Goal: Task Accomplishment & Management: Complete application form

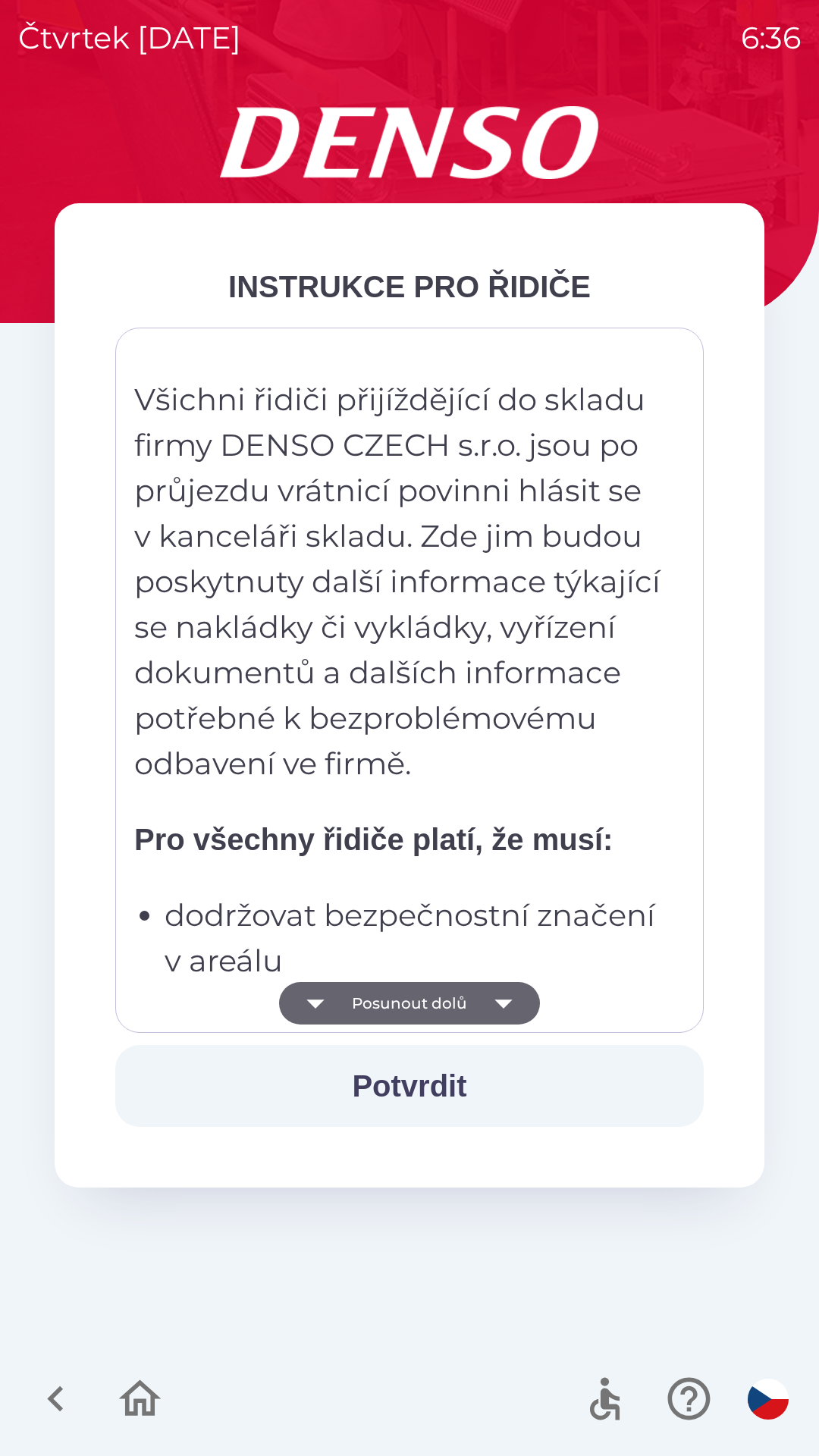
click at [490, 1052] on button "Potvrdit" at bounding box center [409, 1086] width 589 height 82
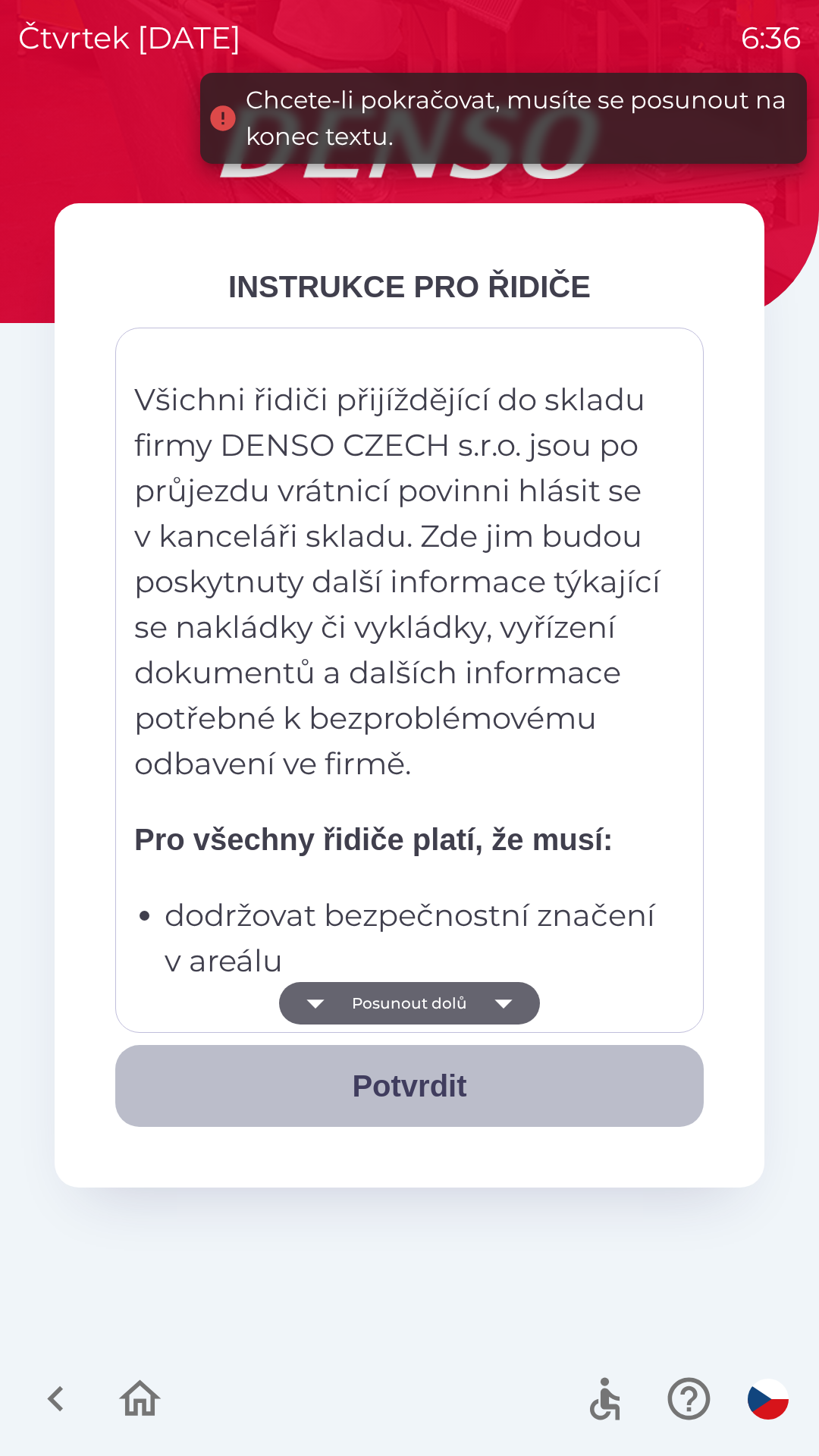
click at [425, 1081] on button "Potvrdit" at bounding box center [409, 1086] width 589 height 82
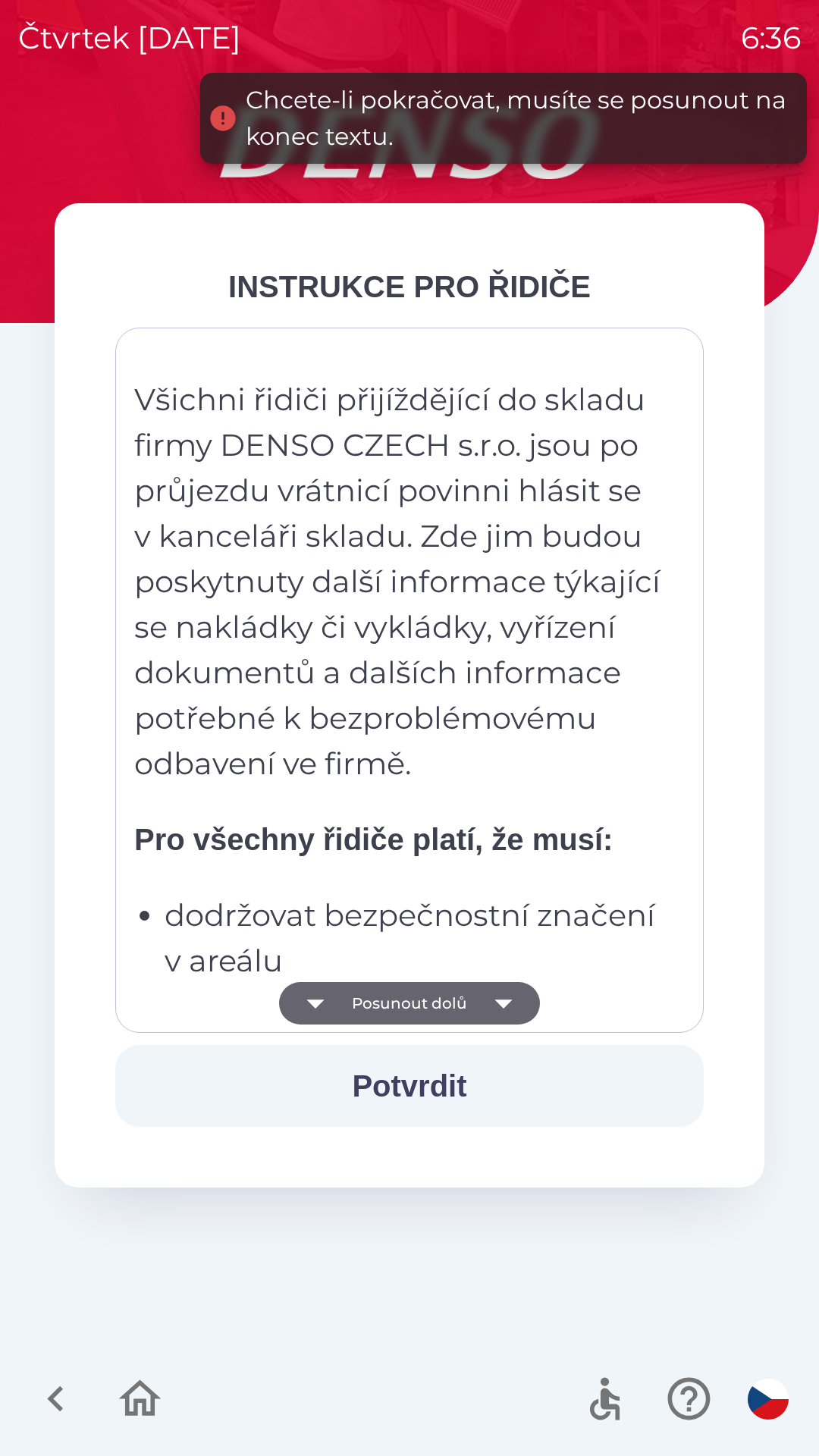
click at [427, 1003] on button "Posunout dolů" at bounding box center [409, 1003] width 261 height 43
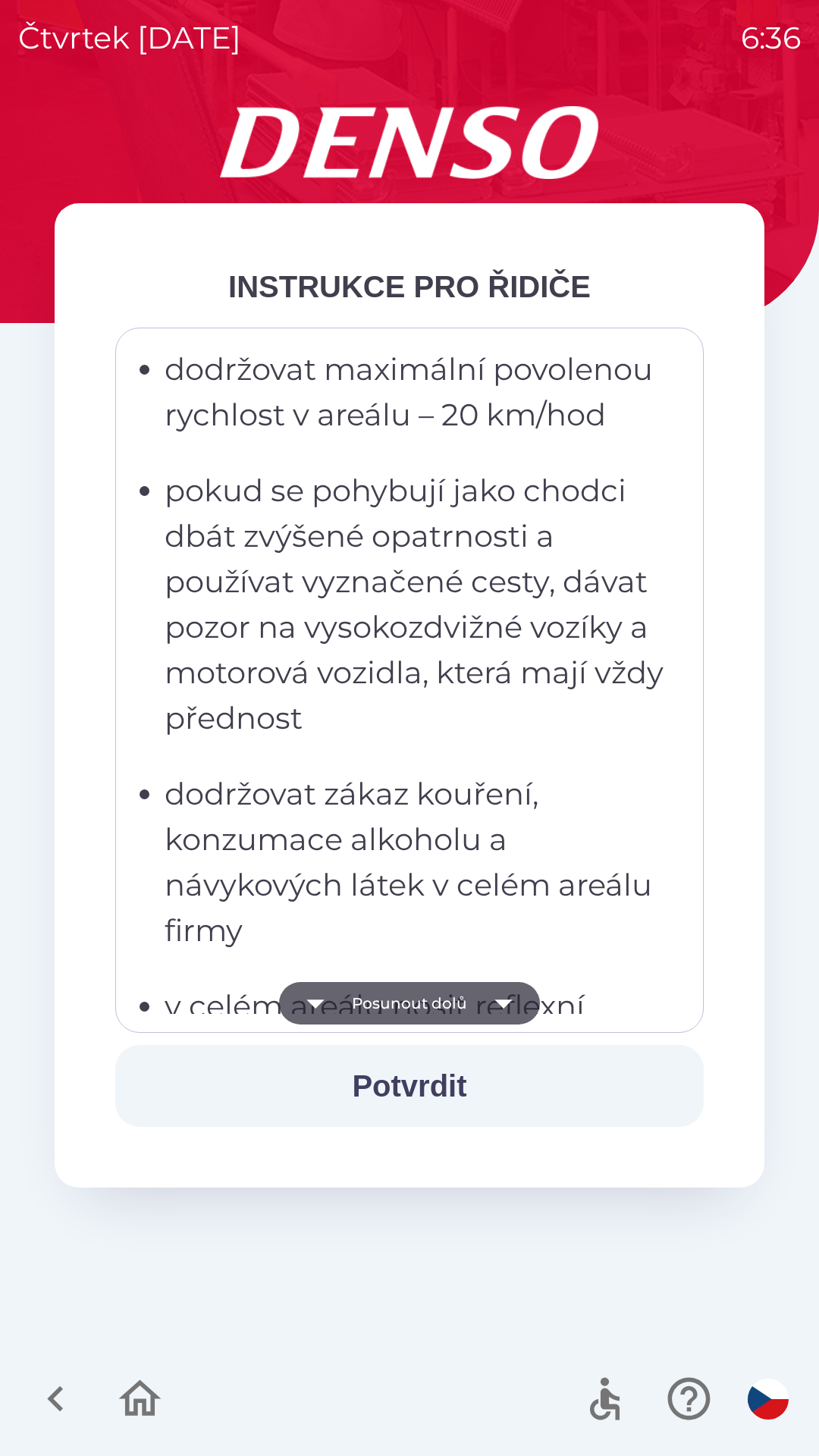
click at [397, 1019] on button "Posunout dolů" at bounding box center [409, 1003] width 261 height 43
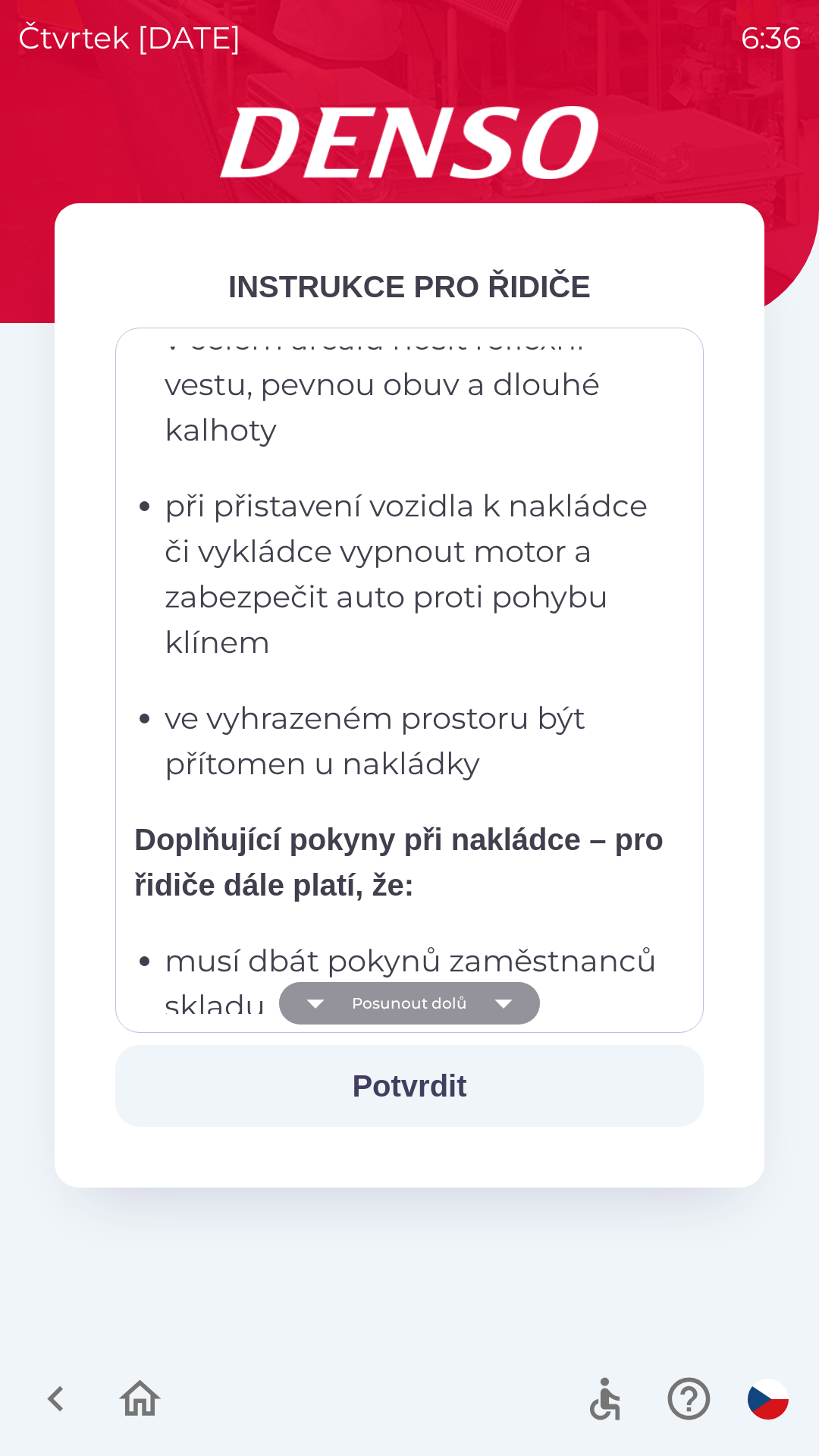
click at [396, 1009] on button "Posunout dolů" at bounding box center [409, 1003] width 261 height 43
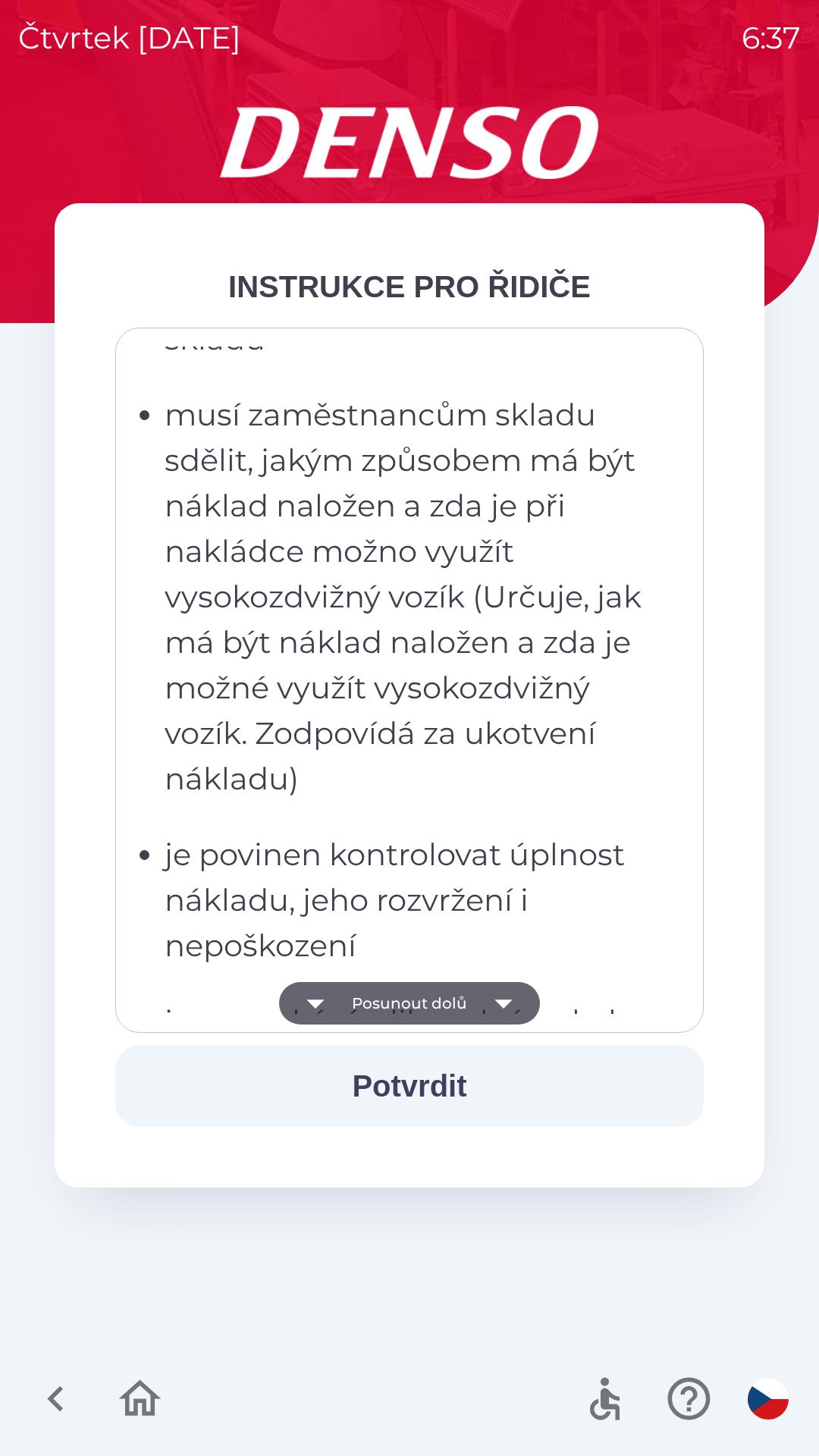
click at [407, 1002] on button "Posunout dolů" at bounding box center [409, 1003] width 261 height 43
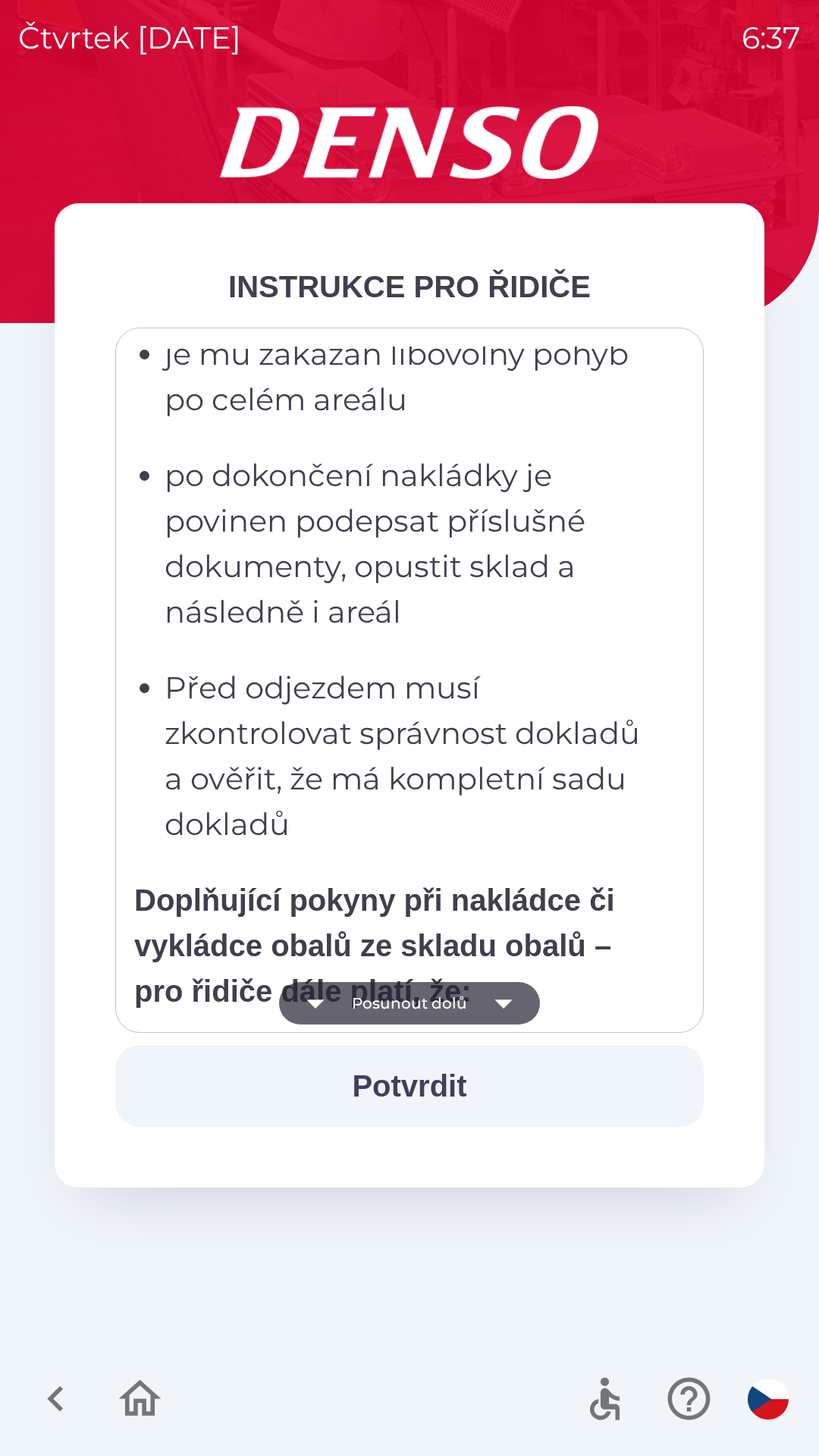
click at [392, 1003] on button "Posunout dolů" at bounding box center [409, 1003] width 261 height 43
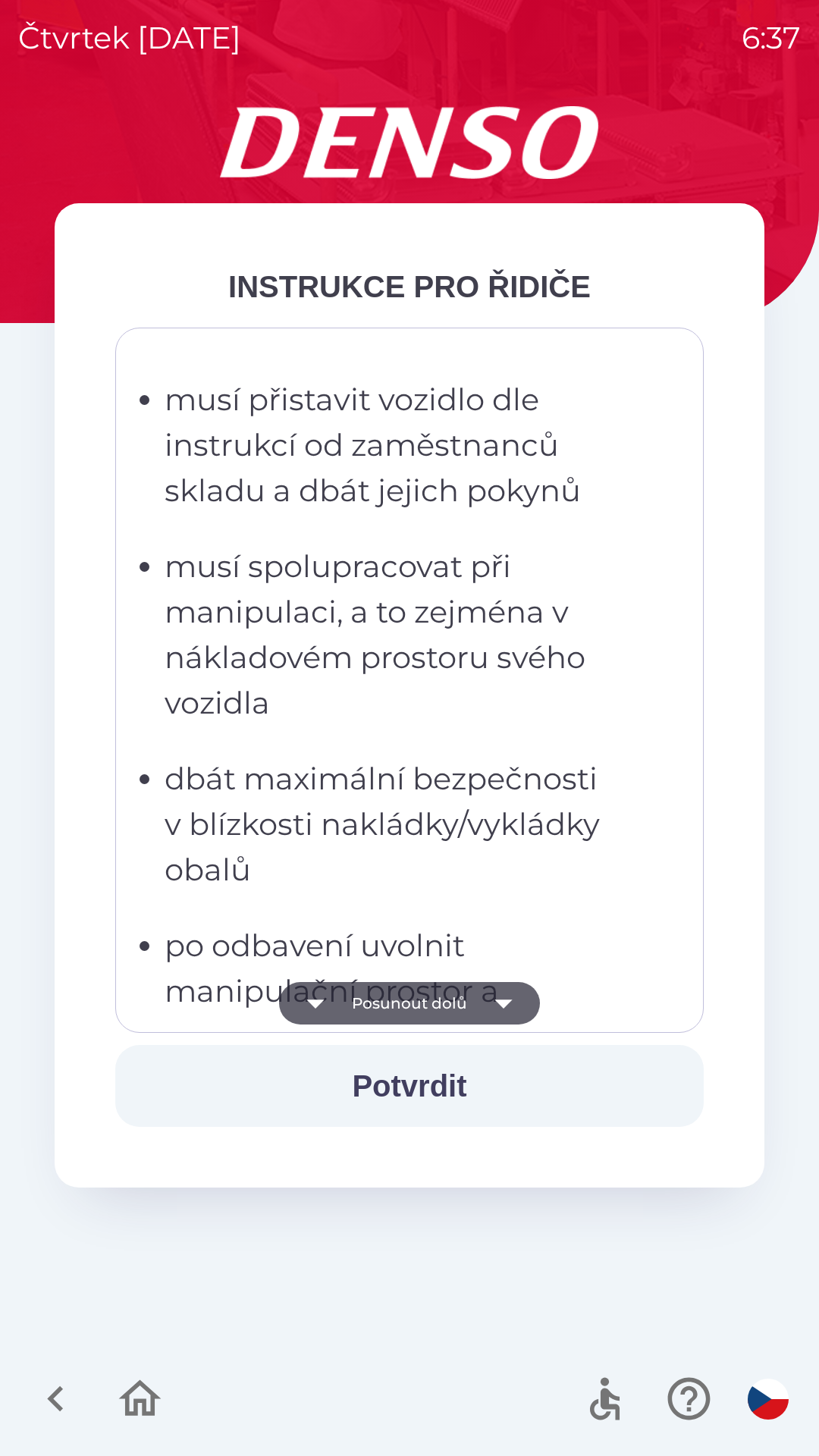
click at [397, 1005] on button "Posunout dolů" at bounding box center [409, 1003] width 261 height 43
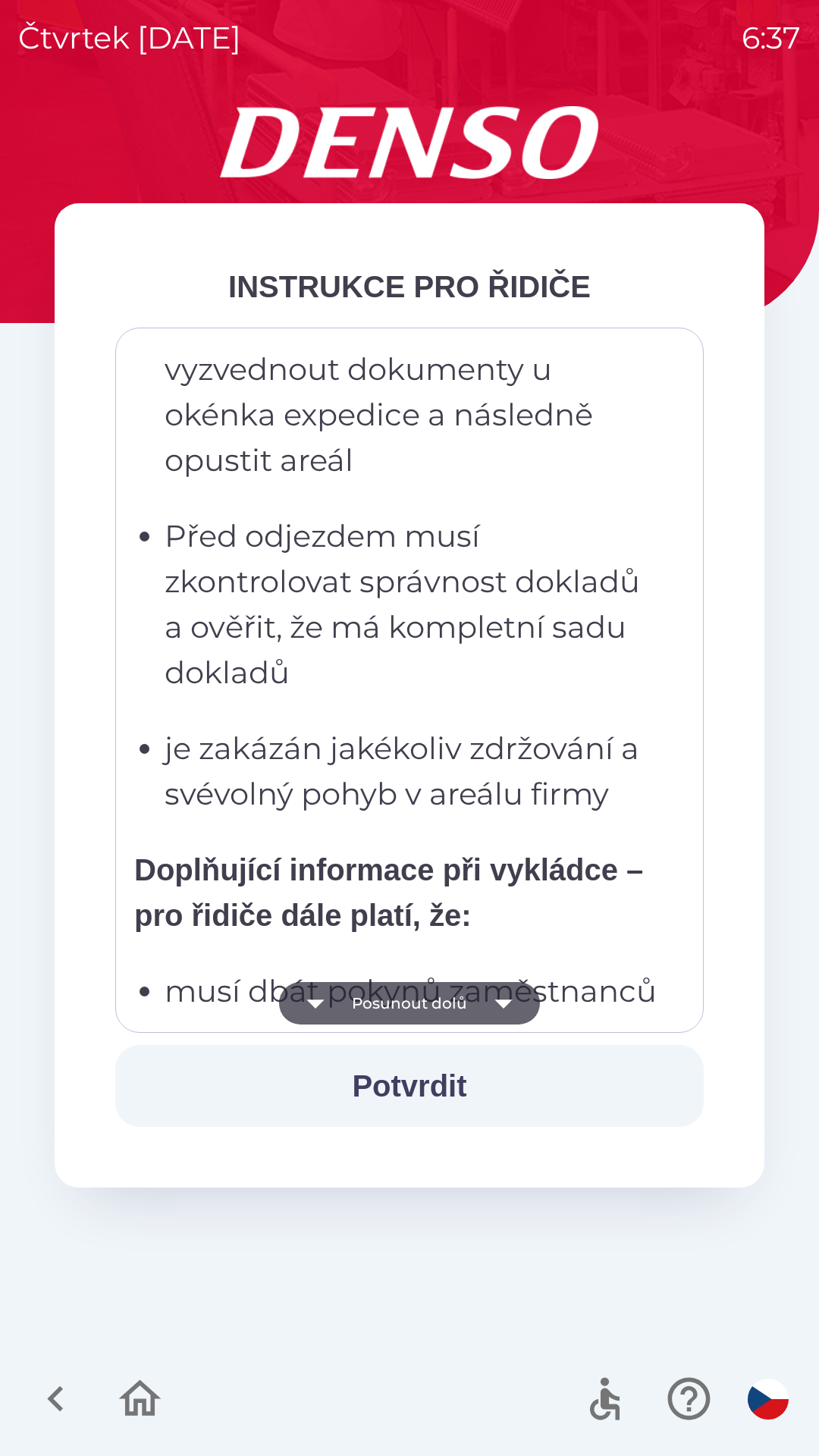
click at [393, 1002] on button "Posunout dolů" at bounding box center [409, 1003] width 261 height 43
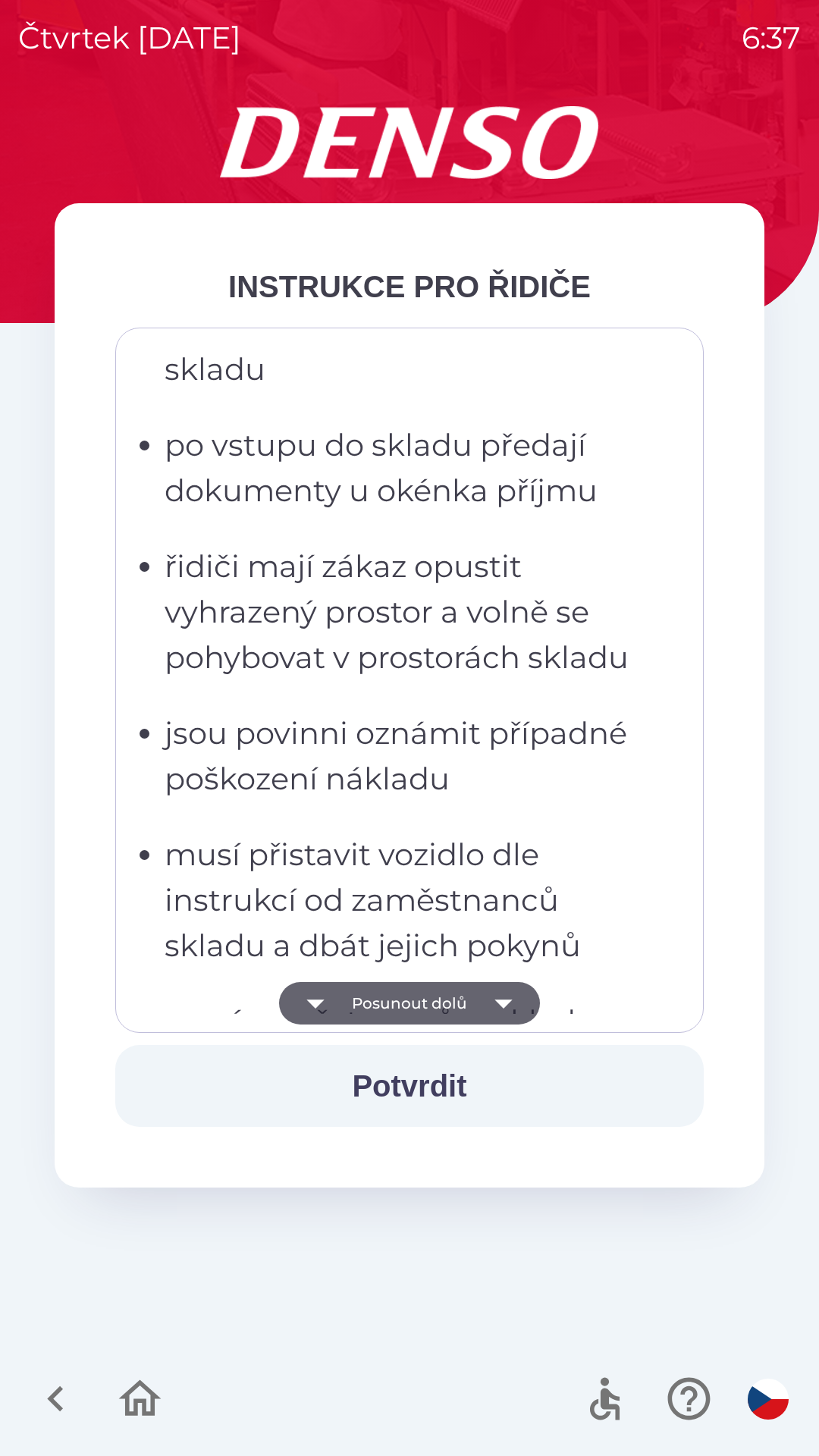
click at [391, 1008] on button "Posunout dolů" at bounding box center [409, 1003] width 261 height 43
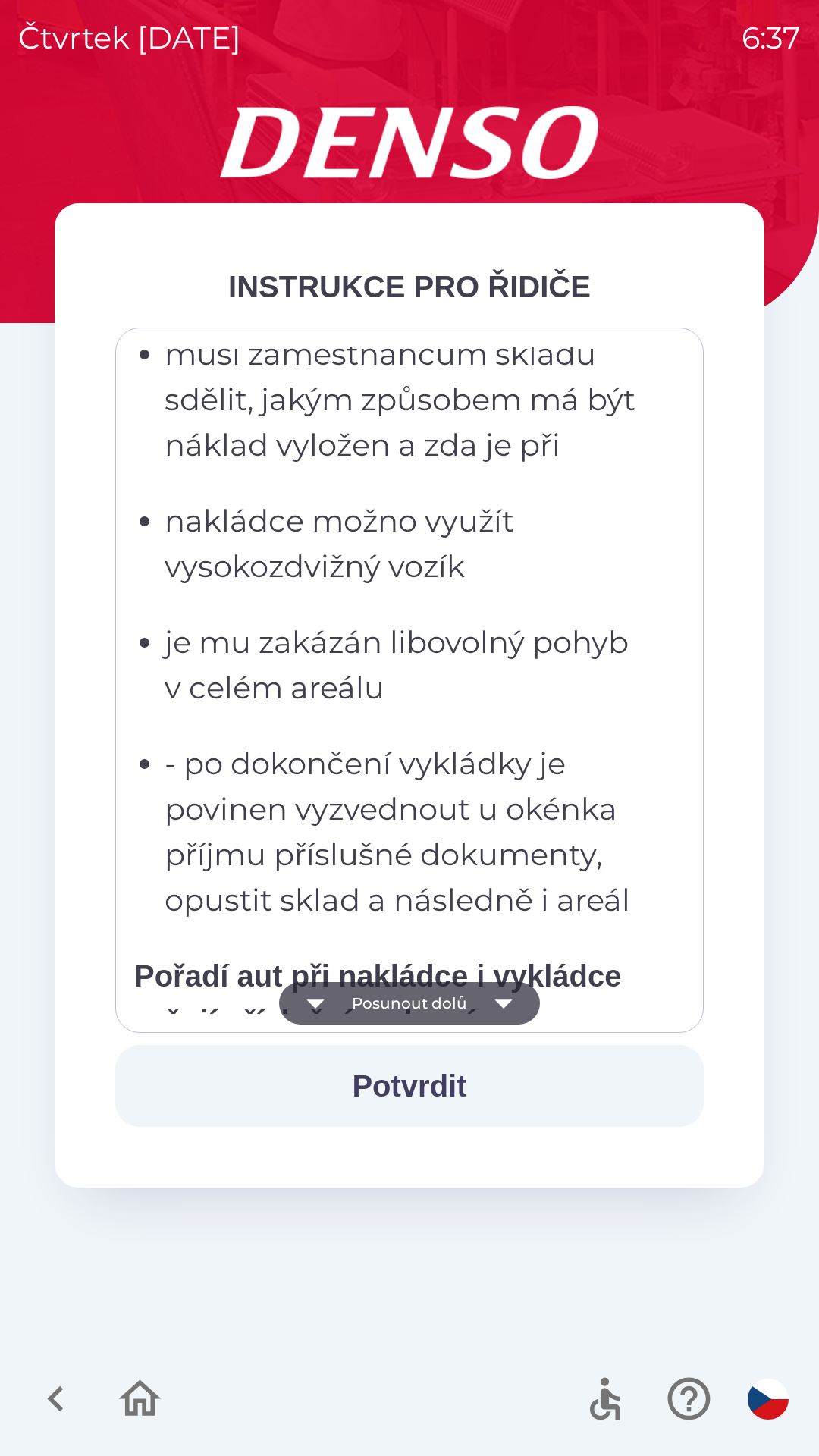
click at [407, 999] on button "Posunout dolů" at bounding box center [409, 1003] width 261 height 43
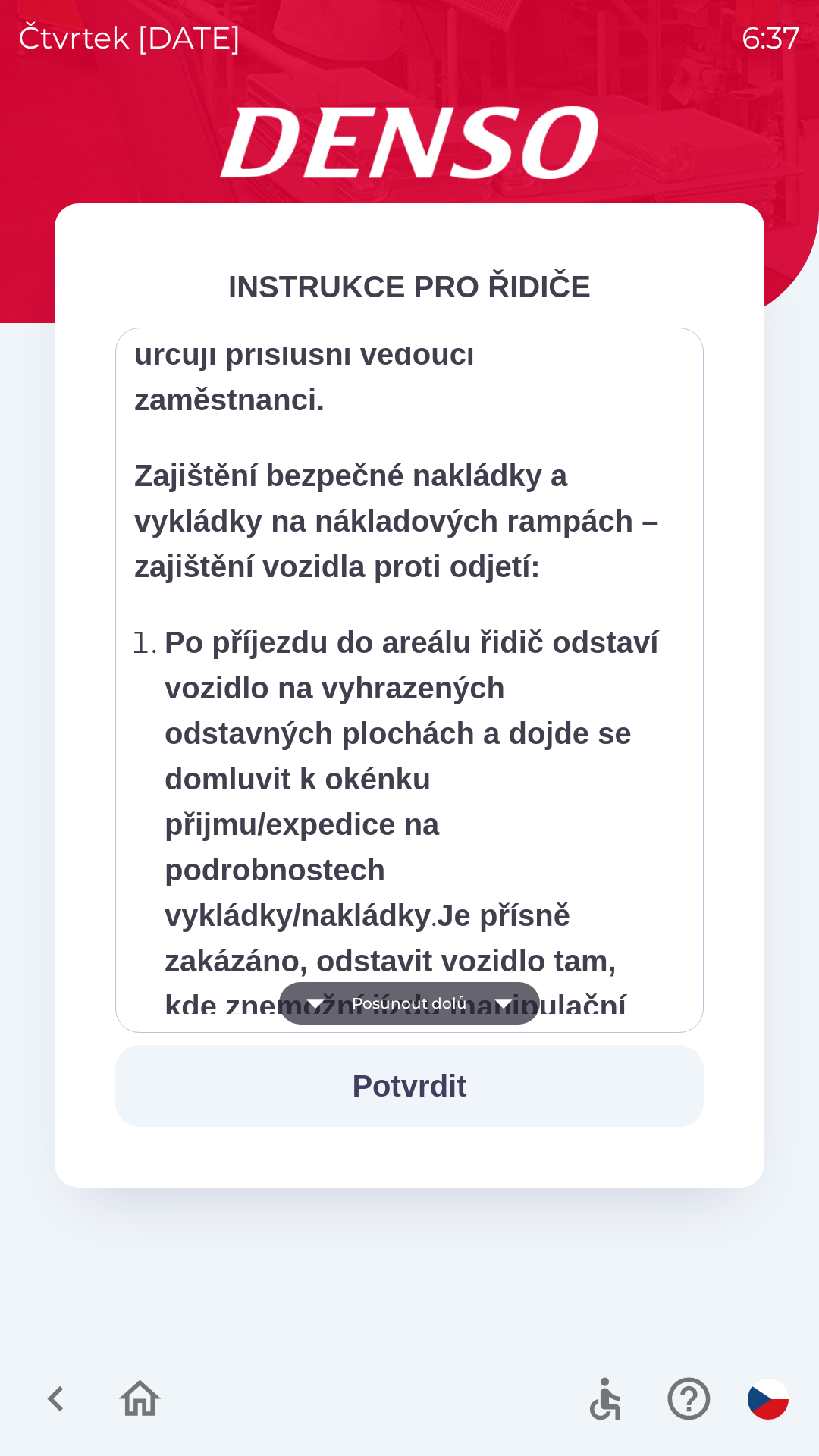
click at [398, 1005] on button "Posunout dolů" at bounding box center [409, 1003] width 261 height 43
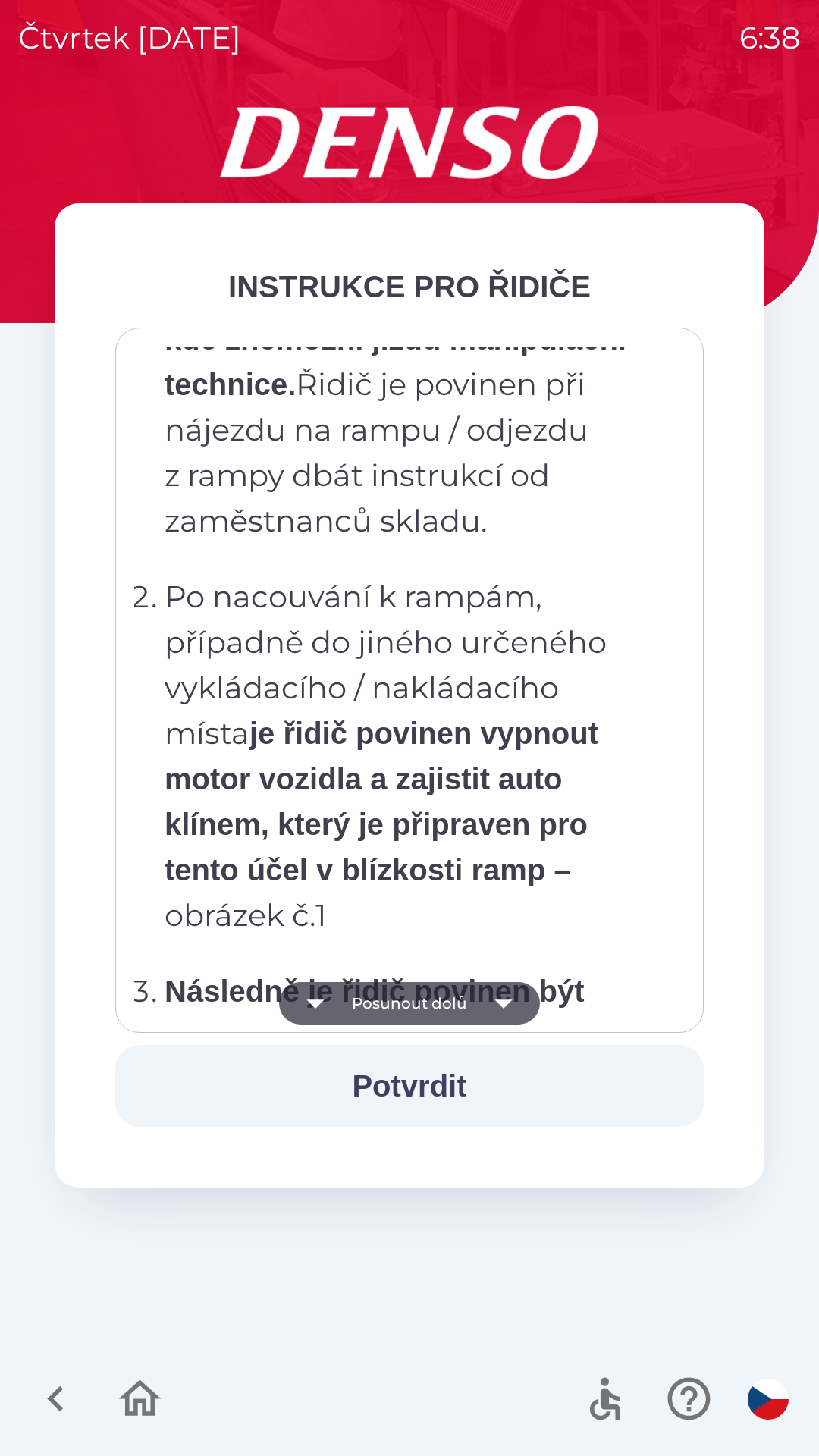
click at [396, 1010] on button "Posunout dolů" at bounding box center [409, 1003] width 261 height 43
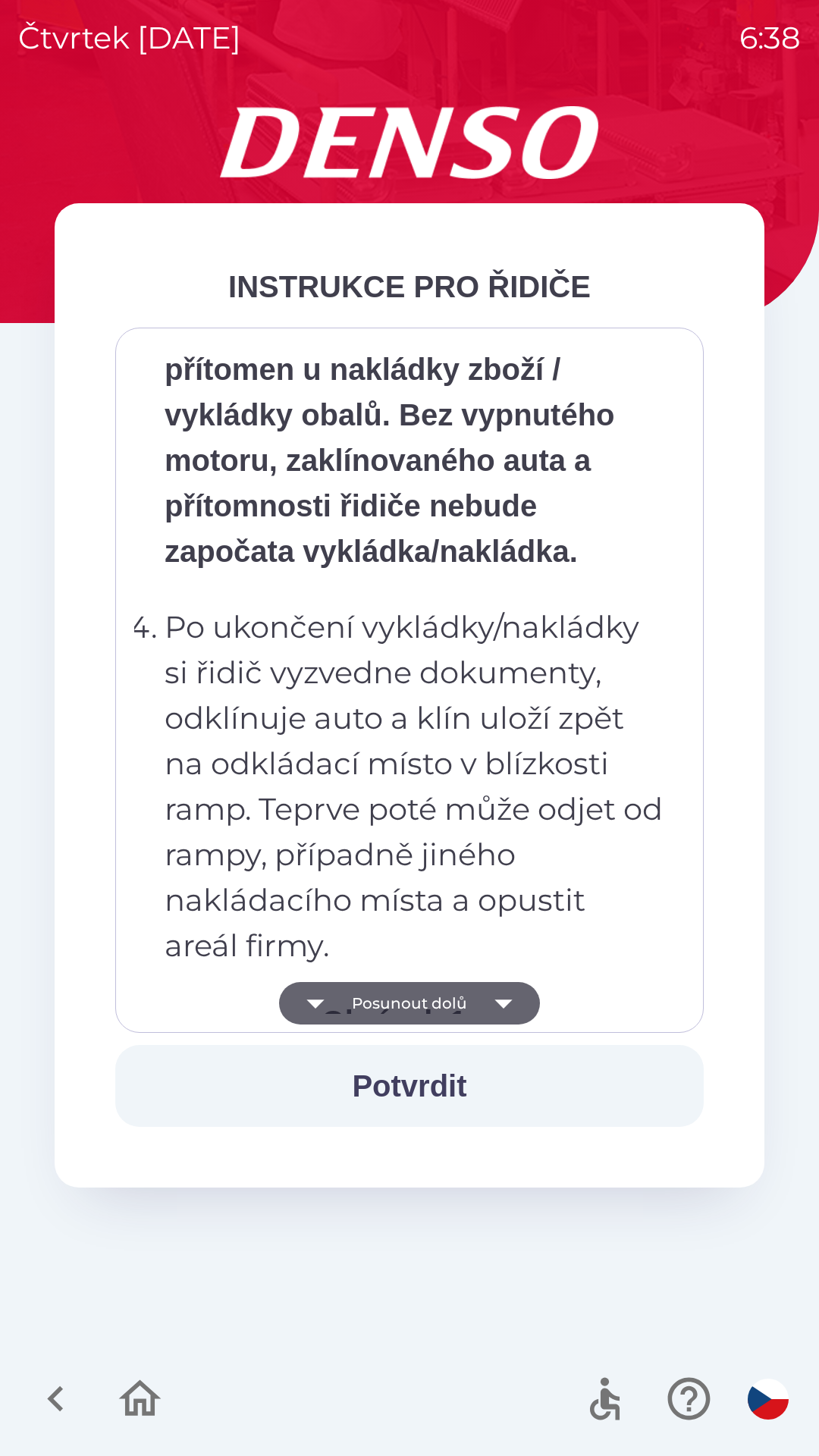
click at [392, 1003] on button "Posunout dolů" at bounding box center [409, 1003] width 261 height 43
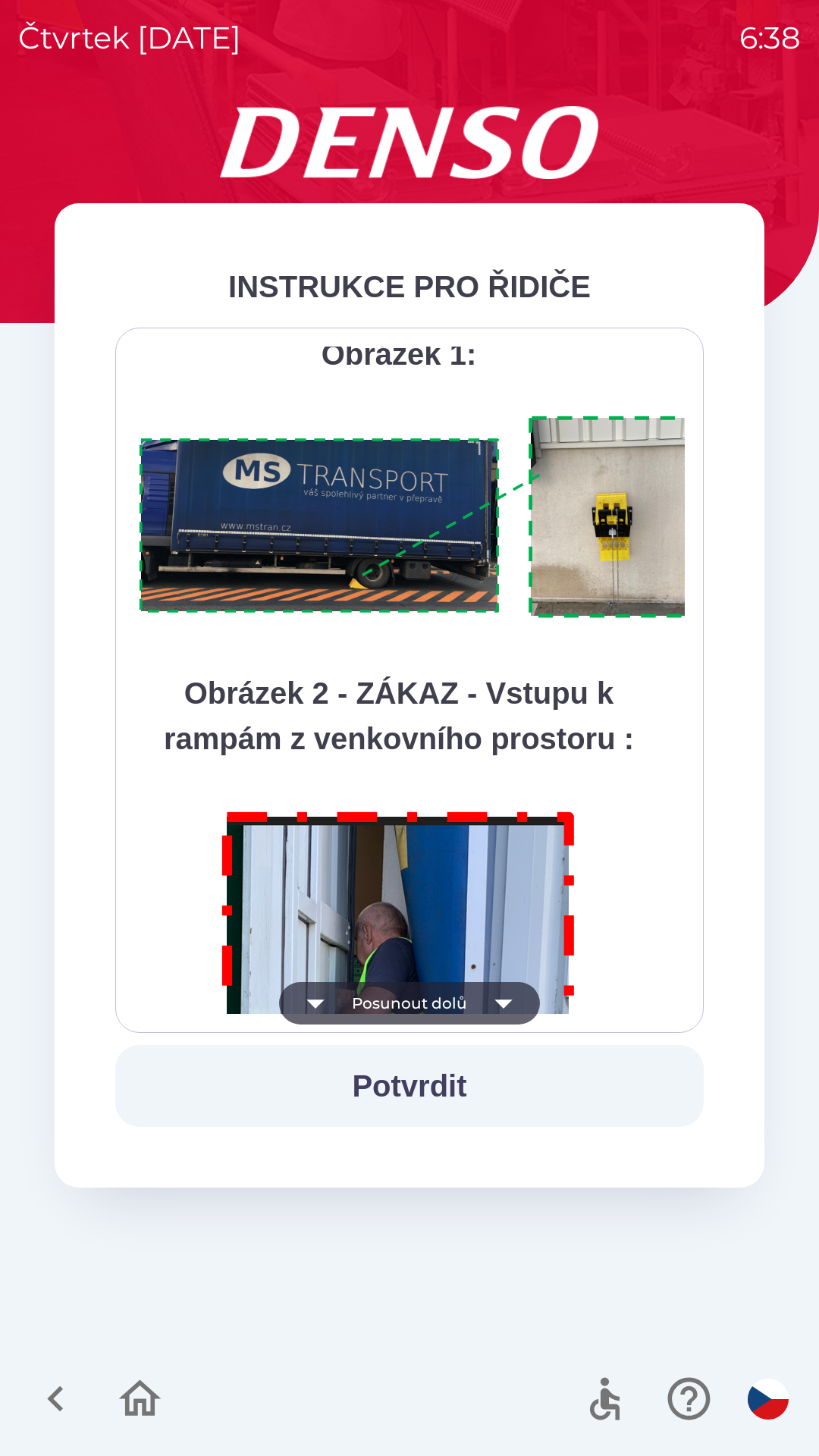
click at [386, 1001] on button "Posunout dolů" at bounding box center [409, 1003] width 261 height 43
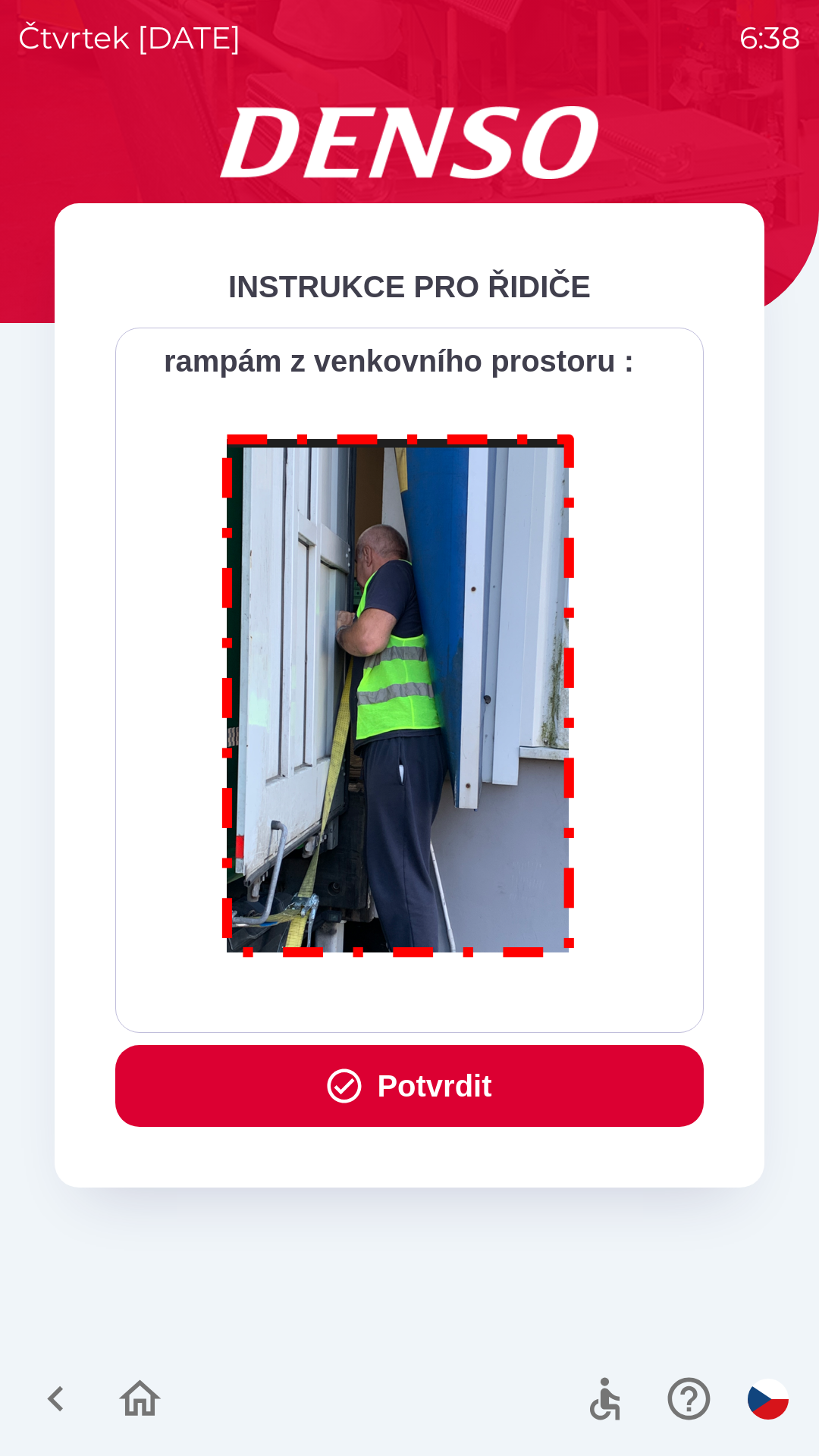
click at [405, 1079] on button "Potvrdit" at bounding box center [409, 1086] width 589 height 82
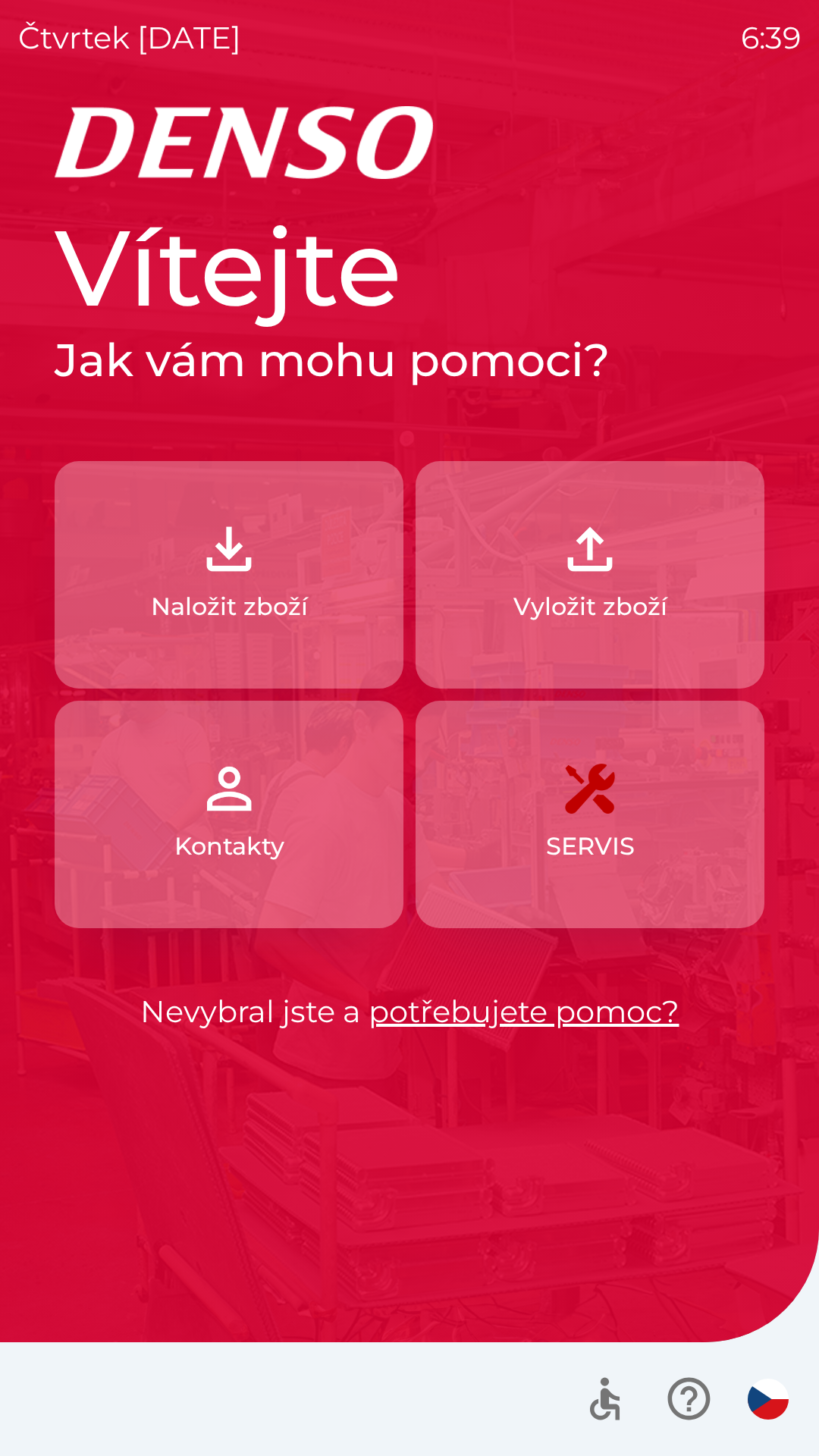
click at [473, 1020] on link "potřebujete pomoc?" at bounding box center [524, 1011] width 311 height 37
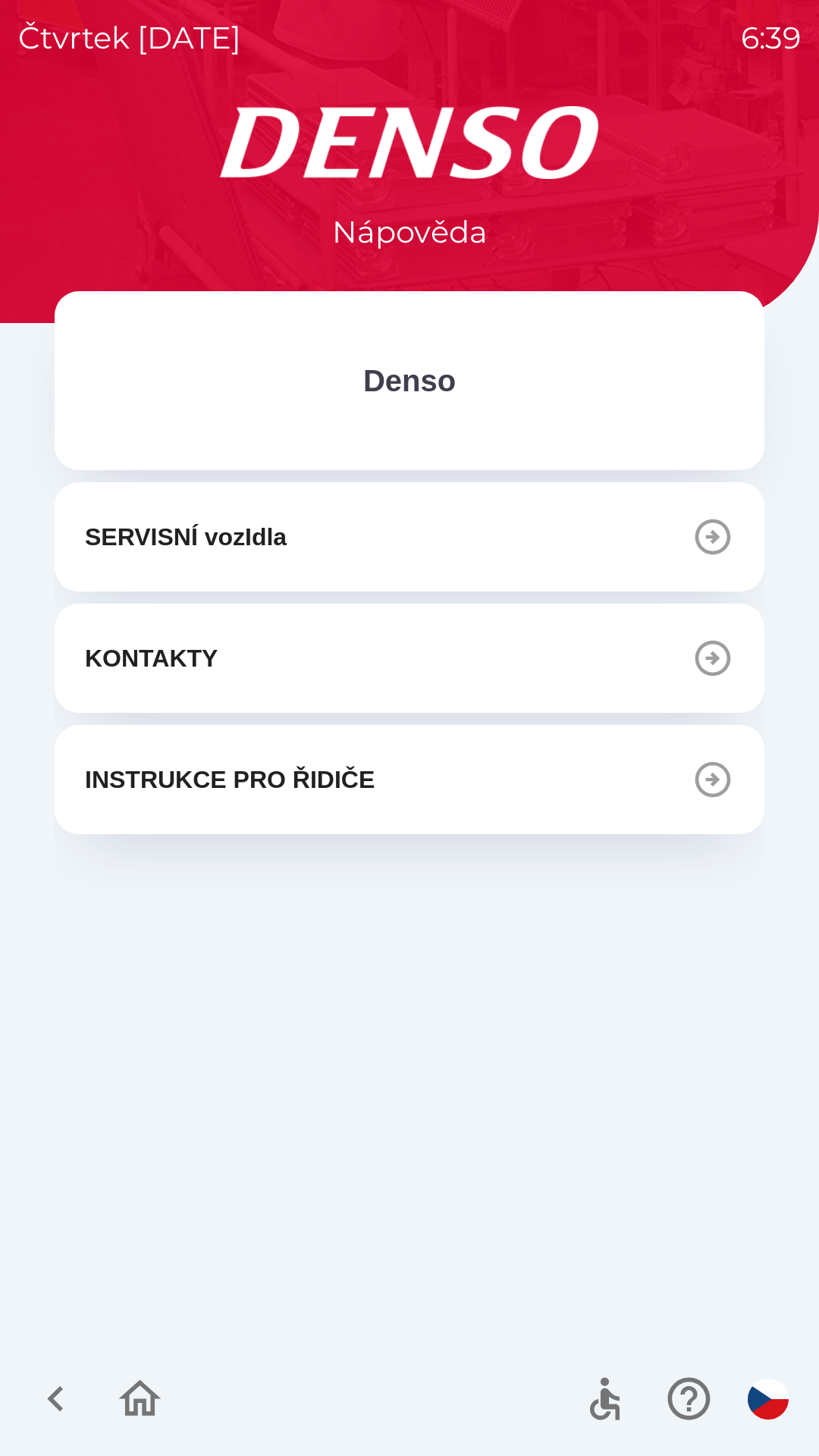
click at [710, 654] on icon "button" at bounding box center [713, 658] width 43 height 43
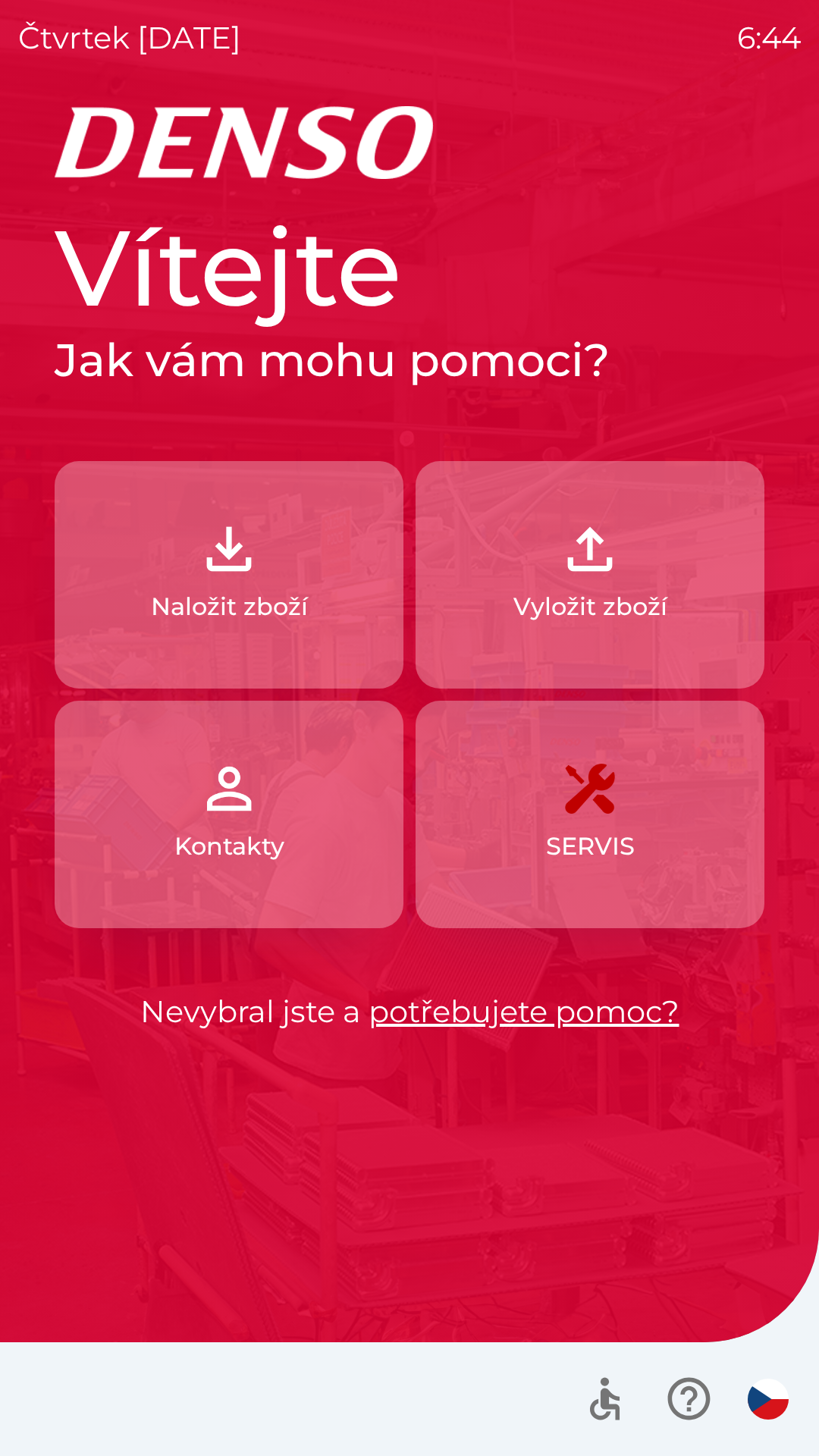
click at [553, 602] on p "Vyložit zboží" at bounding box center [590, 606] width 154 height 36
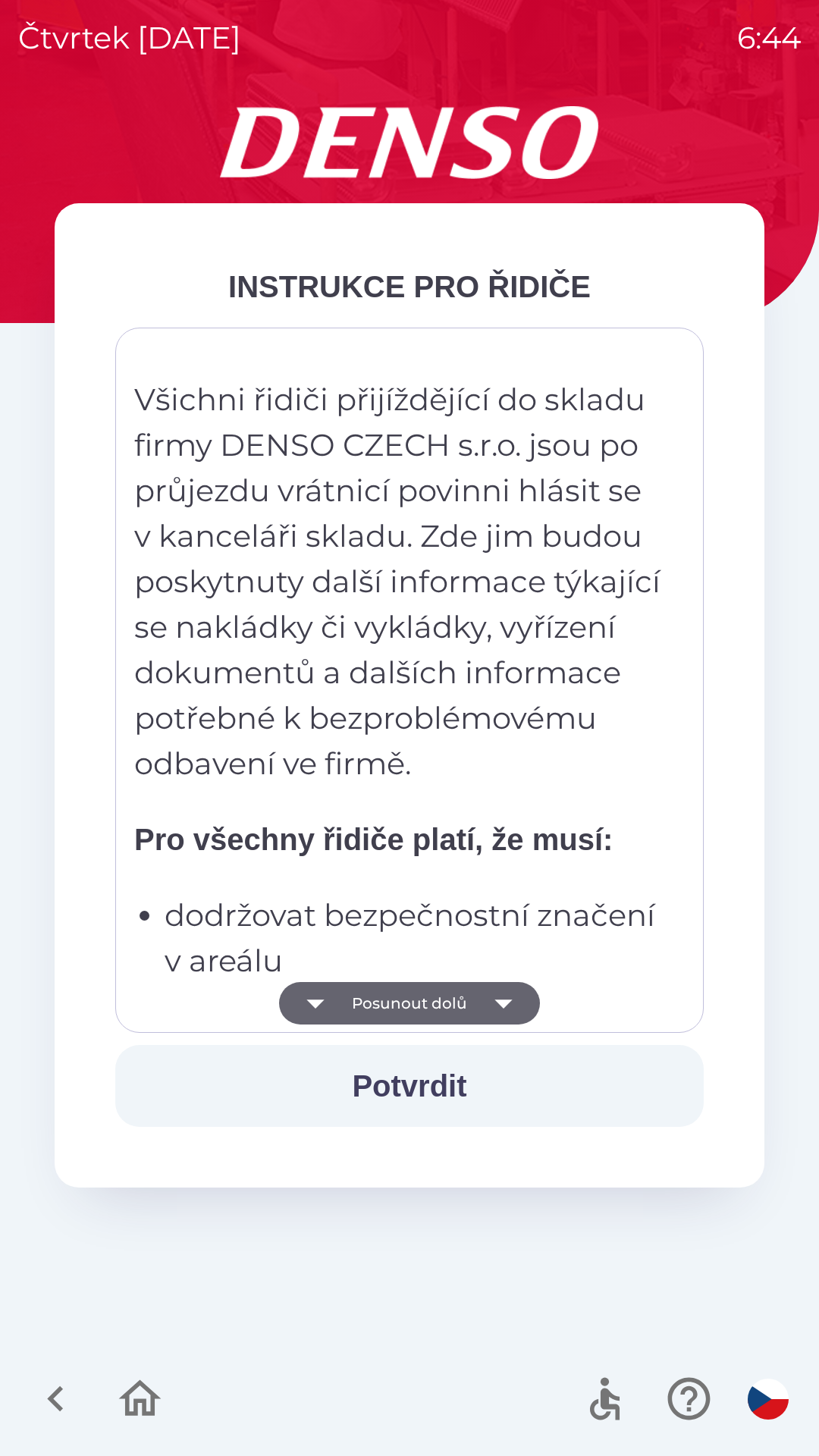
click at [401, 1087] on button "Potvrdit" at bounding box center [409, 1086] width 589 height 82
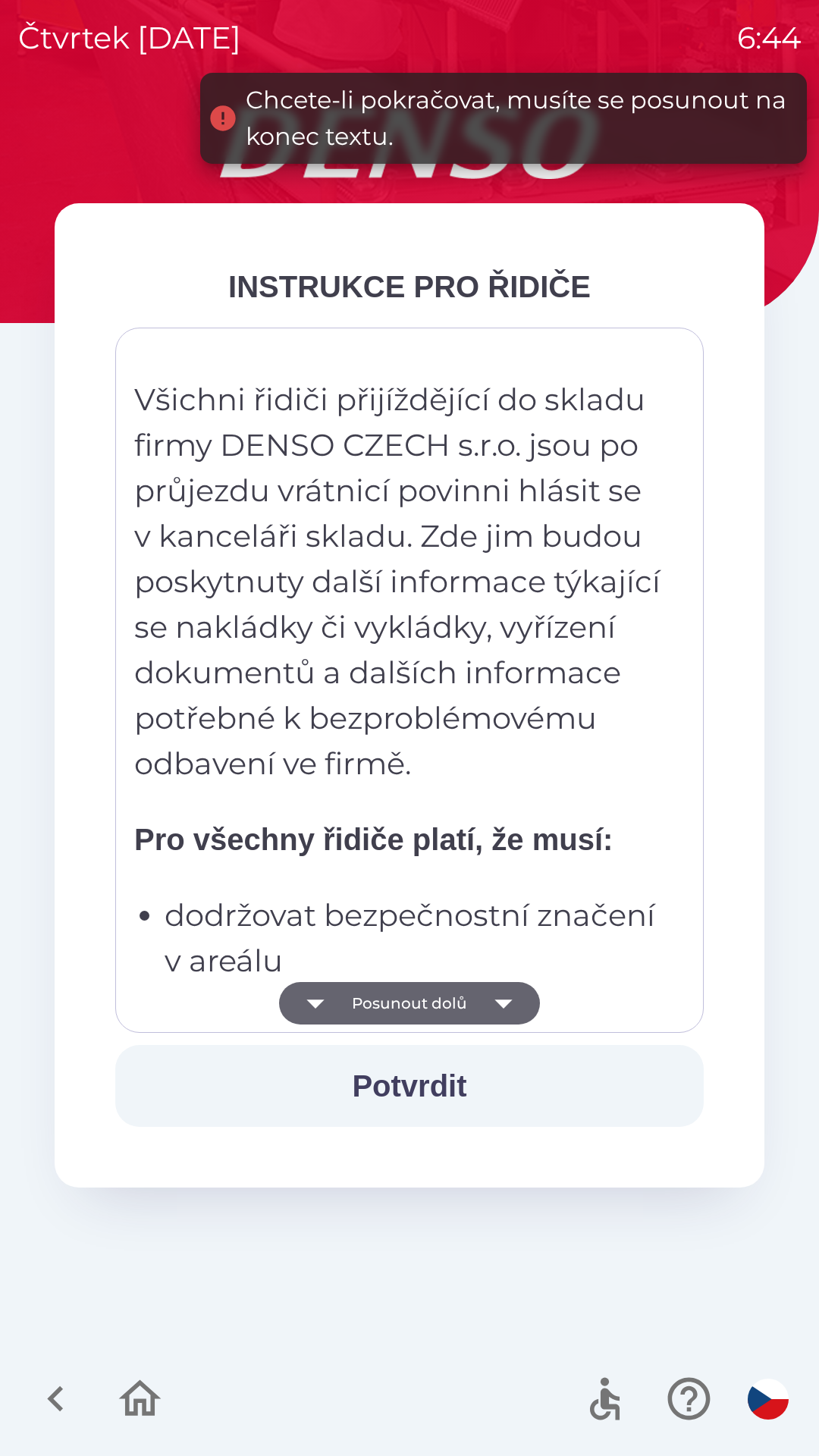
click at [403, 999] on button "Posunout dolů" at bounding box center [409, 1003] width 261 height 43
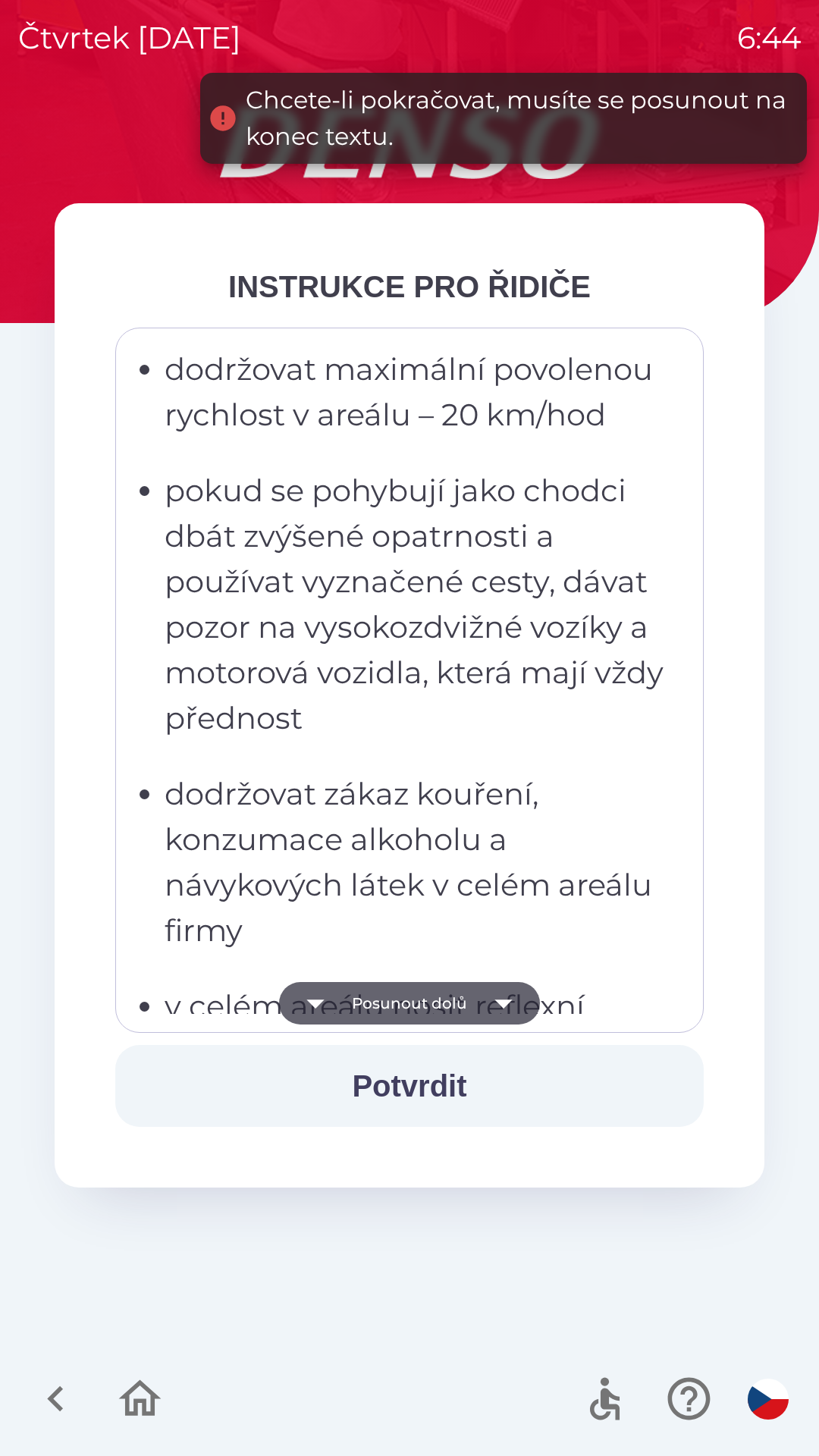
click at [396, 1003] on button "Posunout dolů" at bounding box center [409, 1003] width 261 height 43
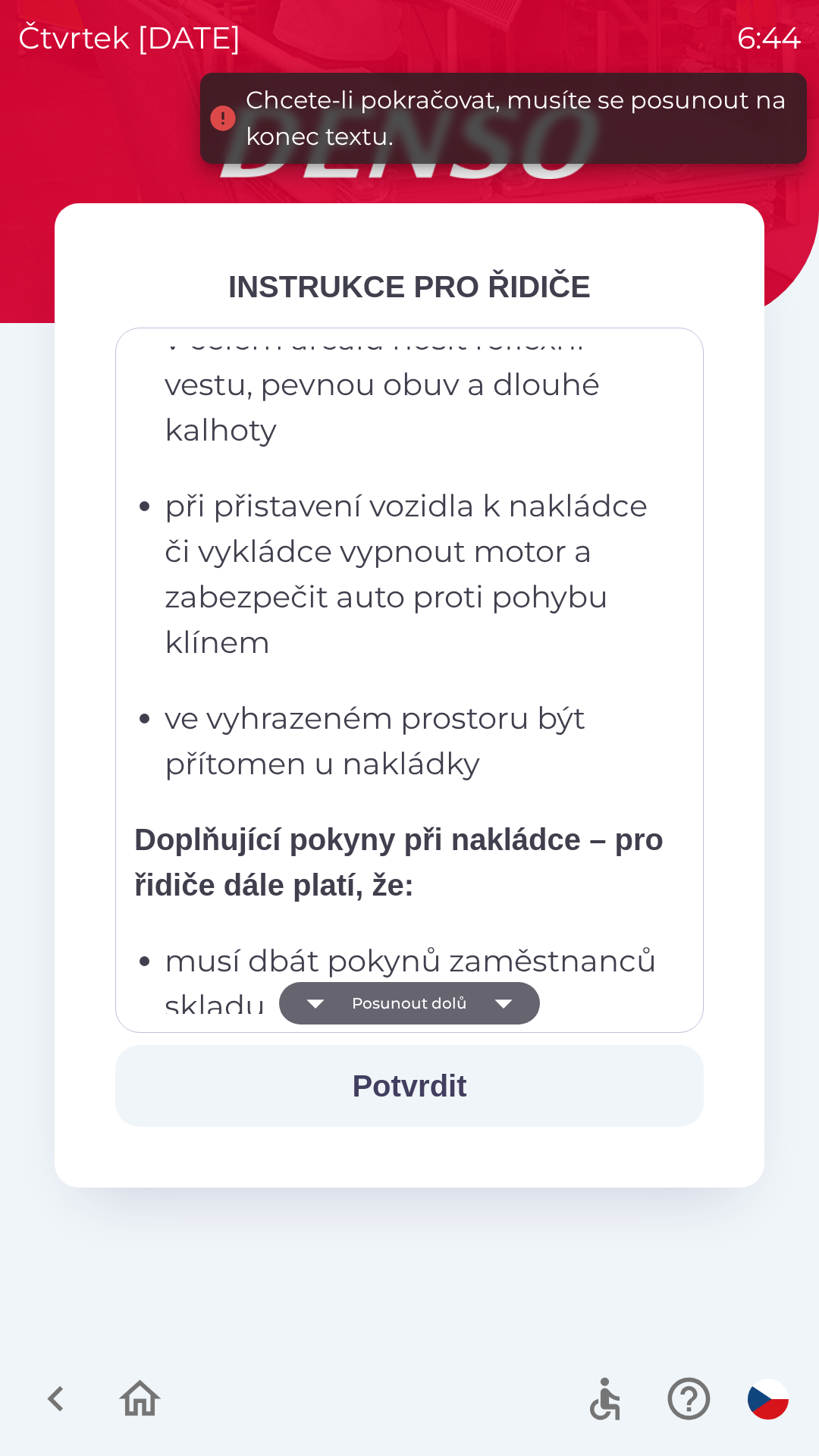
click at [399, 1009] on button "Posunout dolů" at bounding box center [409, 1003] width 261 height 43
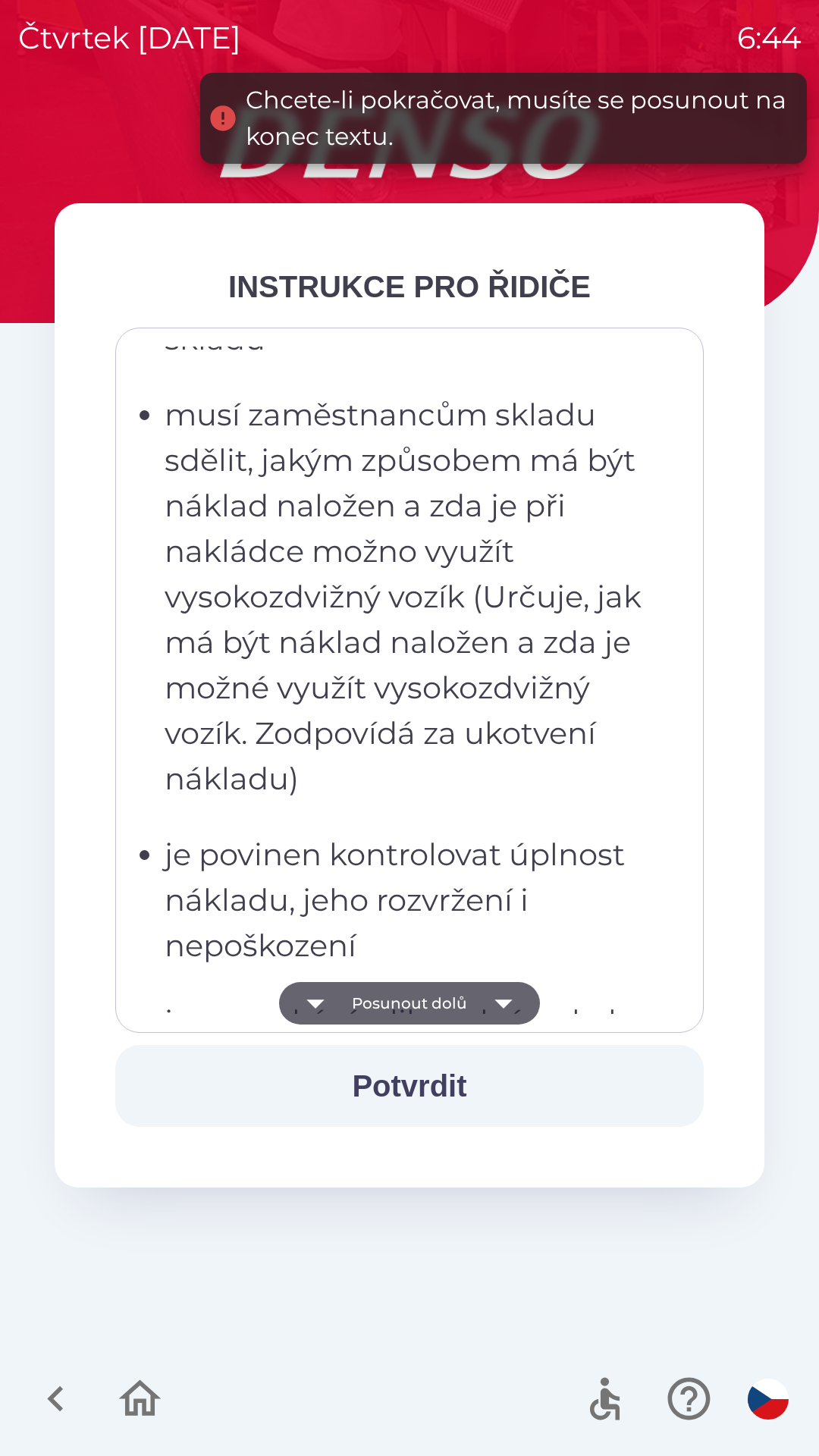
click at [401, 1003] on button "Posunout dolů" at bounding box center [409, 1003] width 261 height 43
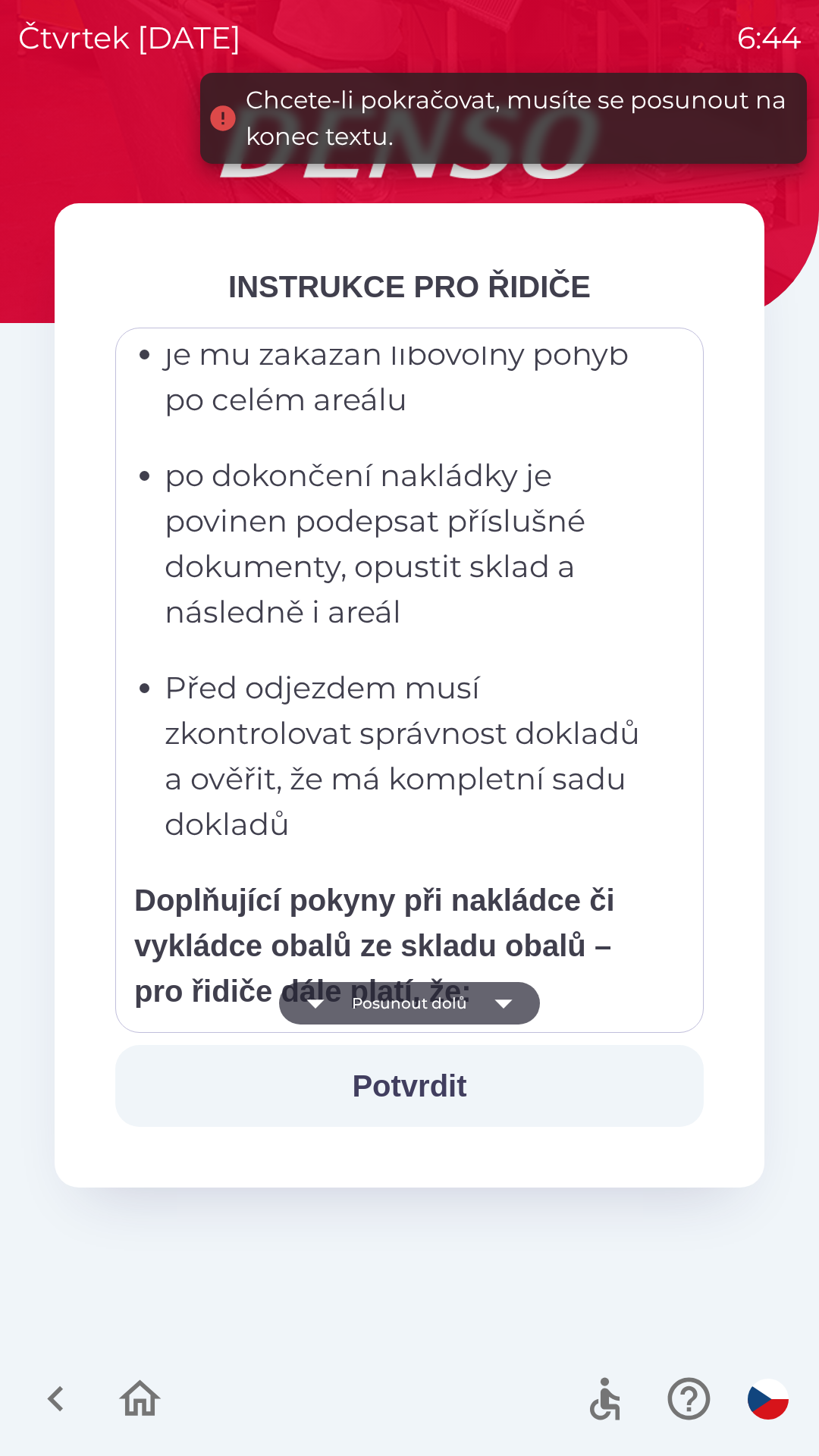
click at [396, 1001] on button "Posunout dolů" at bounding box center [409, 1003] width 261 height 43
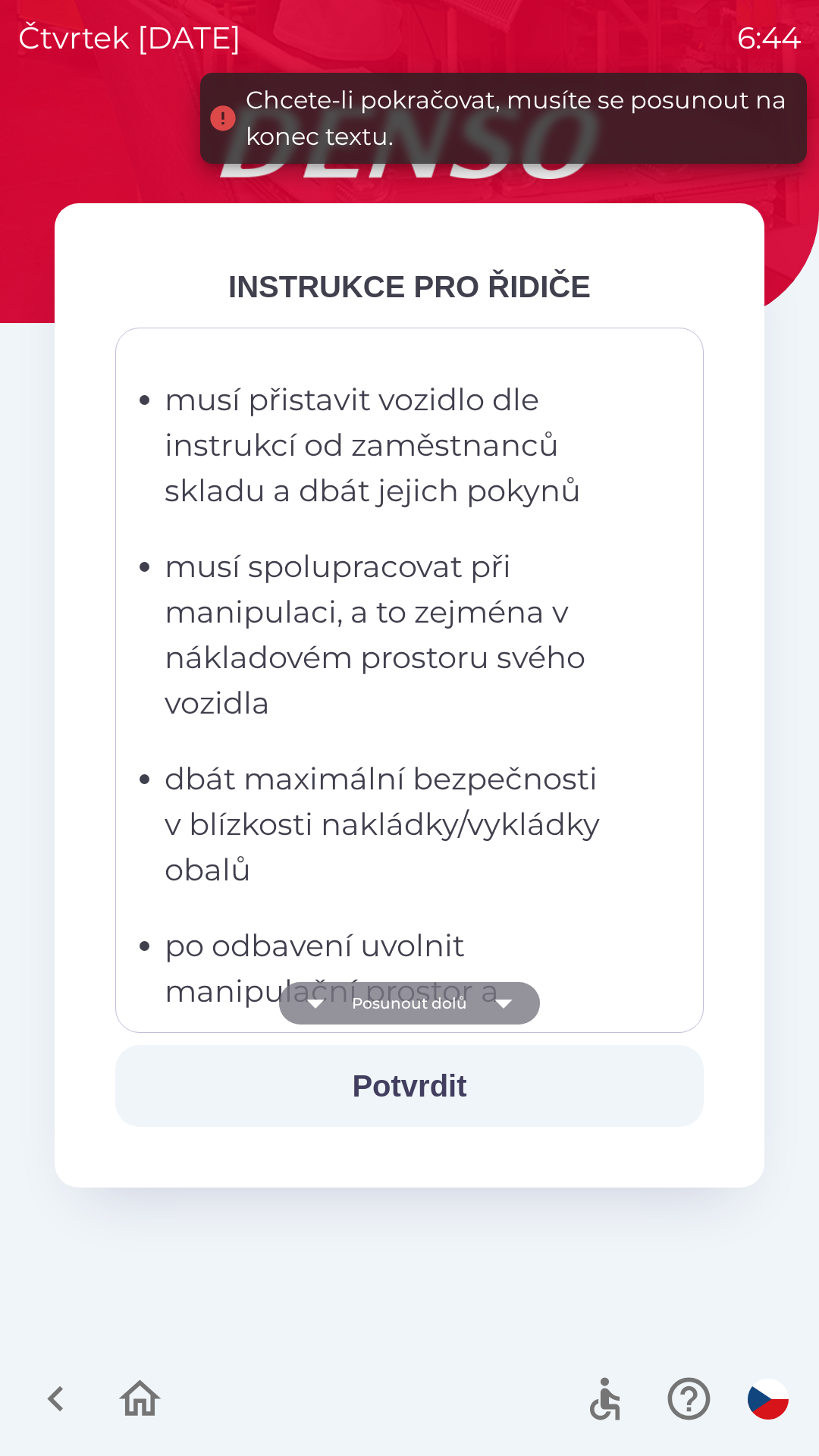
click at [392, 998] on button "Posunout dolů" at bounding box center [409, 1003] width 261 height 43
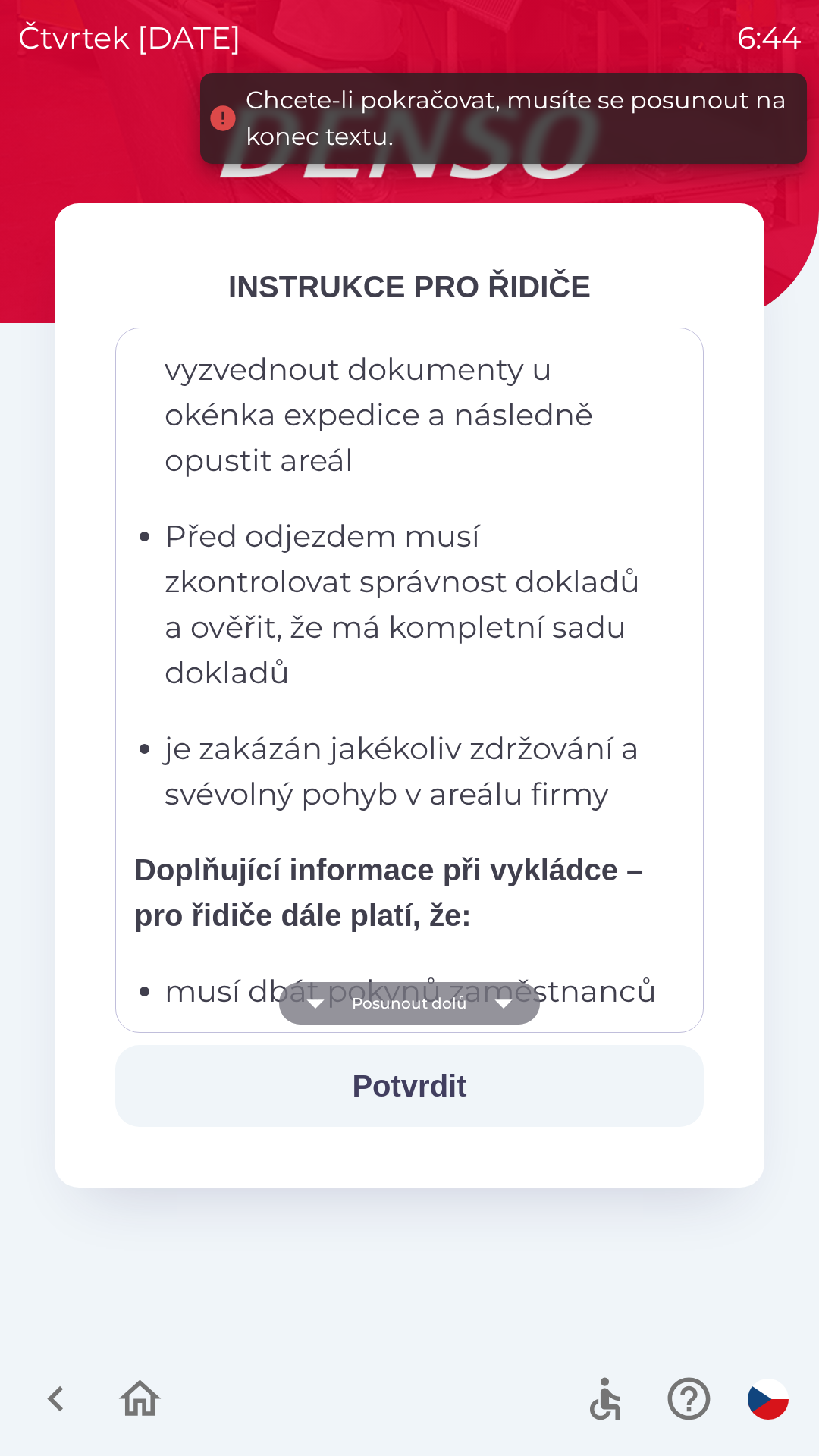
click at [387, 1006] on button "Posunout dolů" at bounding box center [409, 1003] width 261 height 43
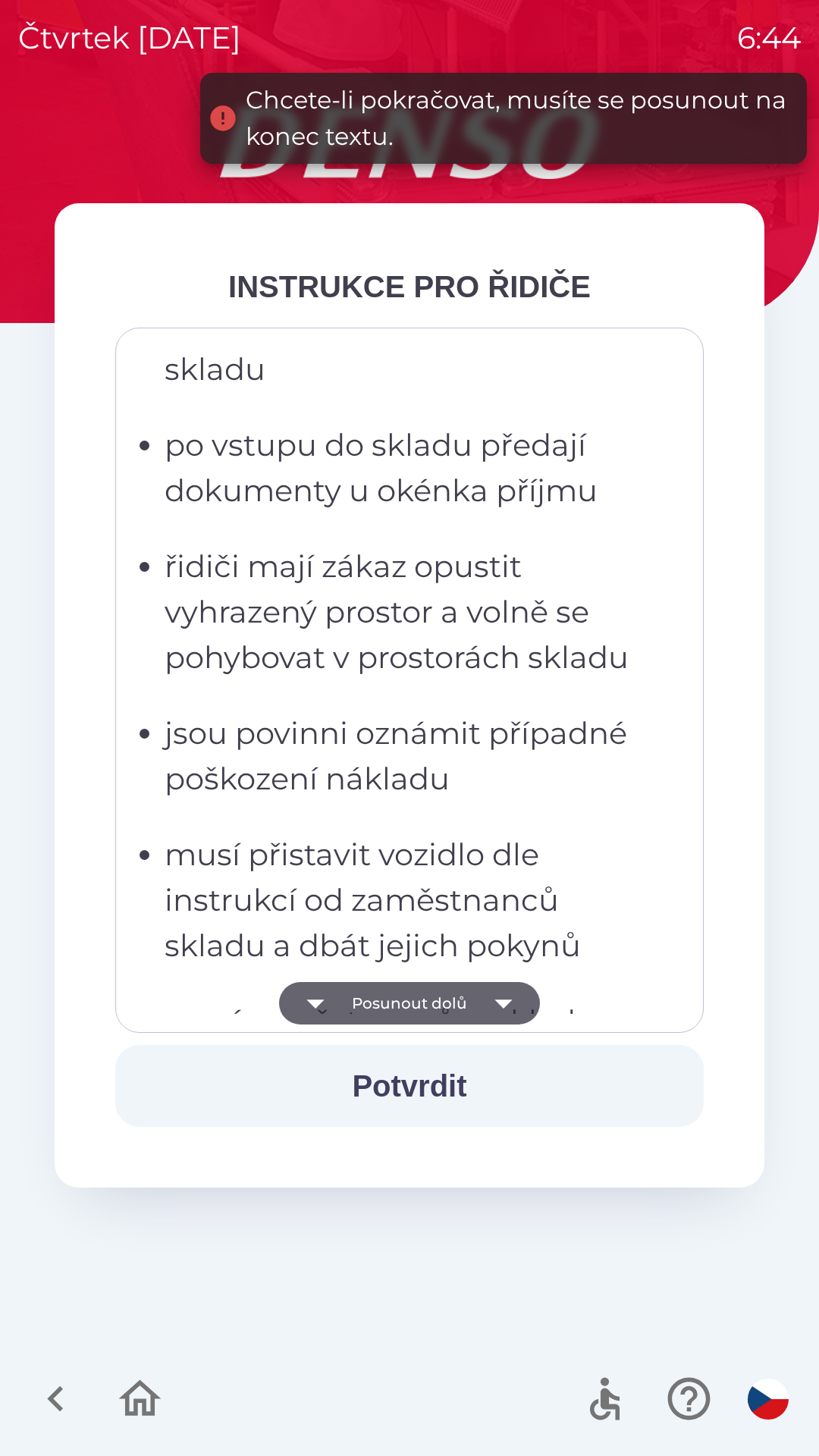
click at [387, 998] on button "Posunout dolů" at bounding box center [409, 1003] width 261 height 43
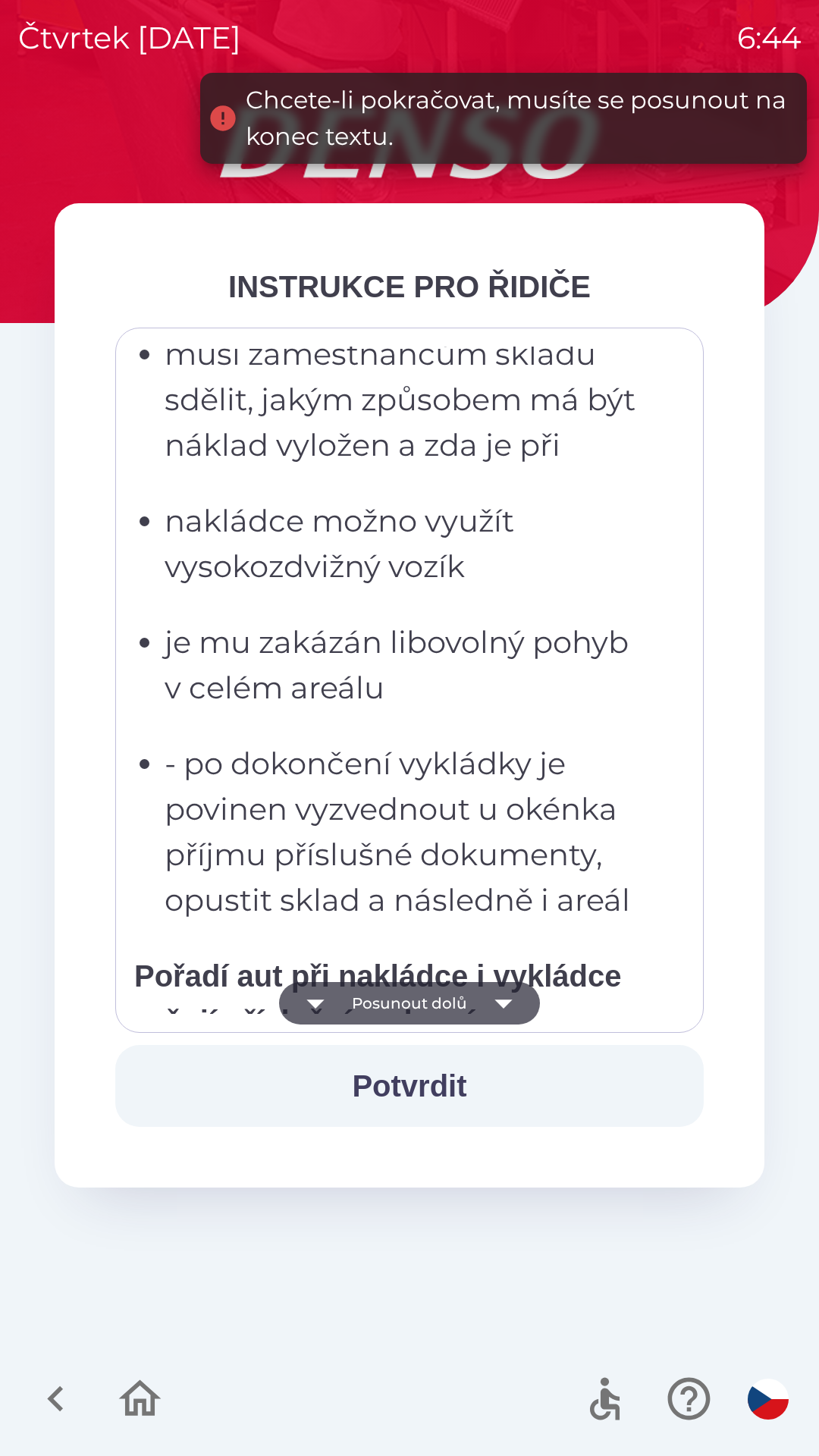
click at [392, 1000] on button "Posunout dolů" at bounding box center [409, 1003] width 261 height 43
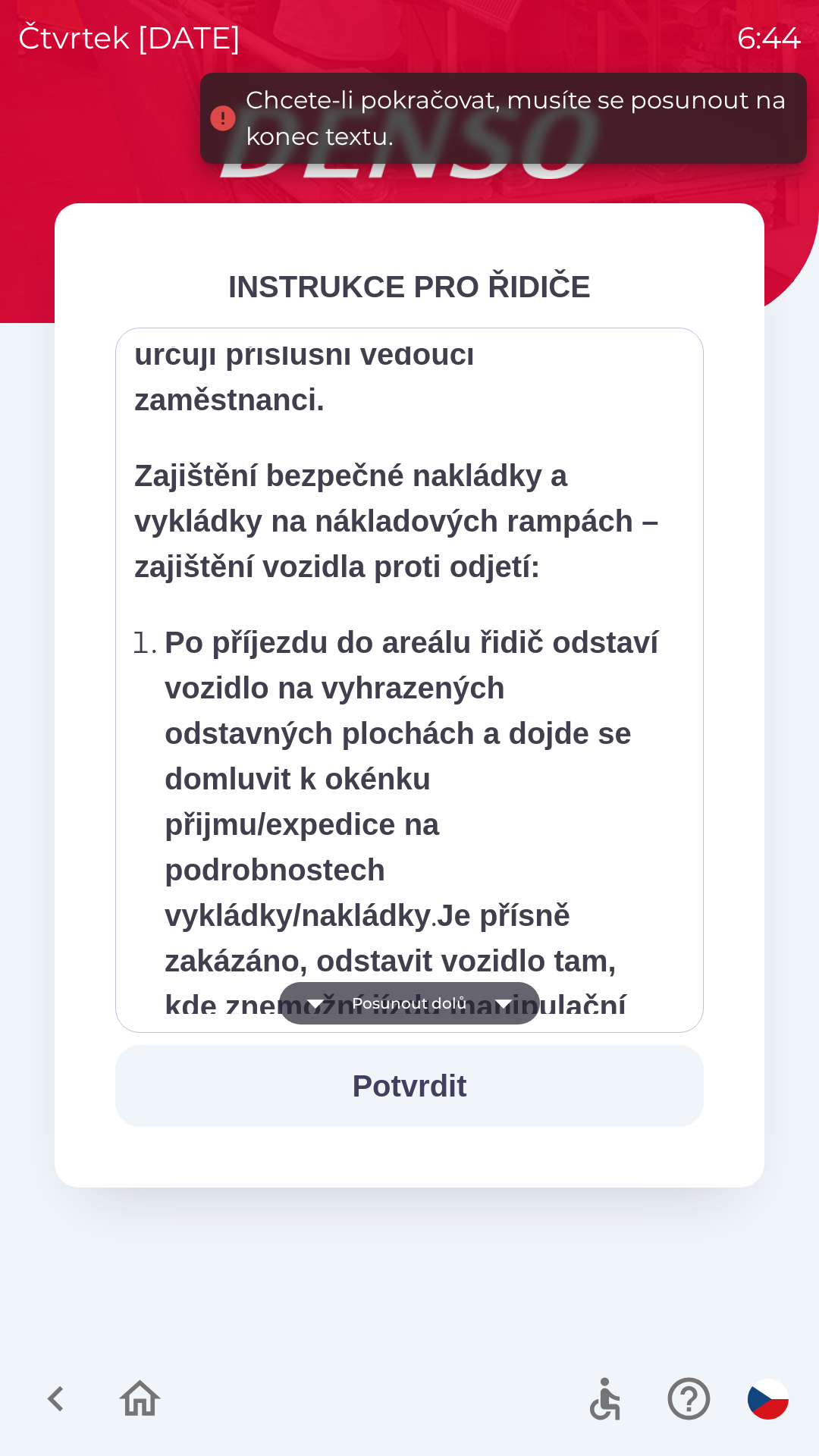
click at [394, 999] on button "Posunout dolů" at bounding box center [409, 1003] width 261 height 43
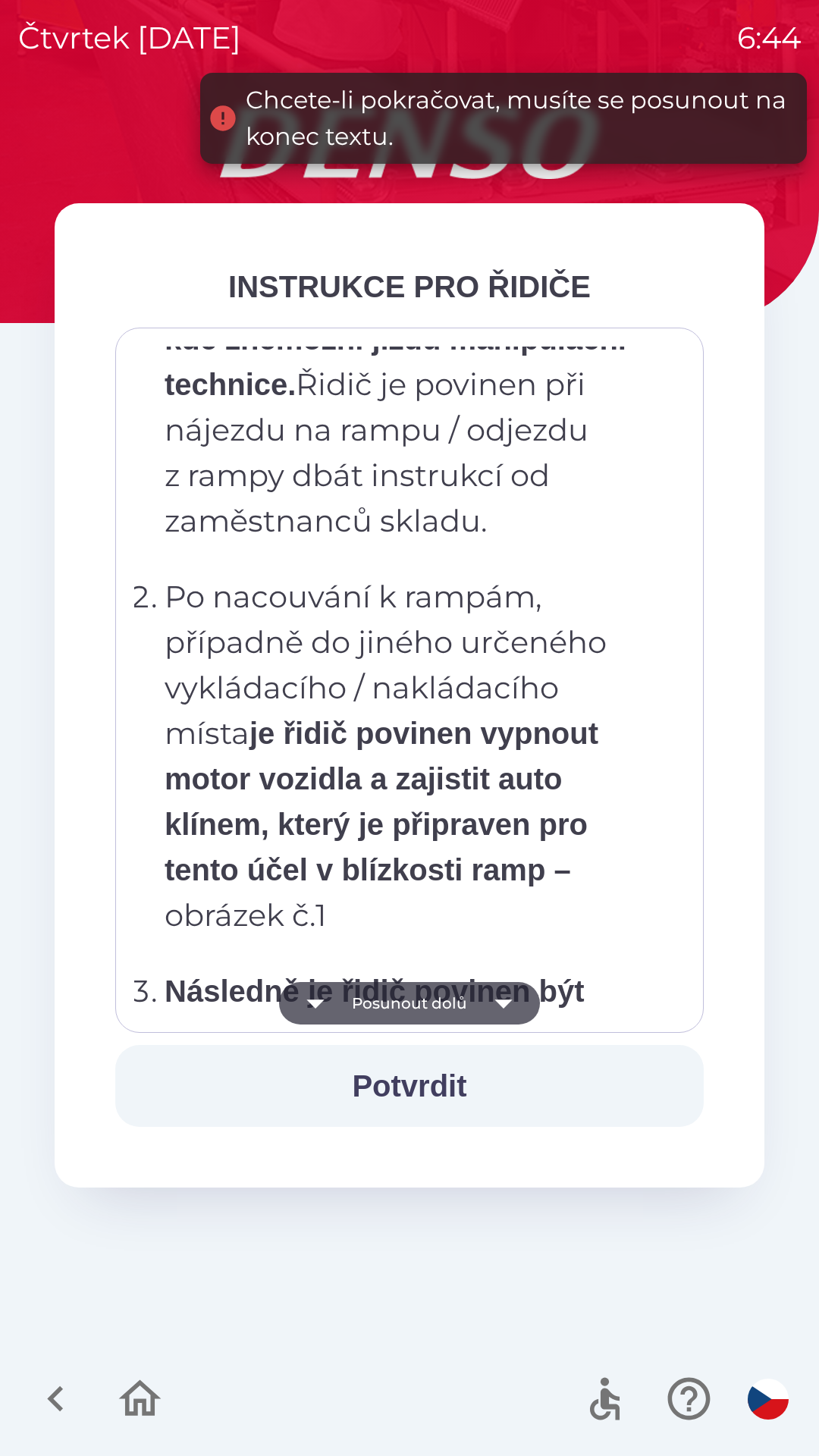
click at [396, 998] on button "Posunout dolů" at bounding box center [409, 1003] width 261 height 43
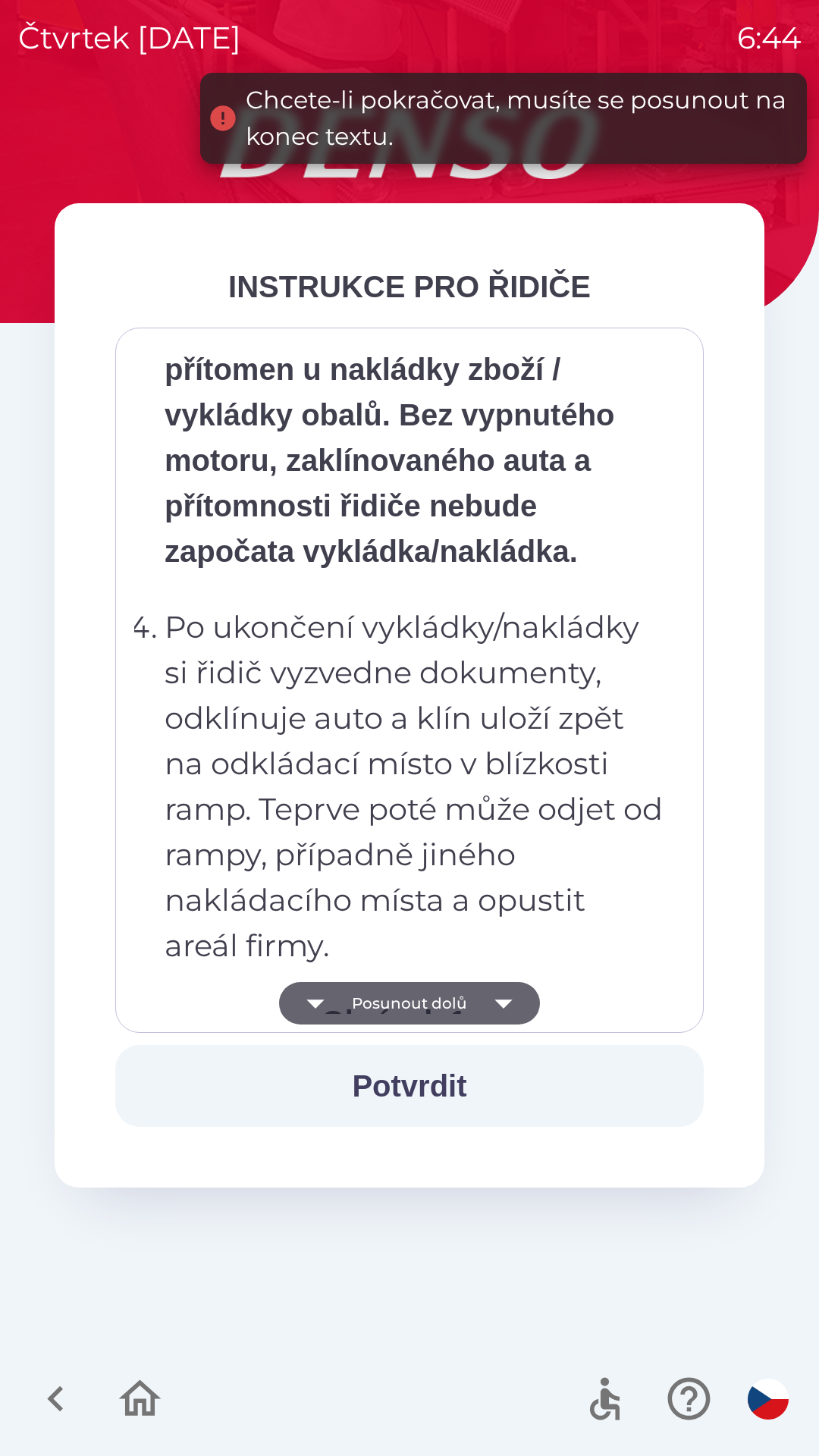
click at [398, 1003] on button "Posunout dolů" at bounding box center [409, 1003] width 261 height 43
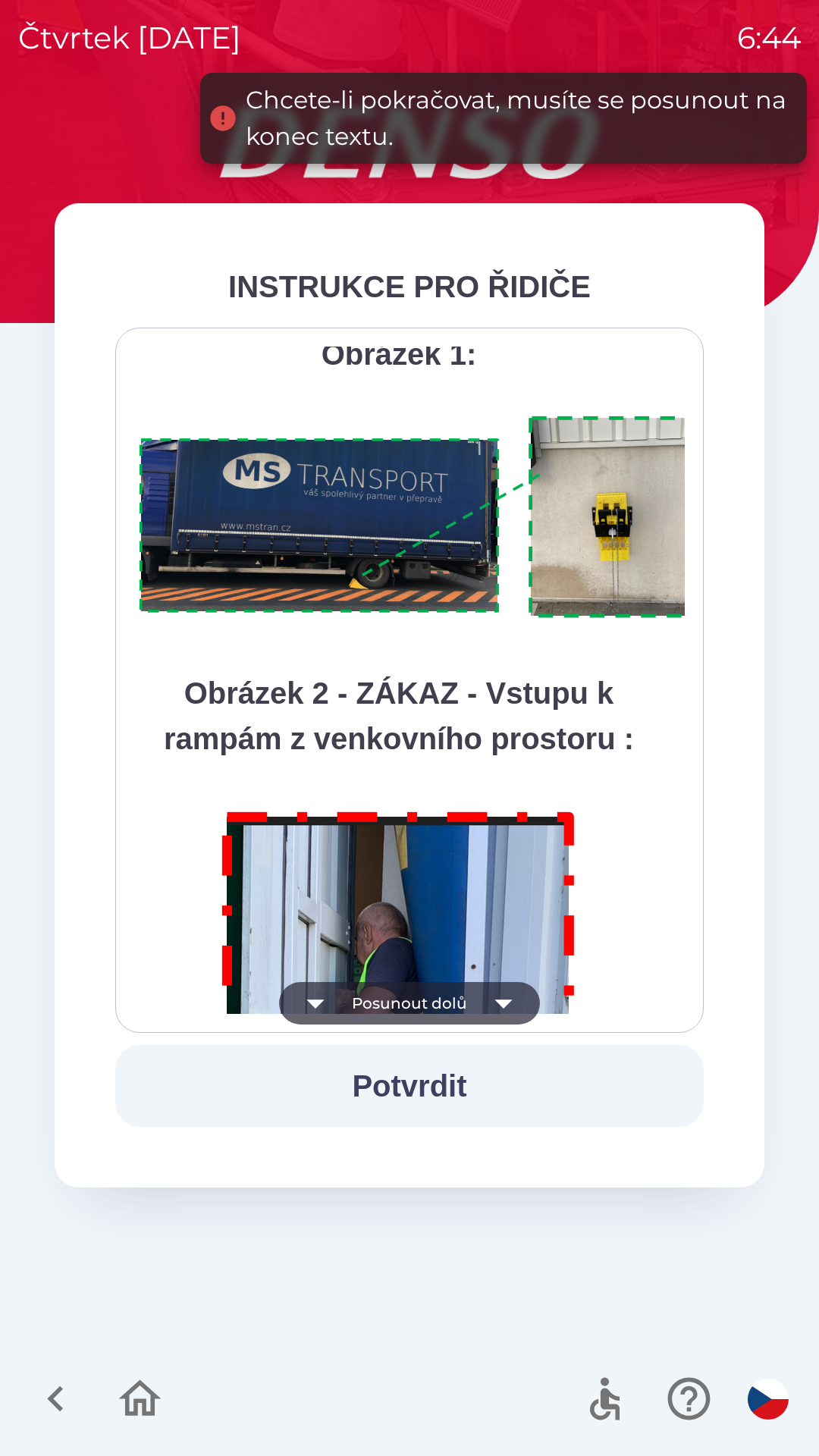
click at [398, 1004] on button "Posunout dolů" at bounding box center [409, 1003] width 261 height 43
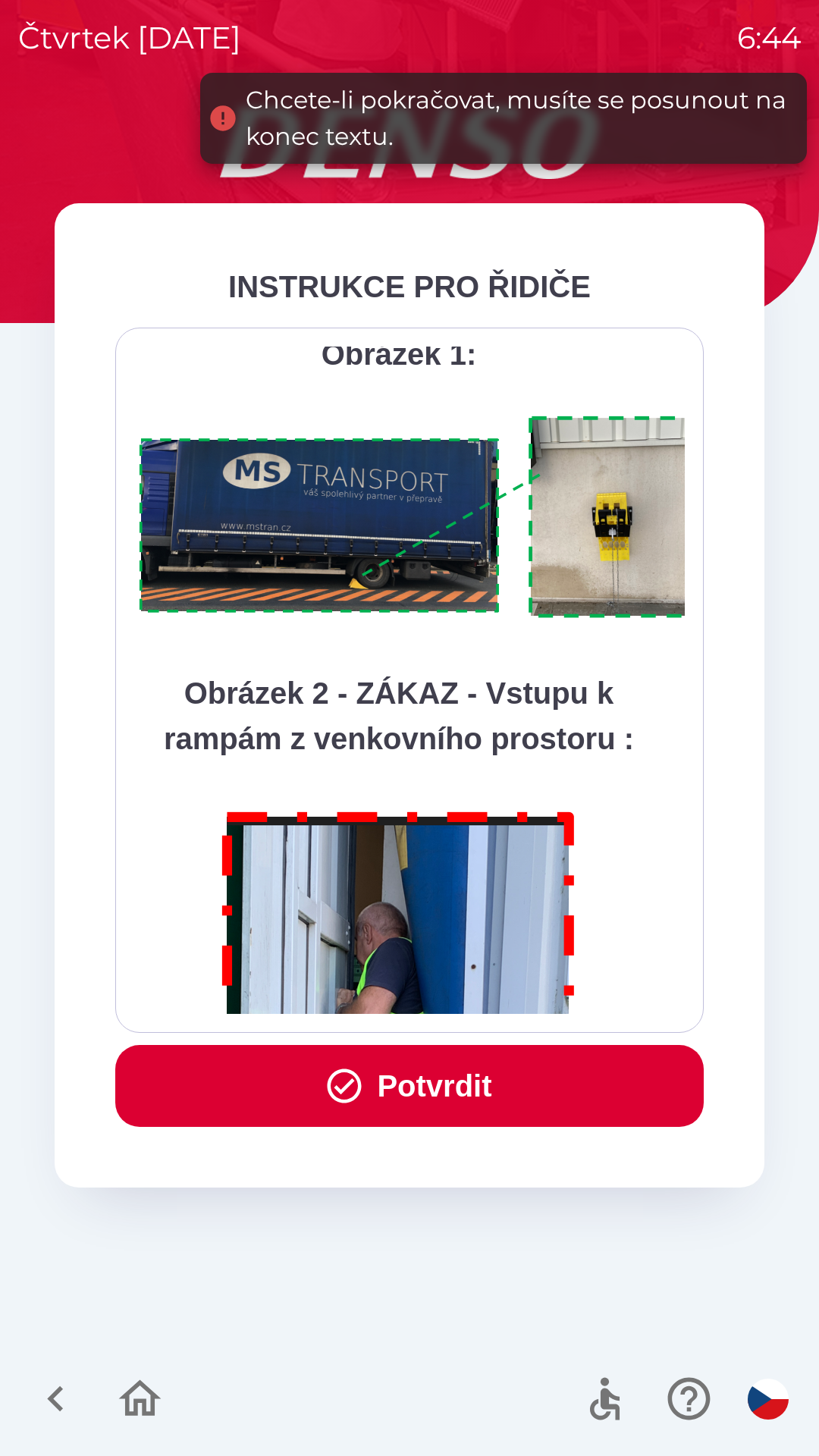
scroll to position [8522, 0]
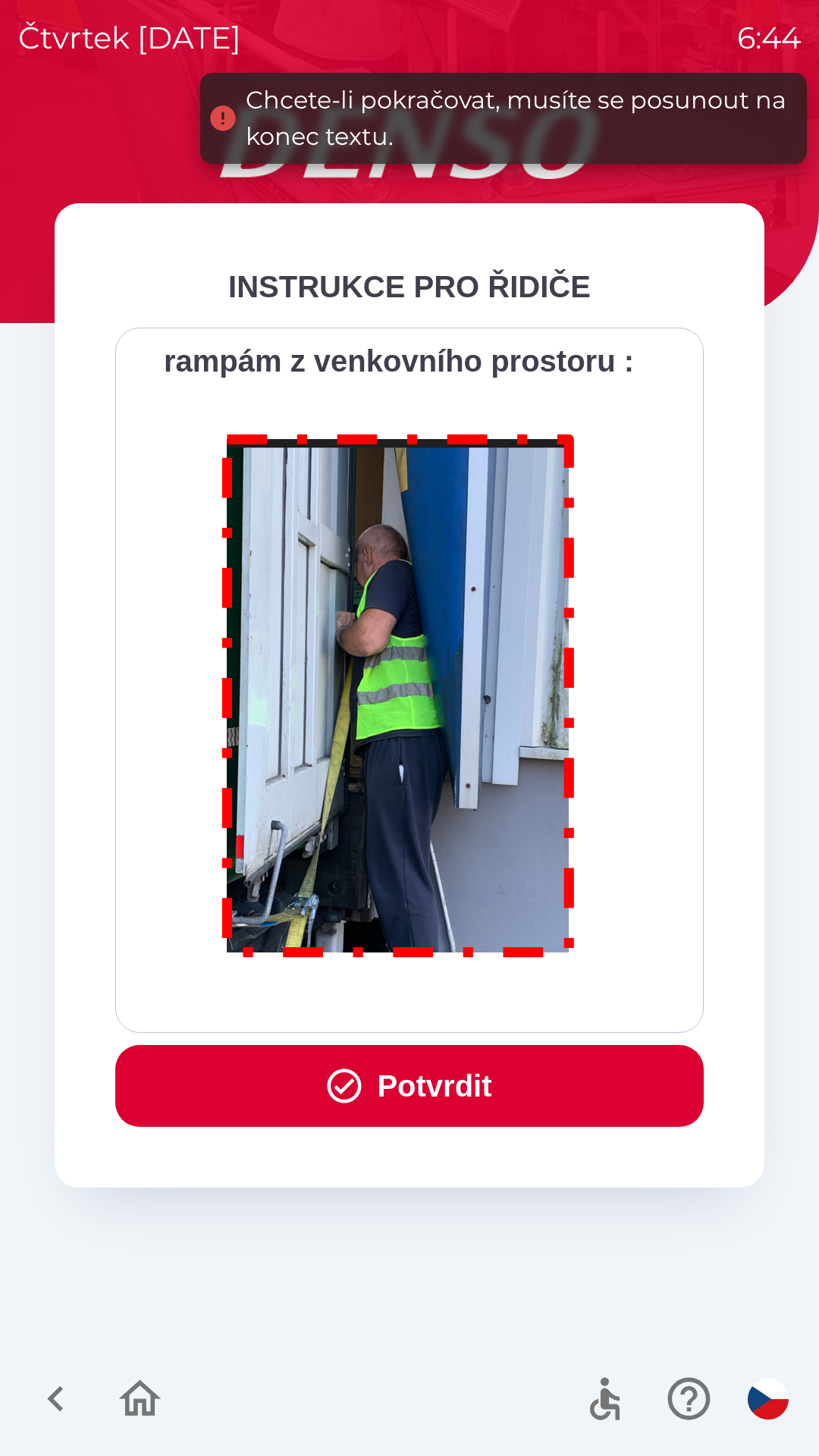
click at [401, 1008] on div "Všichni řidiči přijíždějící do skladu firmy DENSO CZECH s.r.o. jsou po průjezdu…" at bounding box center [410, 680] width 551 height 668
click at [403, 1086] on button "Potvrdit" at bounding box center [409, 1086] width 589 height 82
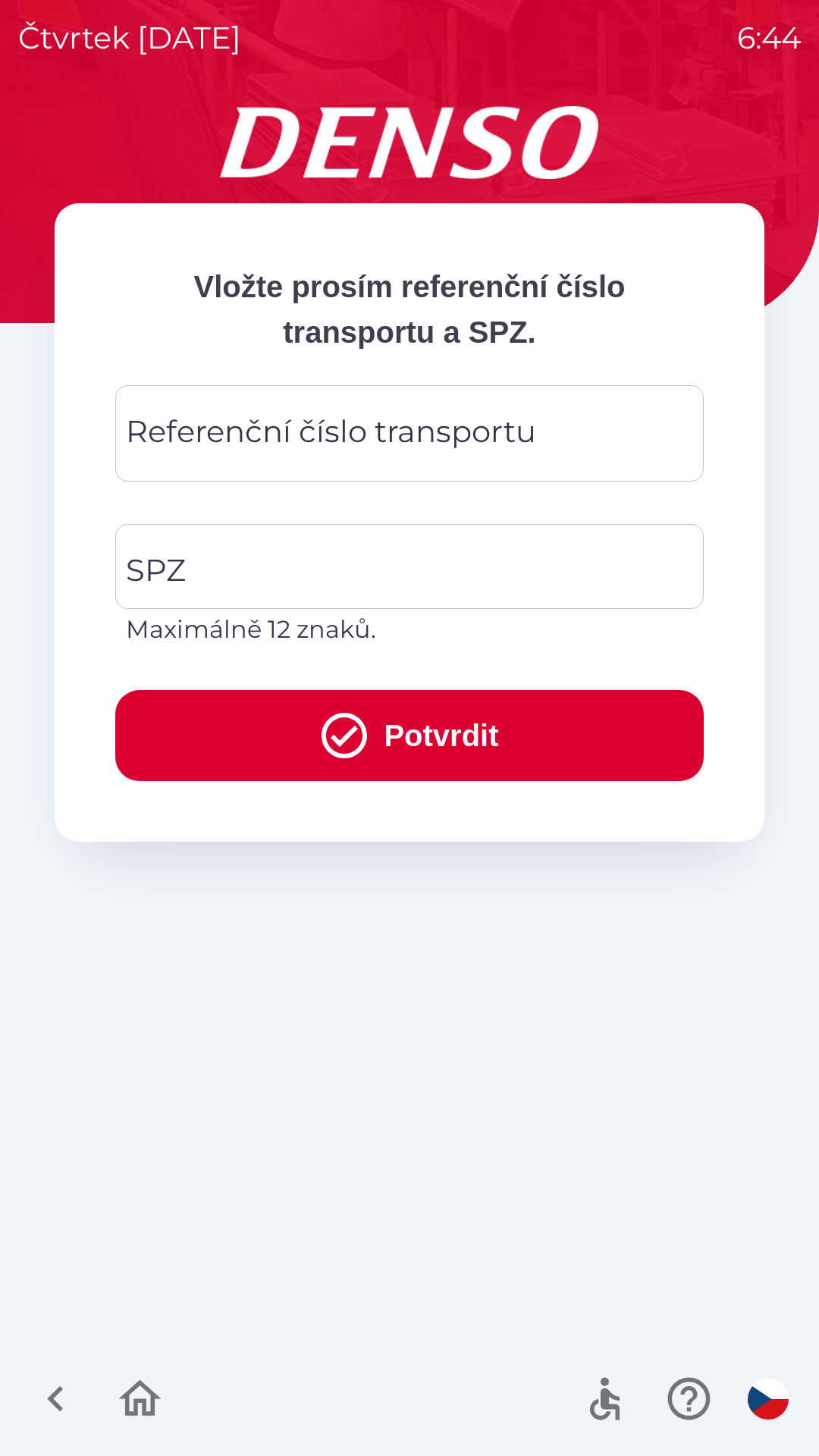
click at [270, 444] on div "Referenční číslo transportu Referenční číslo transportu" at bounding box center [409, 433] width 589 height 97
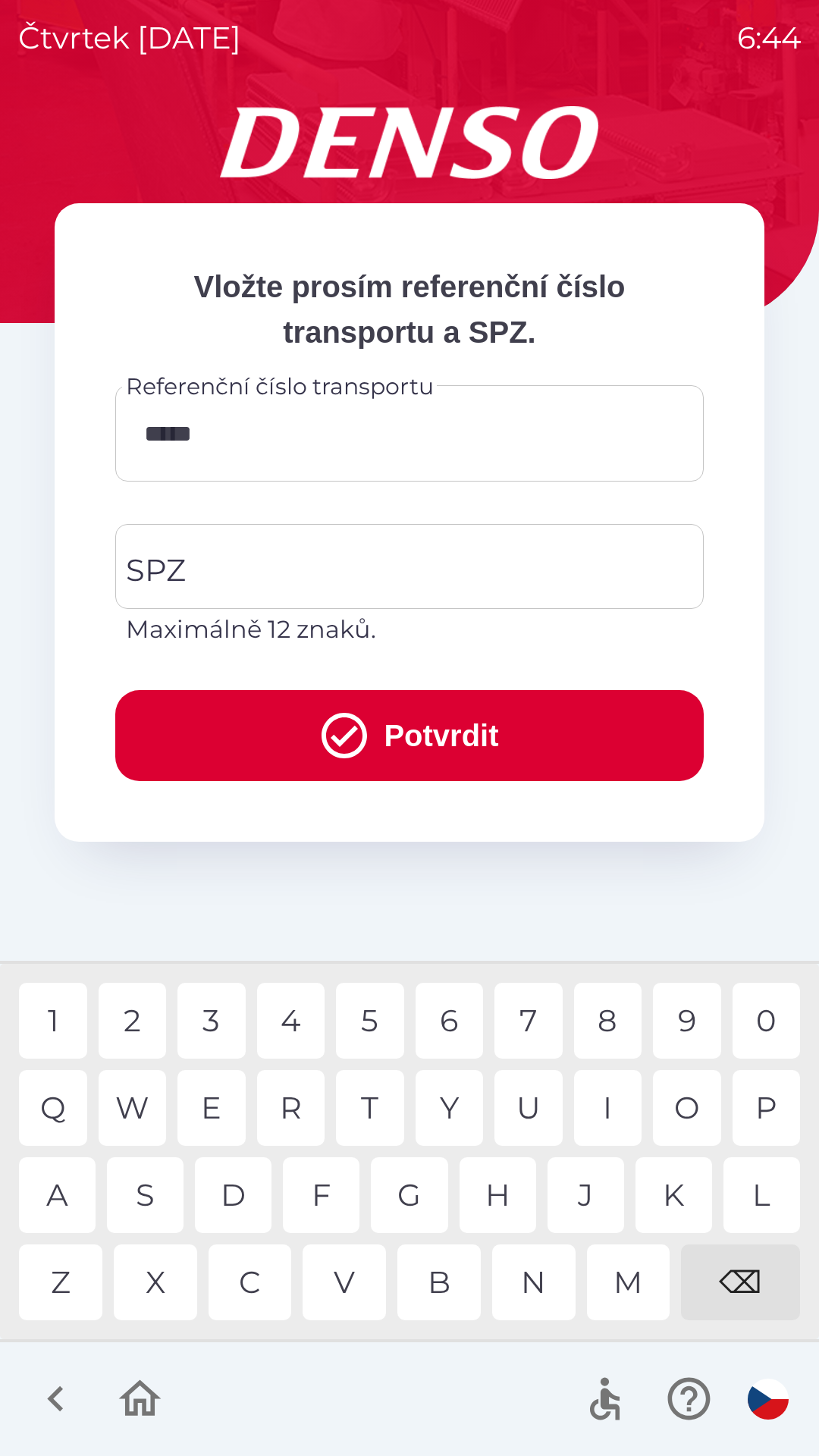
click at [75, 1010] on div "1" at bounding box center [53, 1020] width 68 height 76
click at [450, 1017] on div "6" at bounding box center [449, 1020] width 68 height 76
click at [375, 1011] on div "5" at bounding box center [370, 1020] width 68 height 76
click at [385, 1029] on div "5" at bounding box center [370, 1020] width 68 height 76
type input "**********"
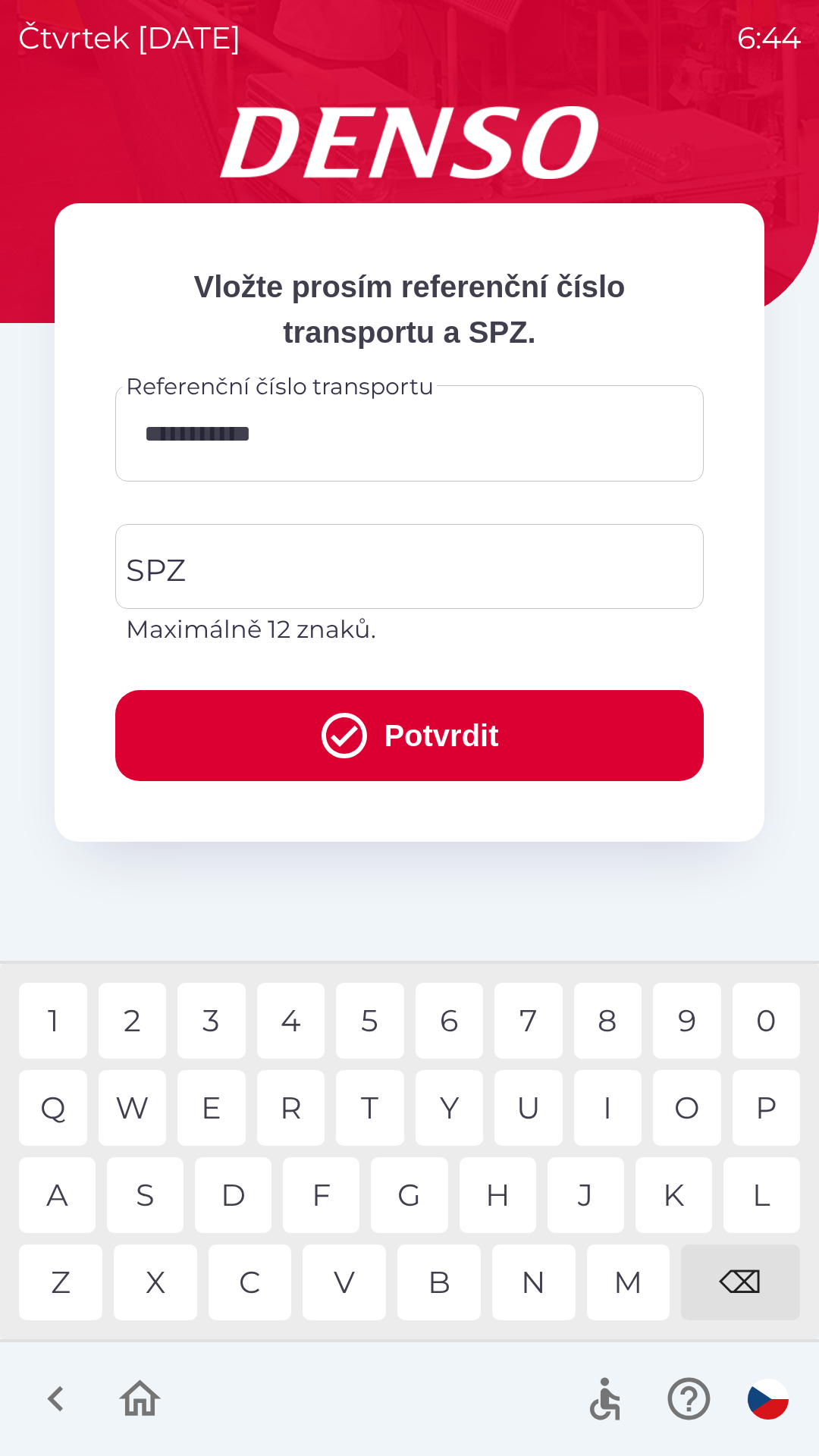
click at [537, 1021] on div "7" at bounding box center [528, 1020] width 68 height 76
click at [252, 564] on input "SPZ" at bounding box center [397, 566] width 552 height 71
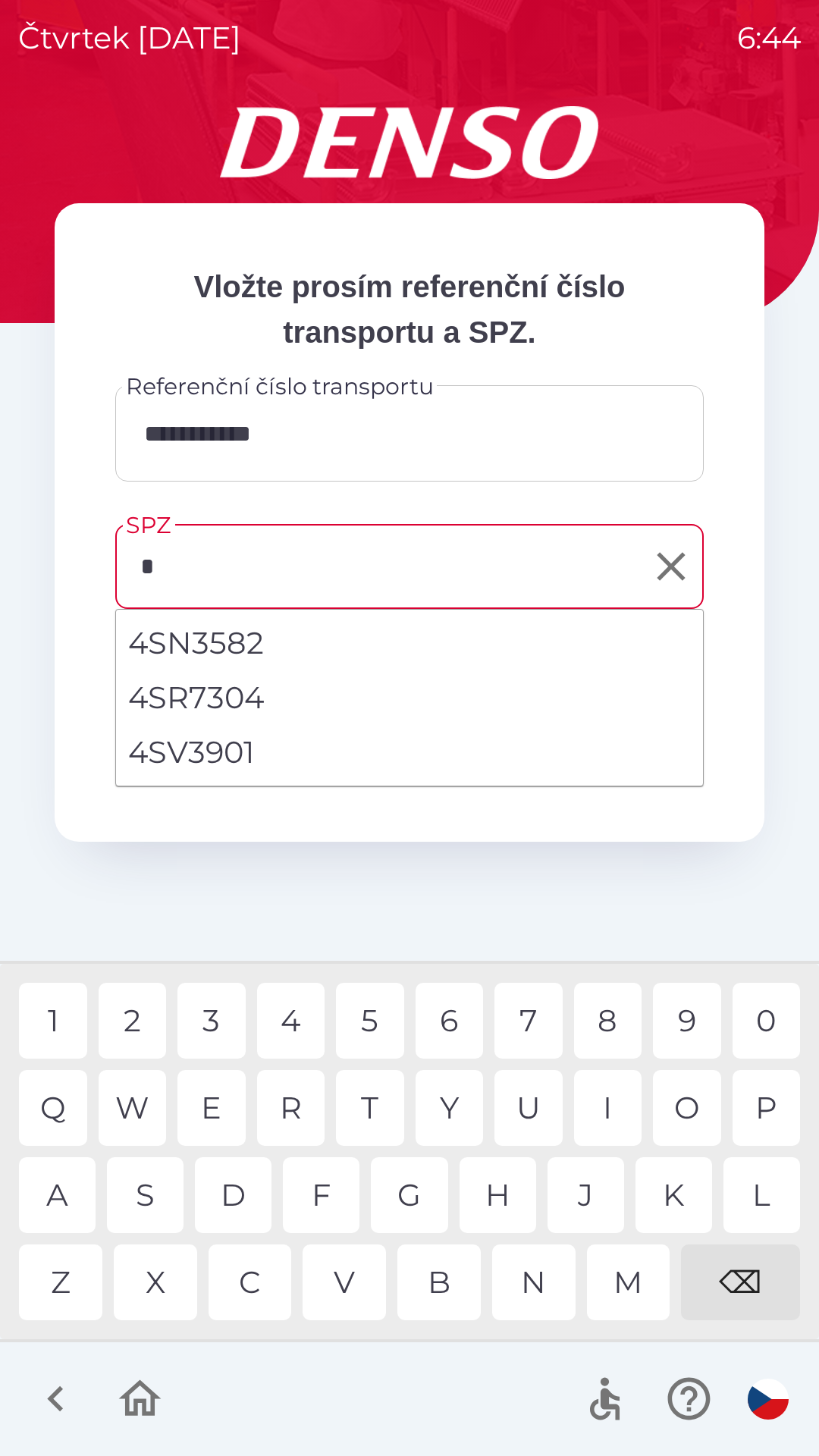
click at [297, 1024] on div "4" at bounding box center [291, 1020] width 68 height 76
click at [137, 1191] on div "S" at bounding box center [144, 1195] width 76 height 76
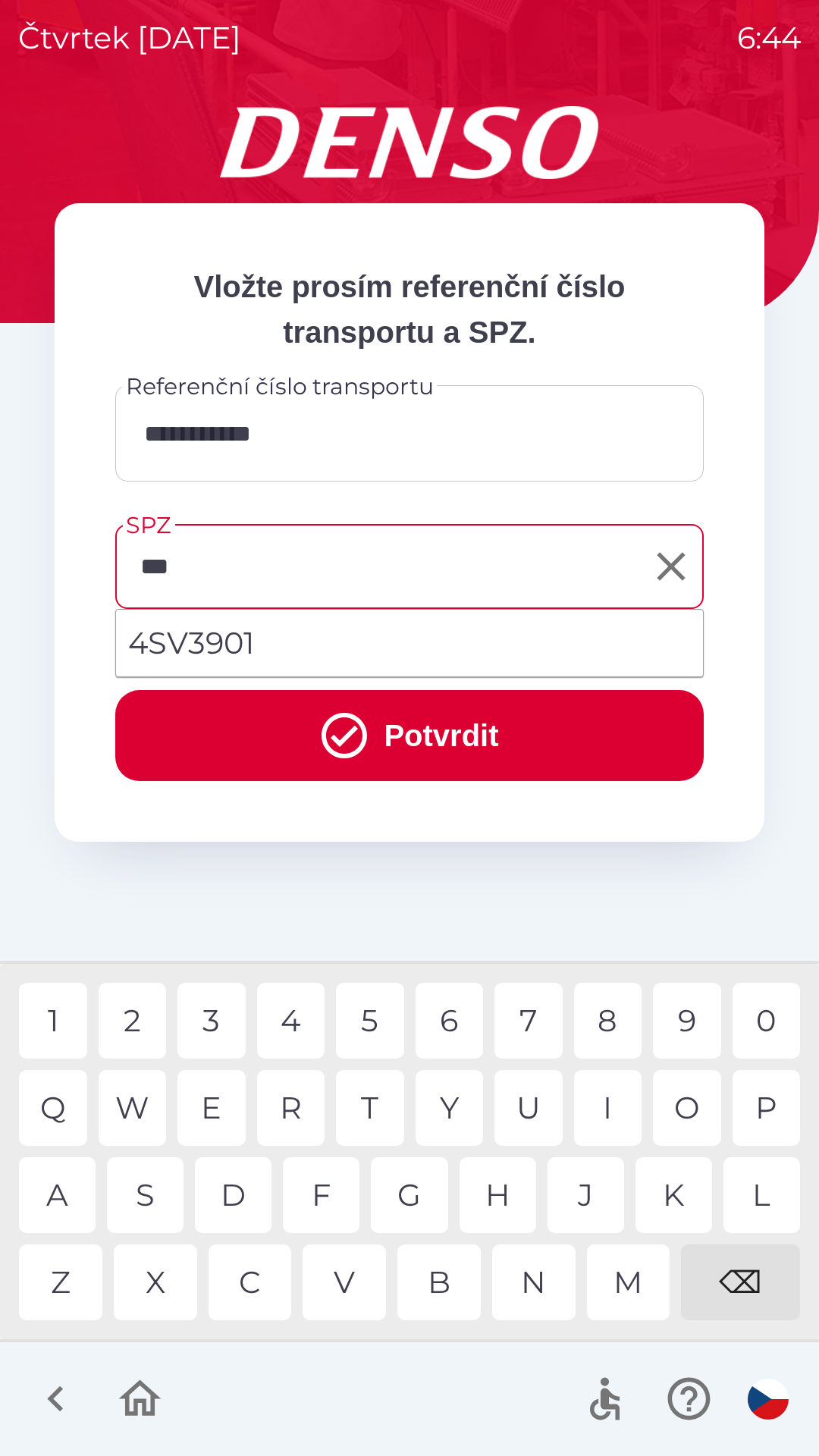
click at [350, 1275] on div "V" at bounding box center [344, 1282] width 83 height 76
click at [223, 1019] on div "3" at bounding box center [211, 1020] width 68 height 76
type input "*******"
click at [66, 1016] on div "1" at bounding box center [53, 1020] width 68 height 76
click at [207, 653] on li "4SV3901" at bounding box center [409, 642] width 587 height 55
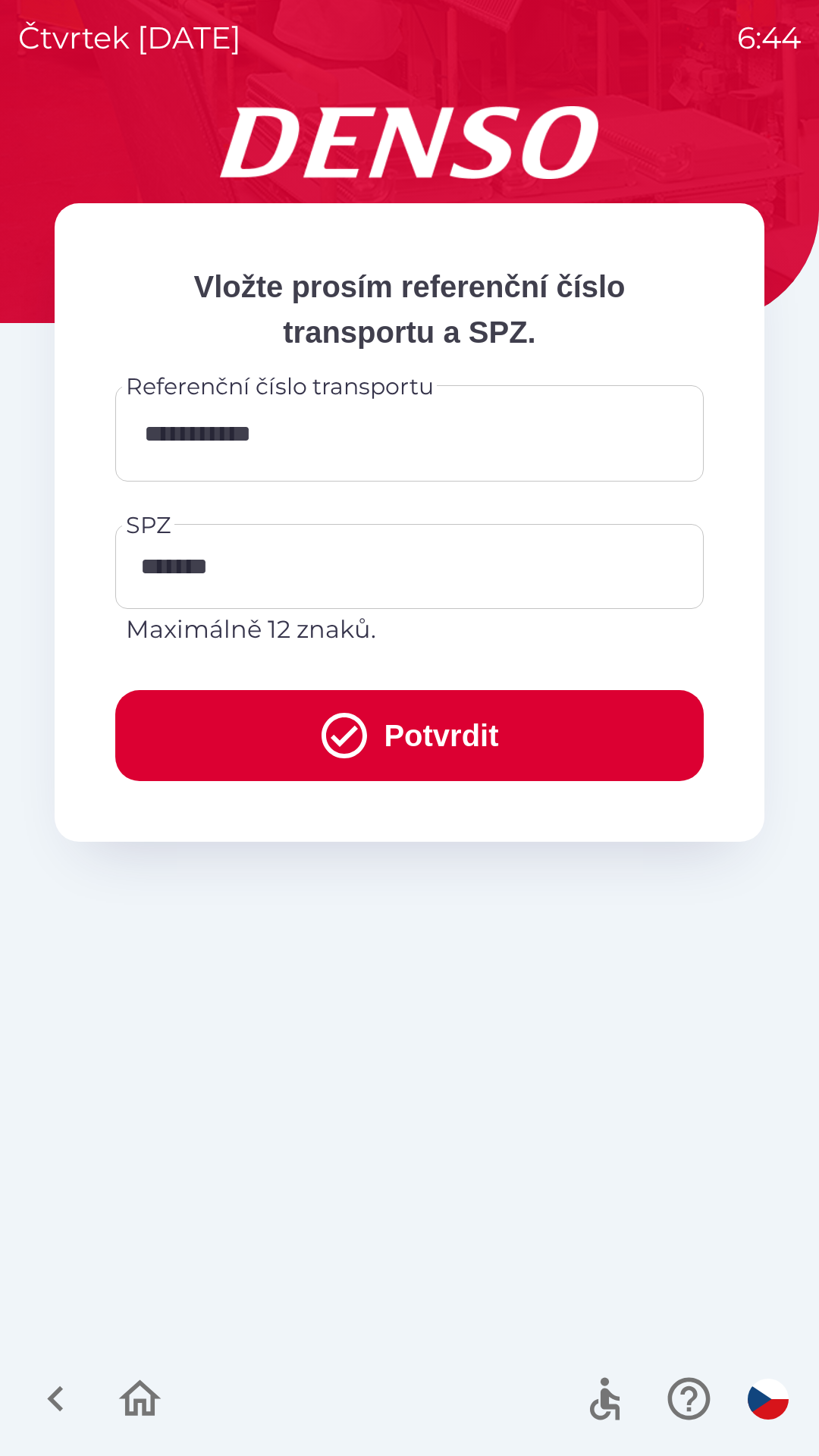
click at [270, 739] on button "Potvrdit" at bounding box center [409, 736] width 589 height 91
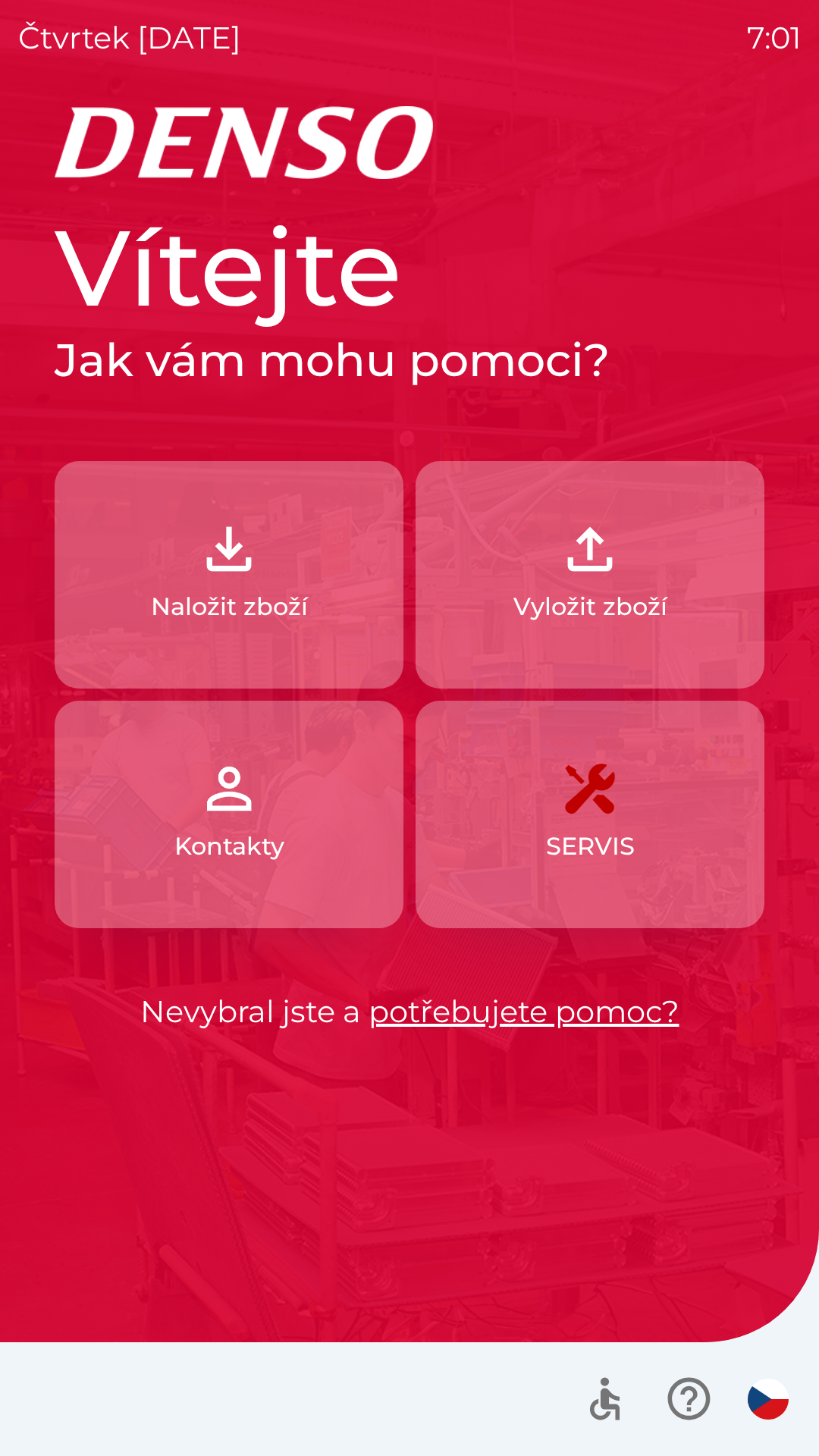
click at [301, 496] on button "Naložit zboží" at bounding box center [228, 574] width 349 height 228
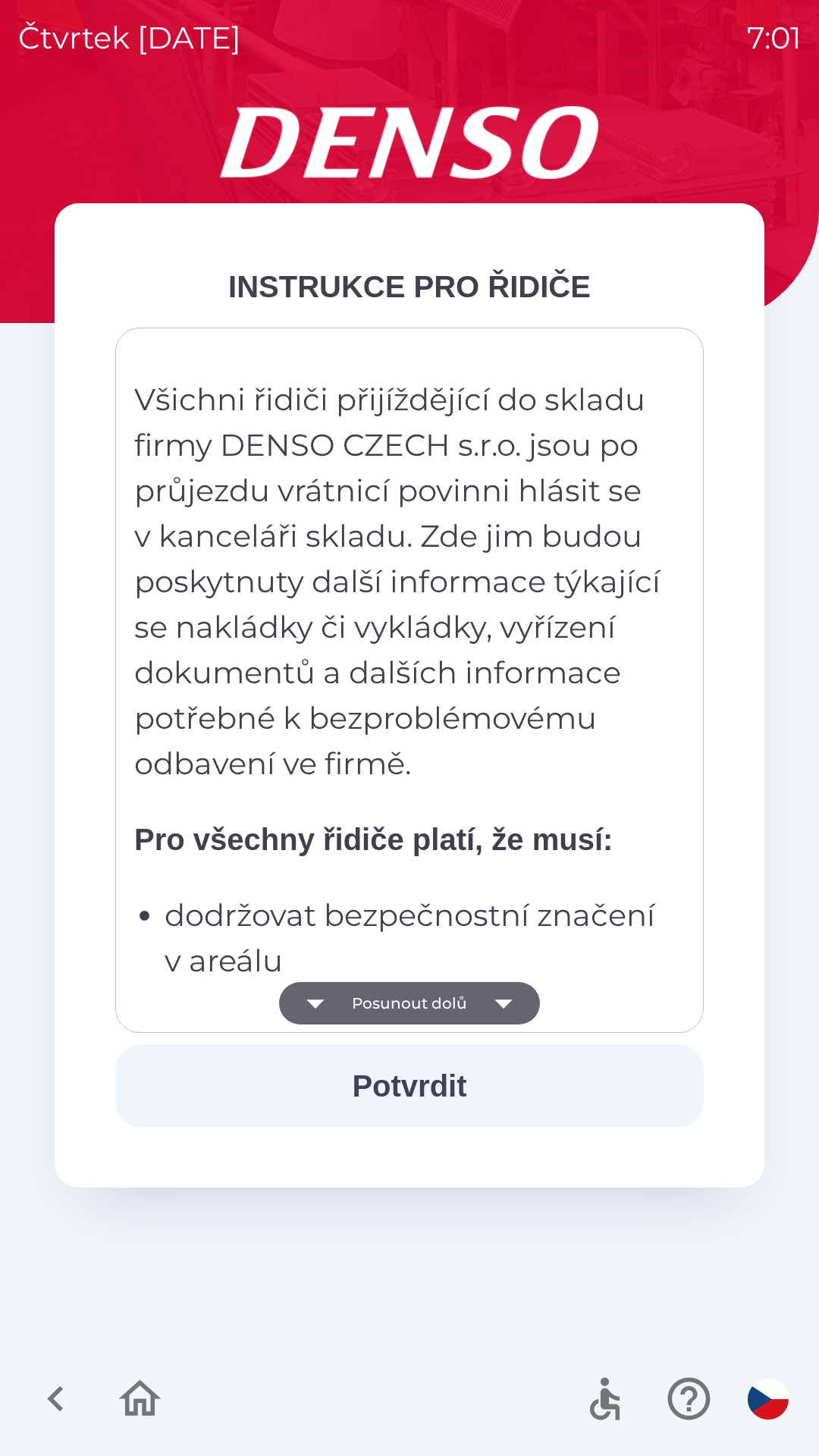
click at [467, 1013] on button "Posunout dolů" at bounding box center [409, 1003] width 261 height 43
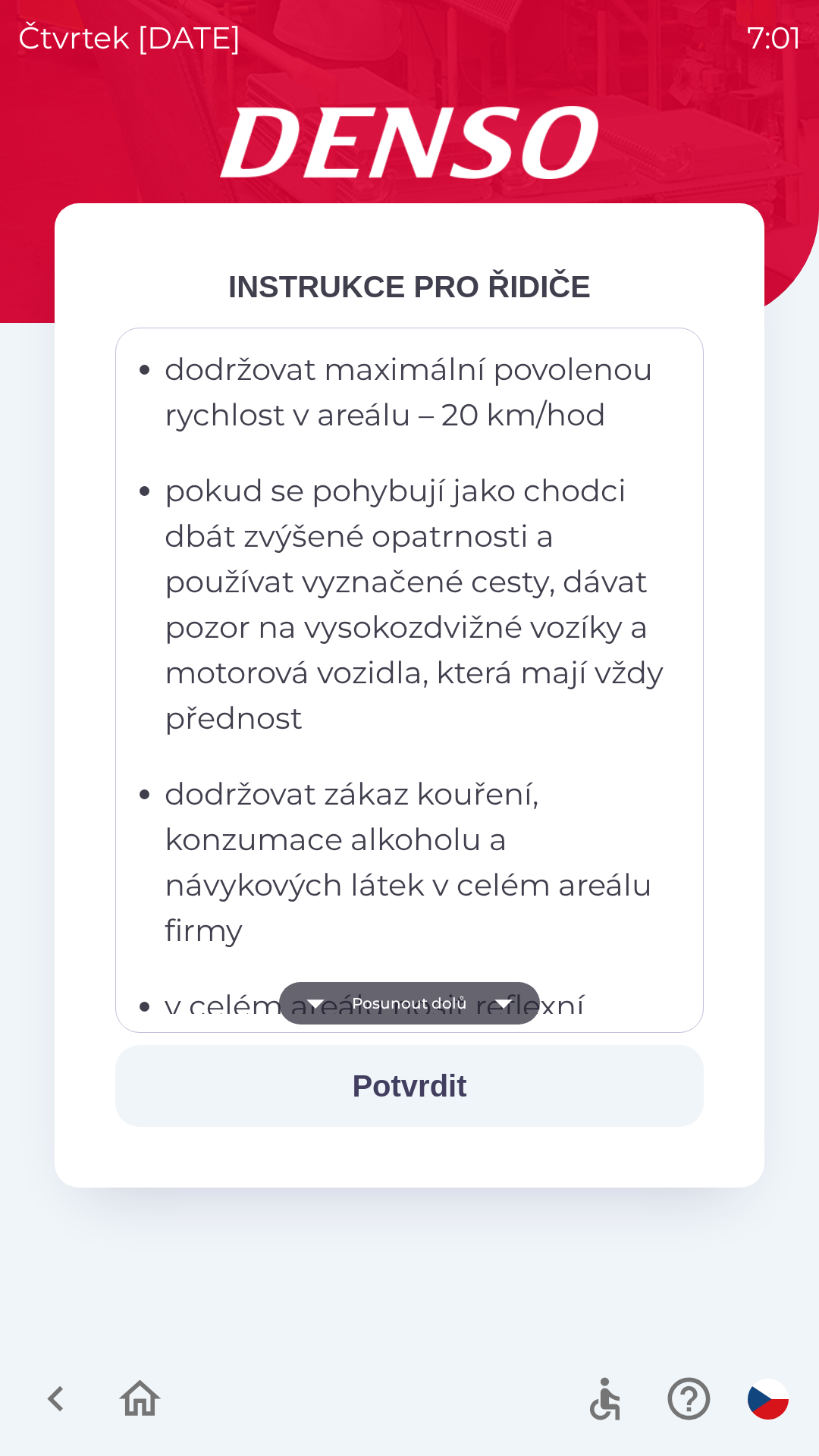
click at [466, 997] on button "Posunout dolů" at bounding box center [409, 1003] width 261 height 43
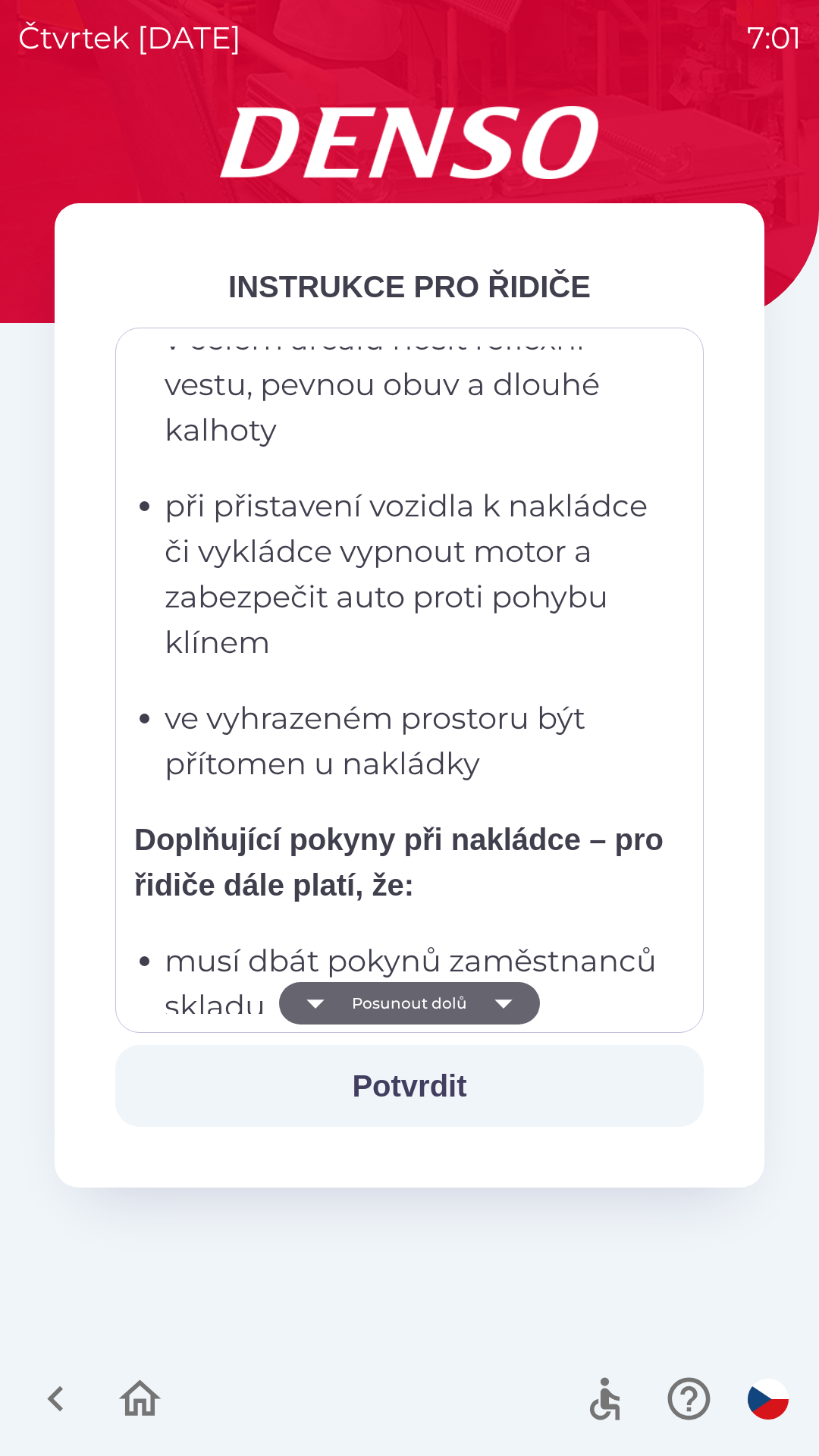
click at [471, 1002] on button "Posunout dolů" at bounding box center [409, 1003] width 261 height 43
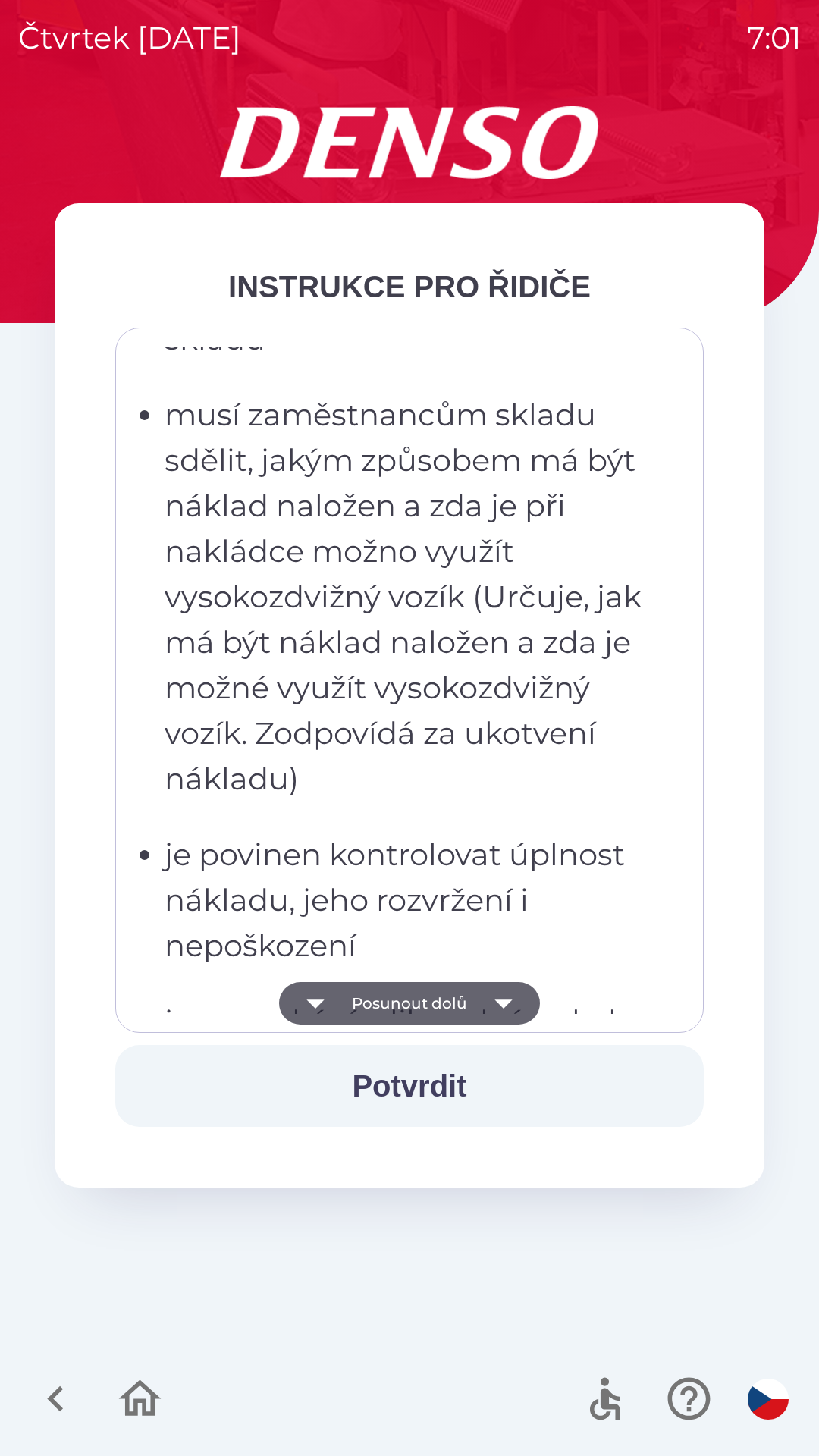
click at [475, 1002] on button "Posunout dolů" at bounding box center [409, 1003] width 261 height 43
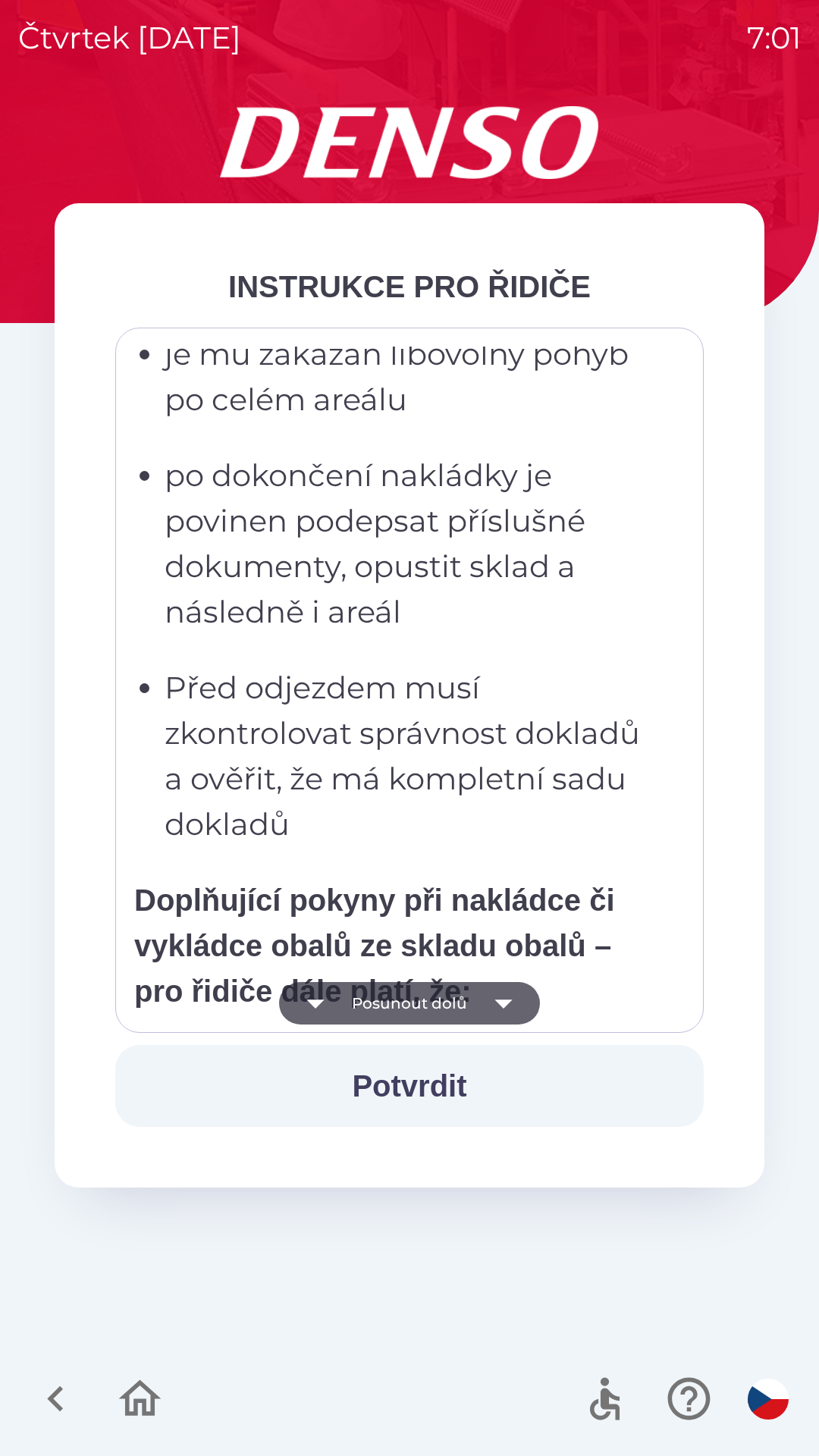
click at [480, 1013] on button "Posunout dolů" at bounding box center [409, 1003] width 261 height 43
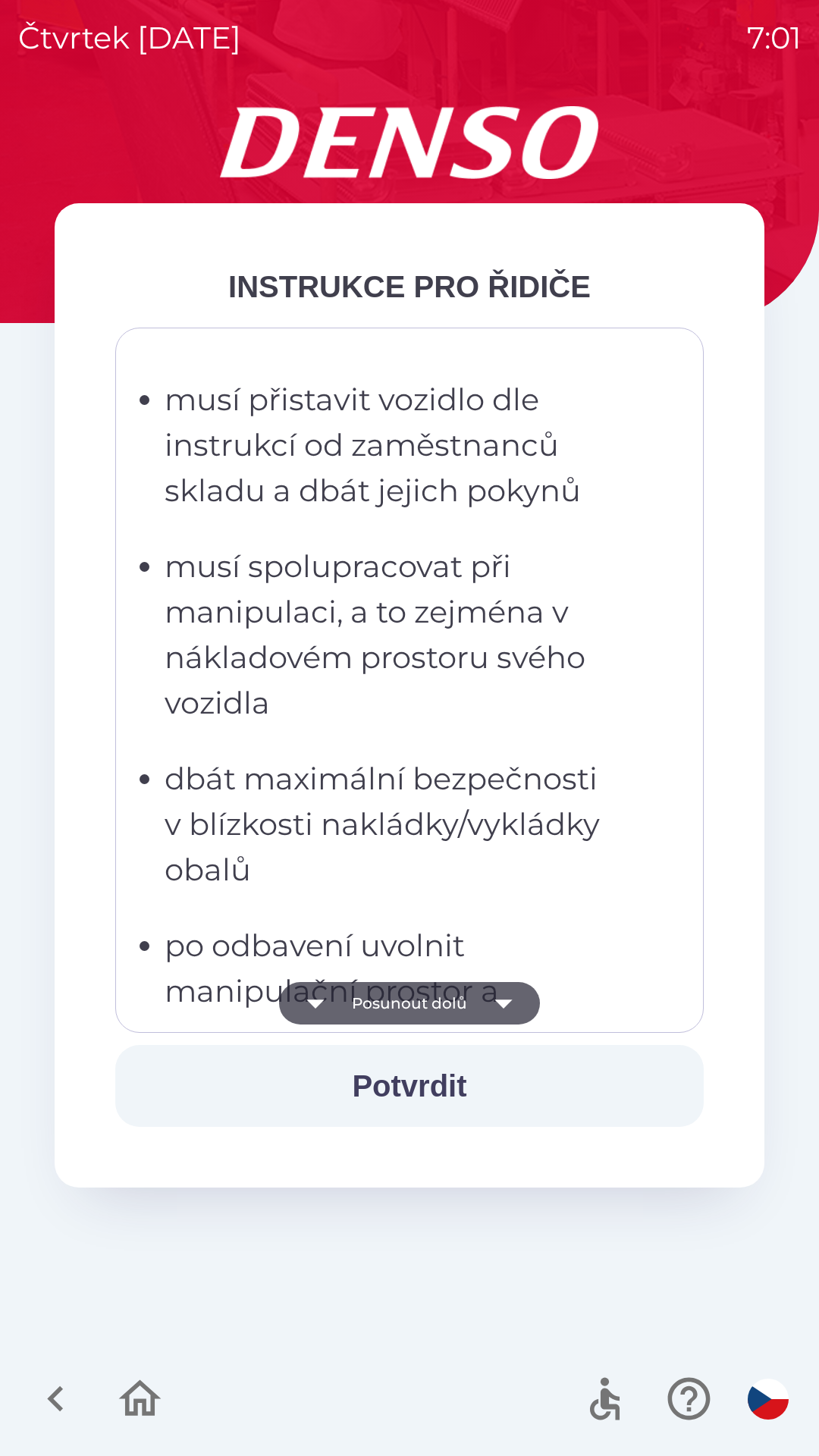
click at [485, 1012] on icon "button" at bounding box center [503, 1003] width 43 height 43
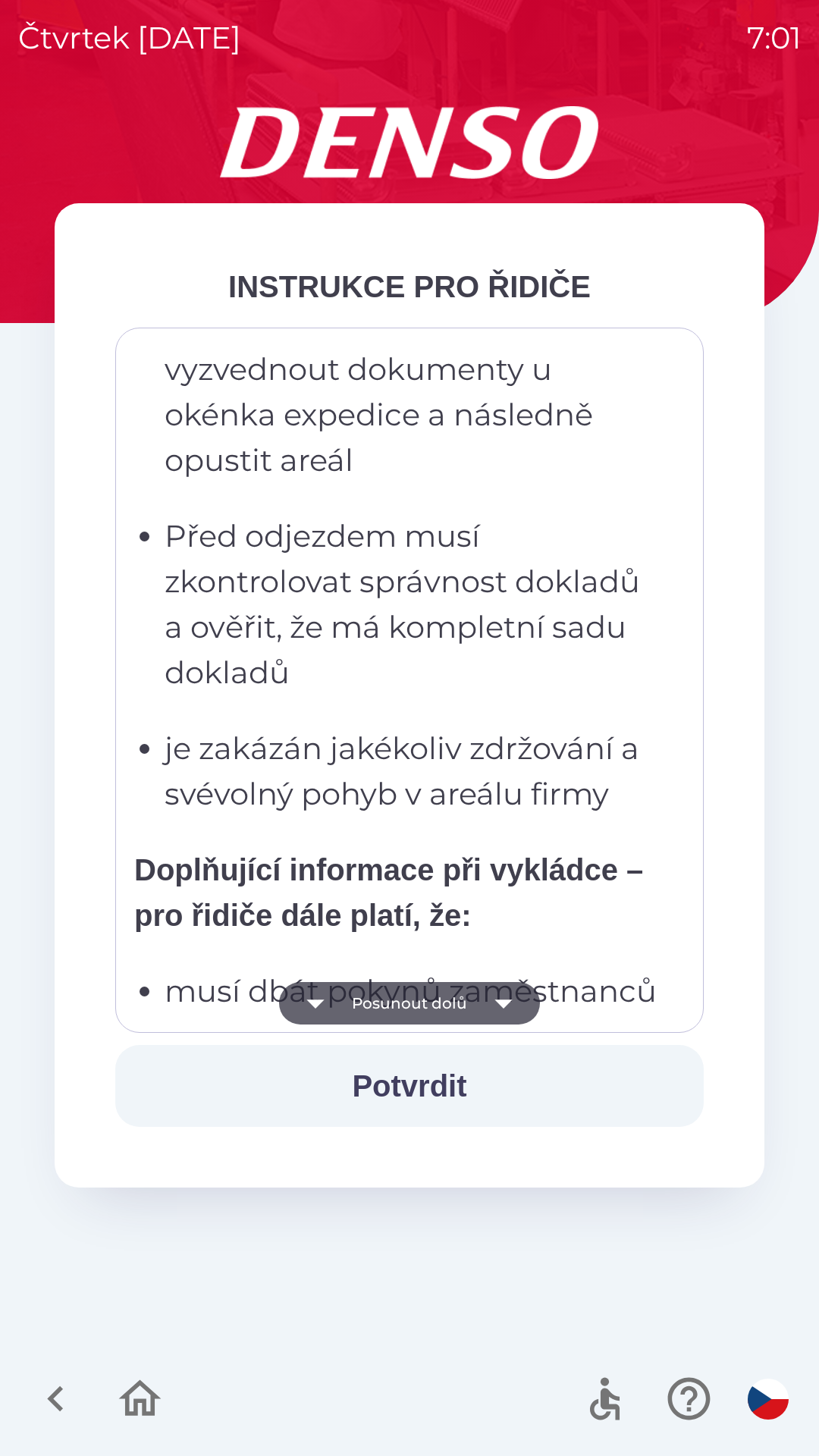
click at [478, 1012] on button "Posunout dolů" at bounding box center [409, 1003] width 261 height 43
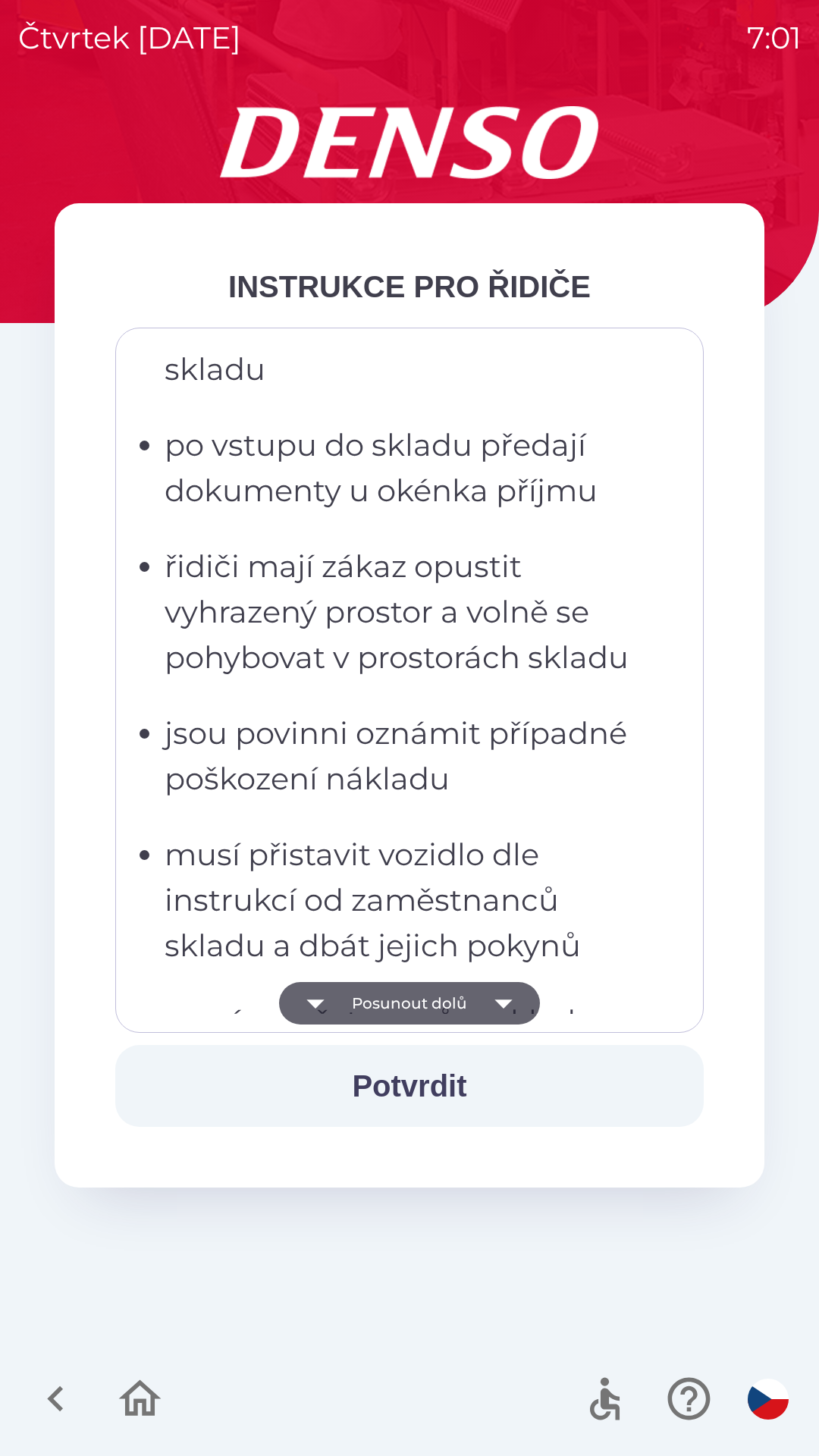
click at [471, 1009] on button "Posunout dolů" at bounding box center [409, 1003] width 261 height 43
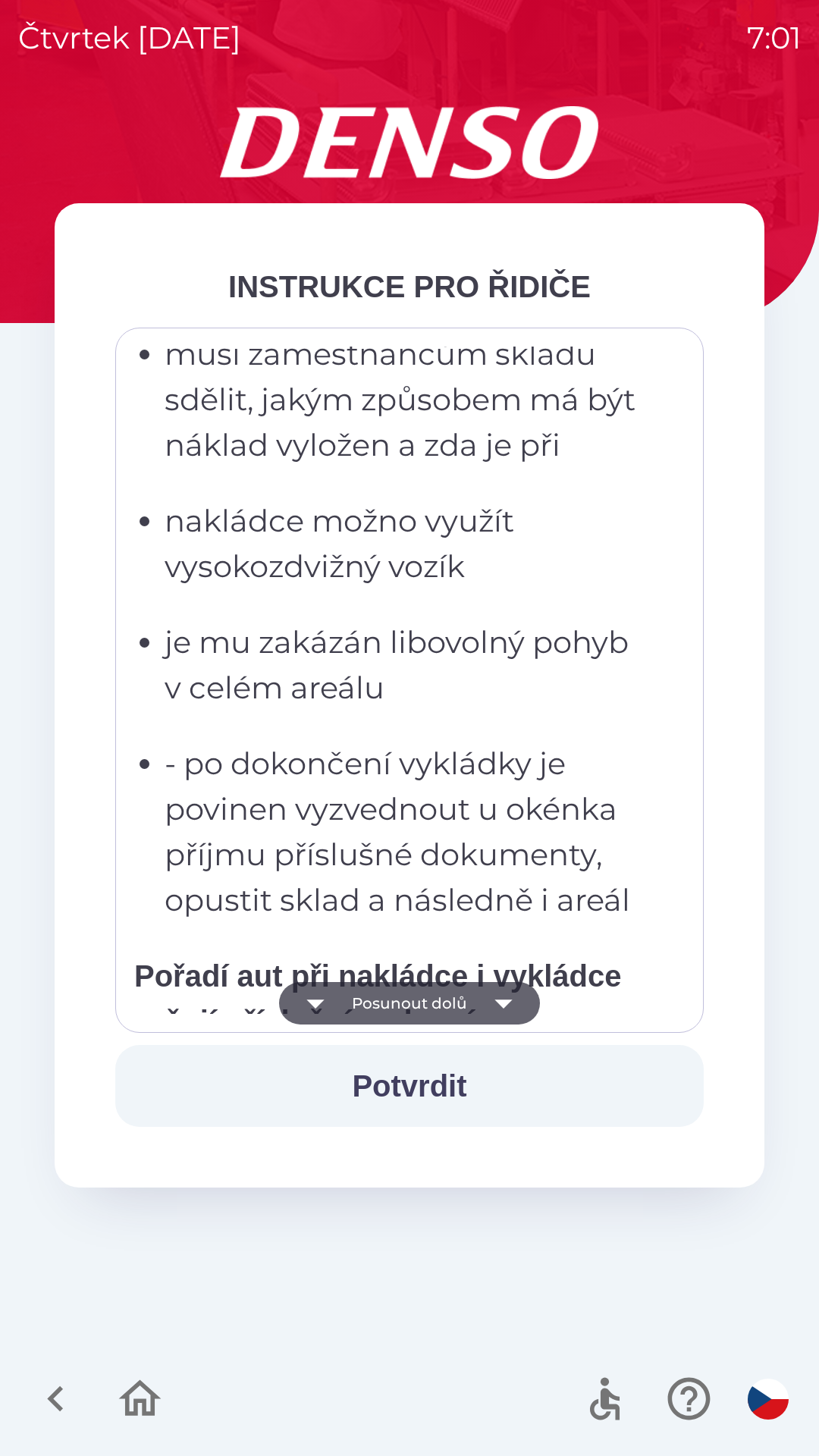
click at [469, 1008] on button "Posunout dolů" at bounding box center [409, 1003] width 261 height 43
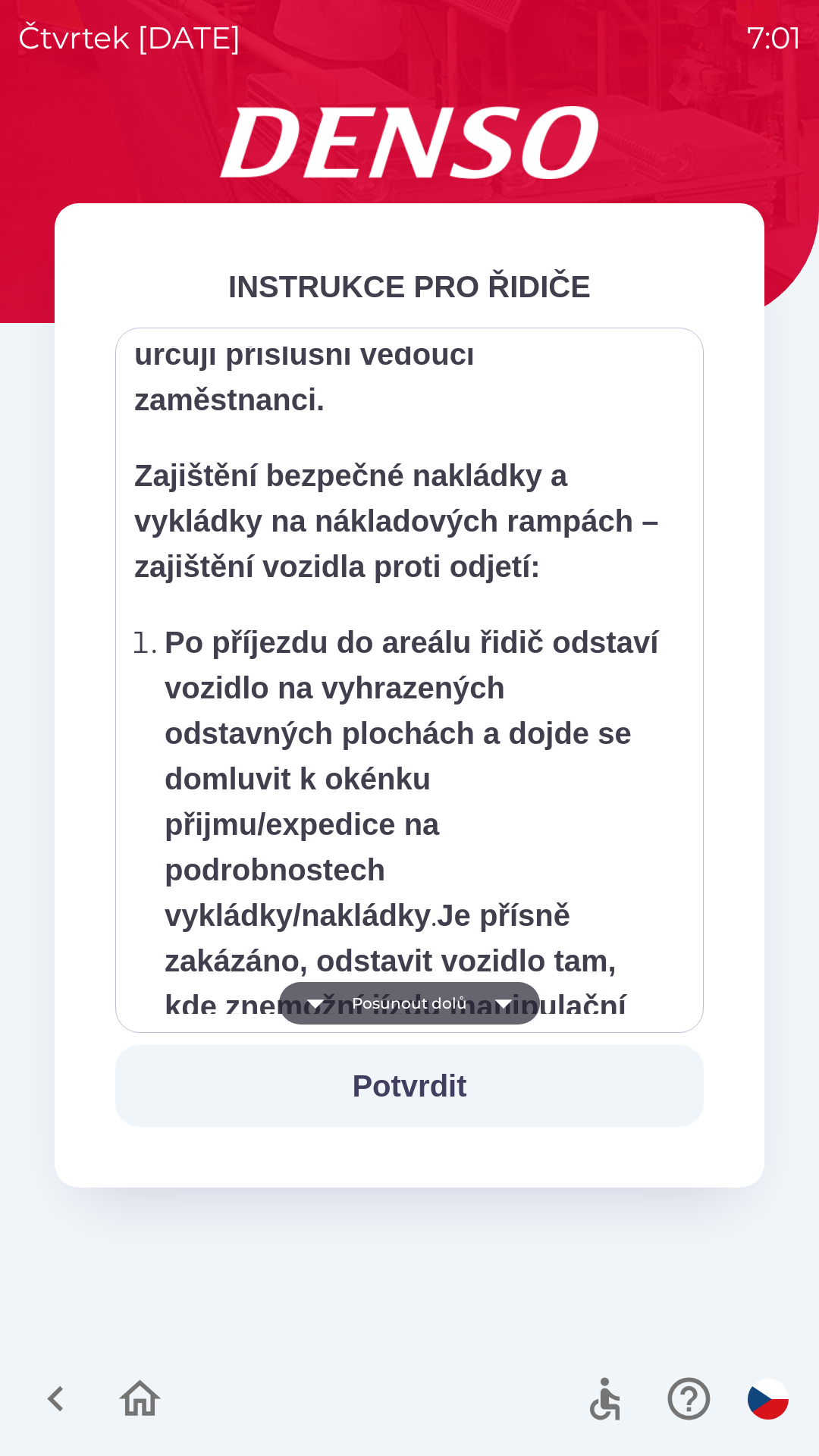
click at [467, 1008] on button "Posunout dolů" at bounding box center [409, 1003] width 261 height 43
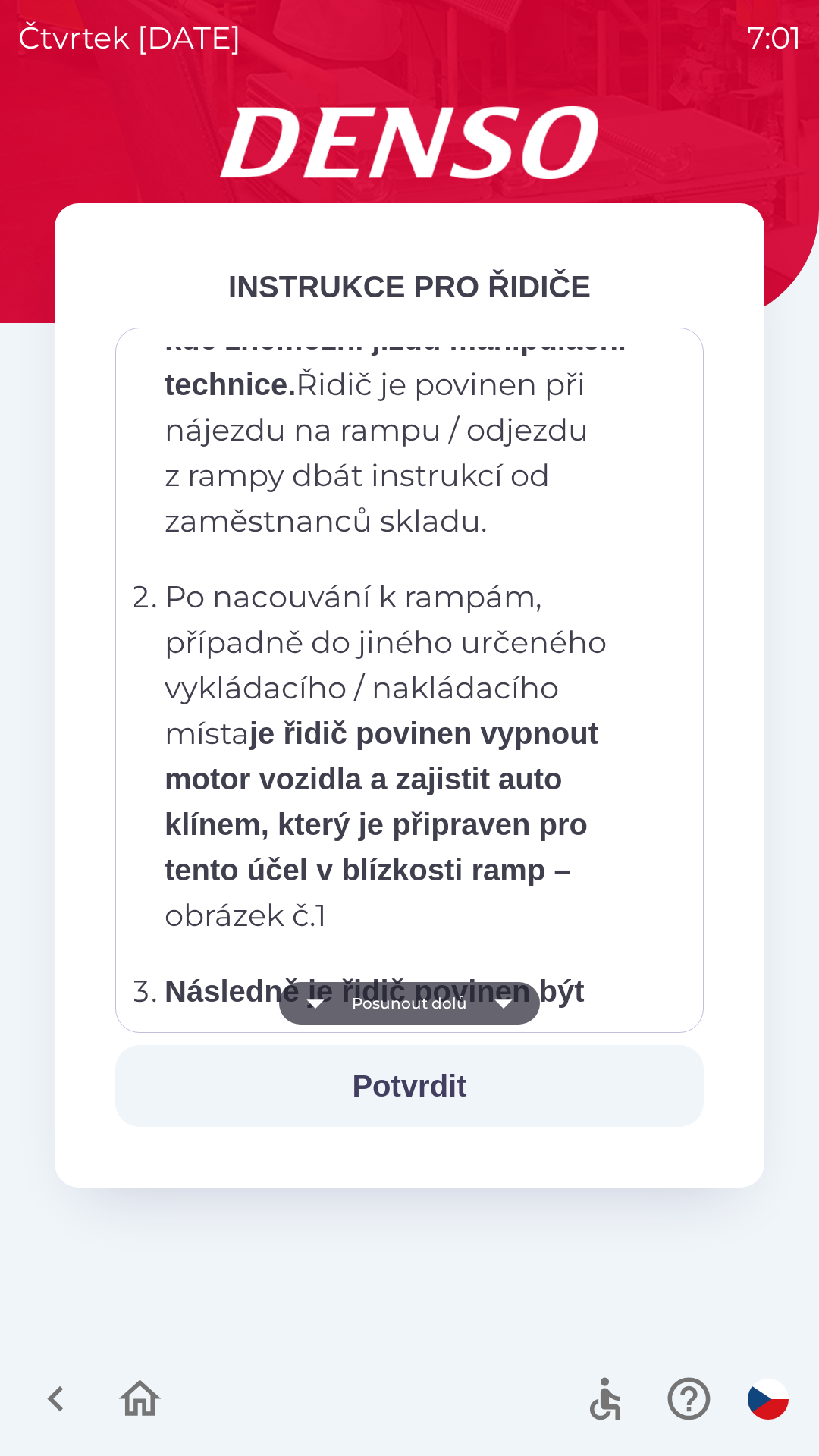
click at [466, 1008] on button "Posunout dolů" at bounding box center [409, 1003] width 261 height 43
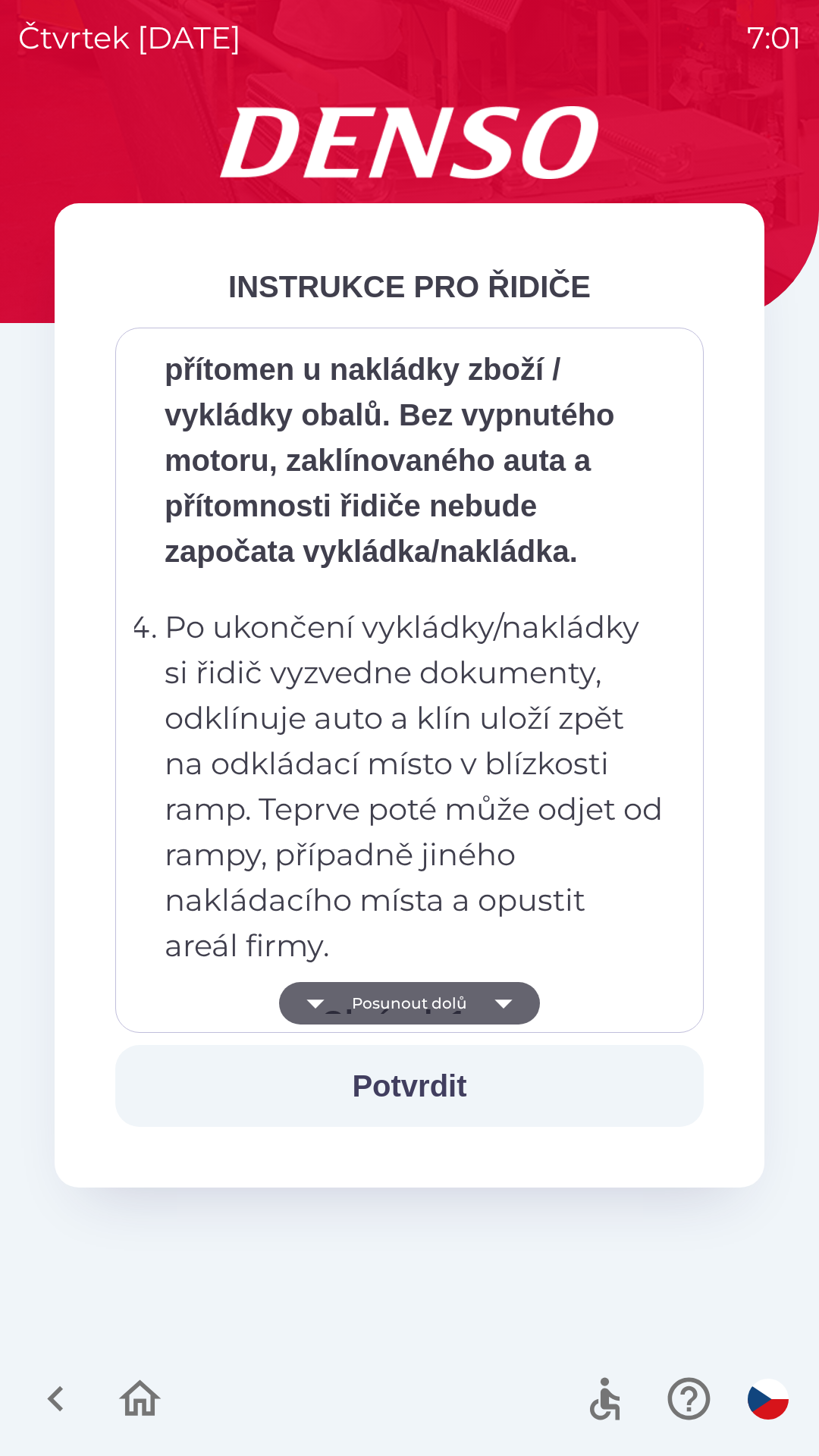
click at [467, 1011] on button "Posunout dolů" at bounding box center [409, 1003] width 261 height 43
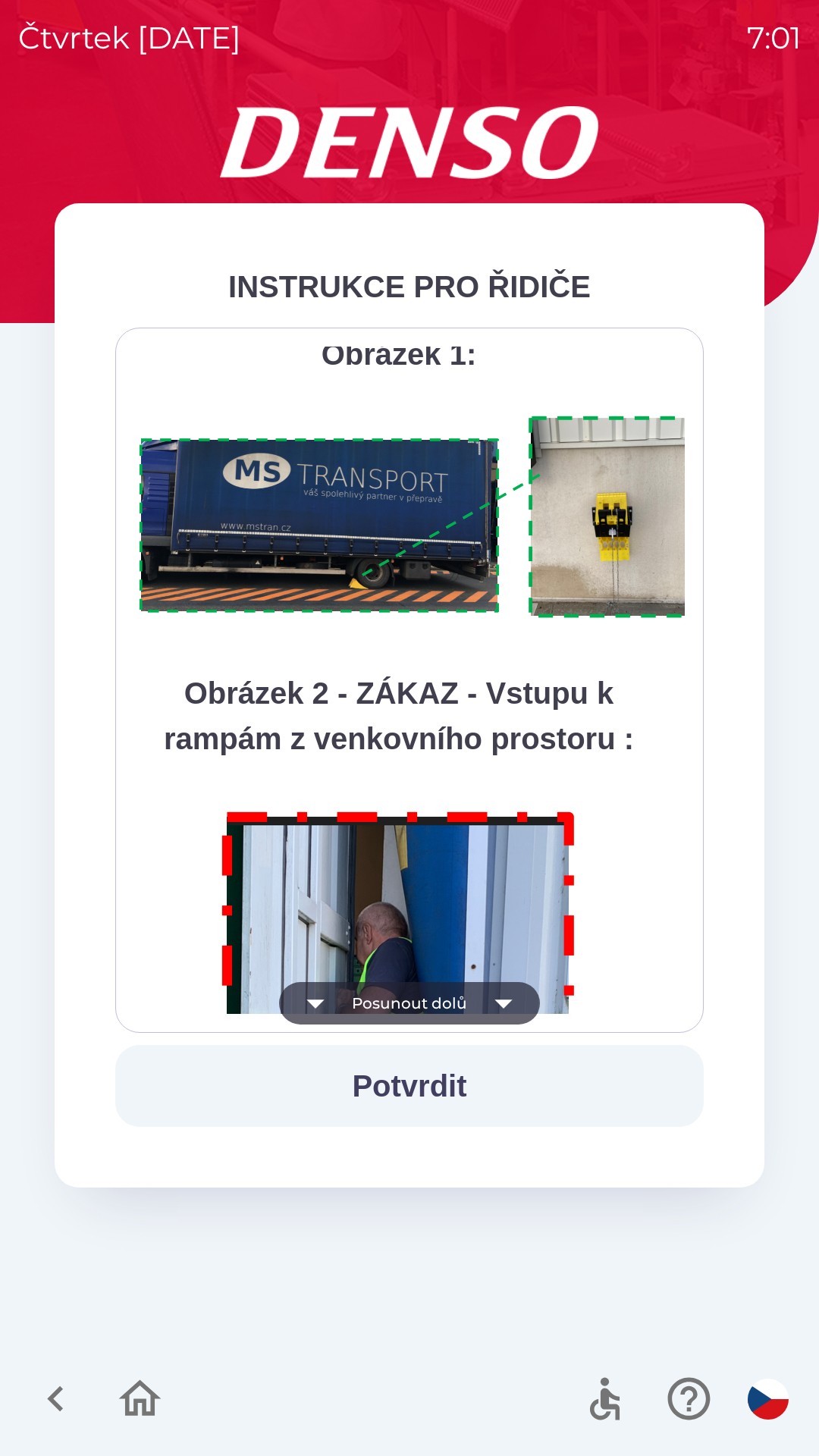
click at [465, 1013] on button "Posunout dolů" at bounding box center [409, 1003] width 261 height 43
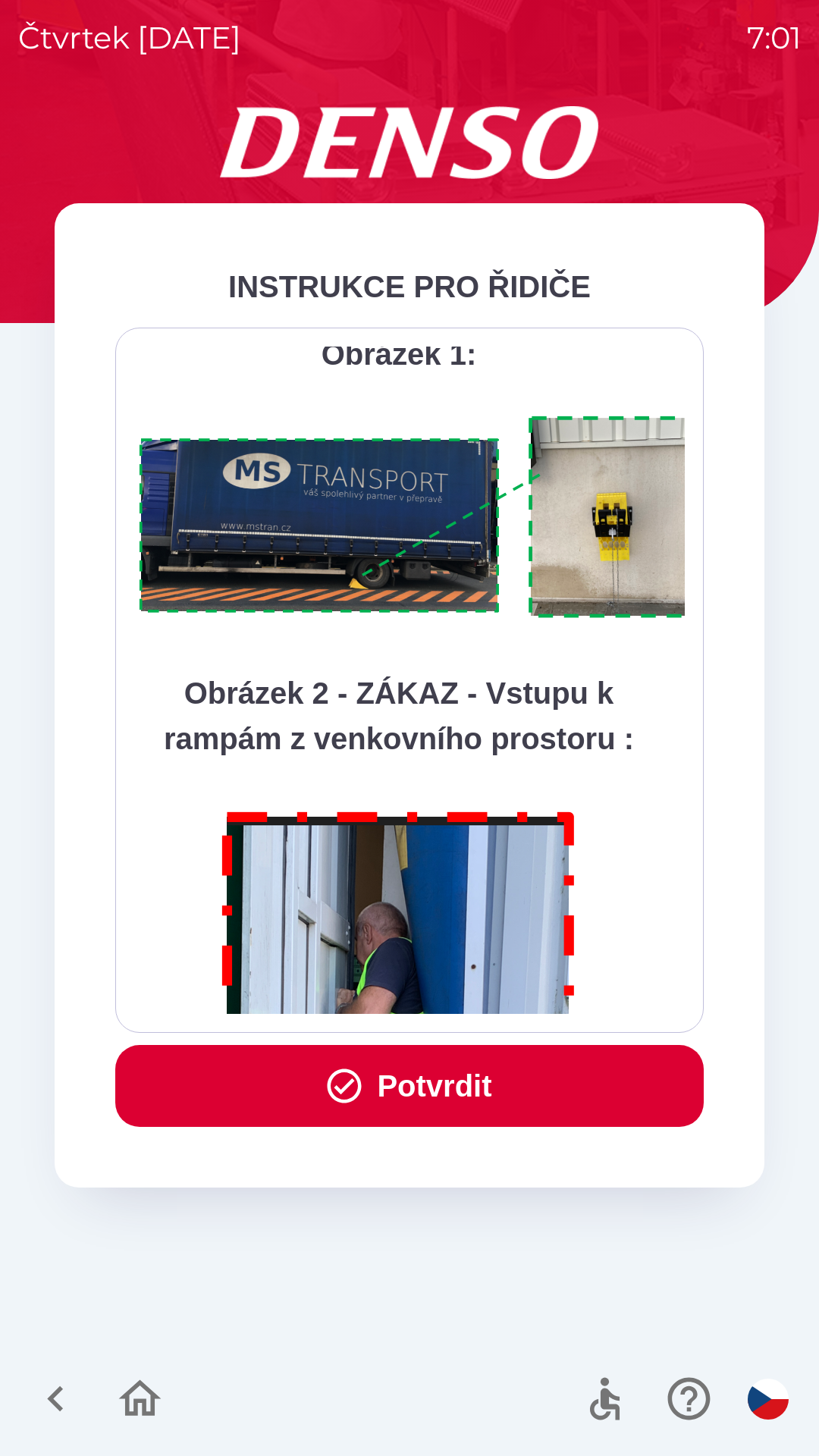
scroll to position [8522, 0]
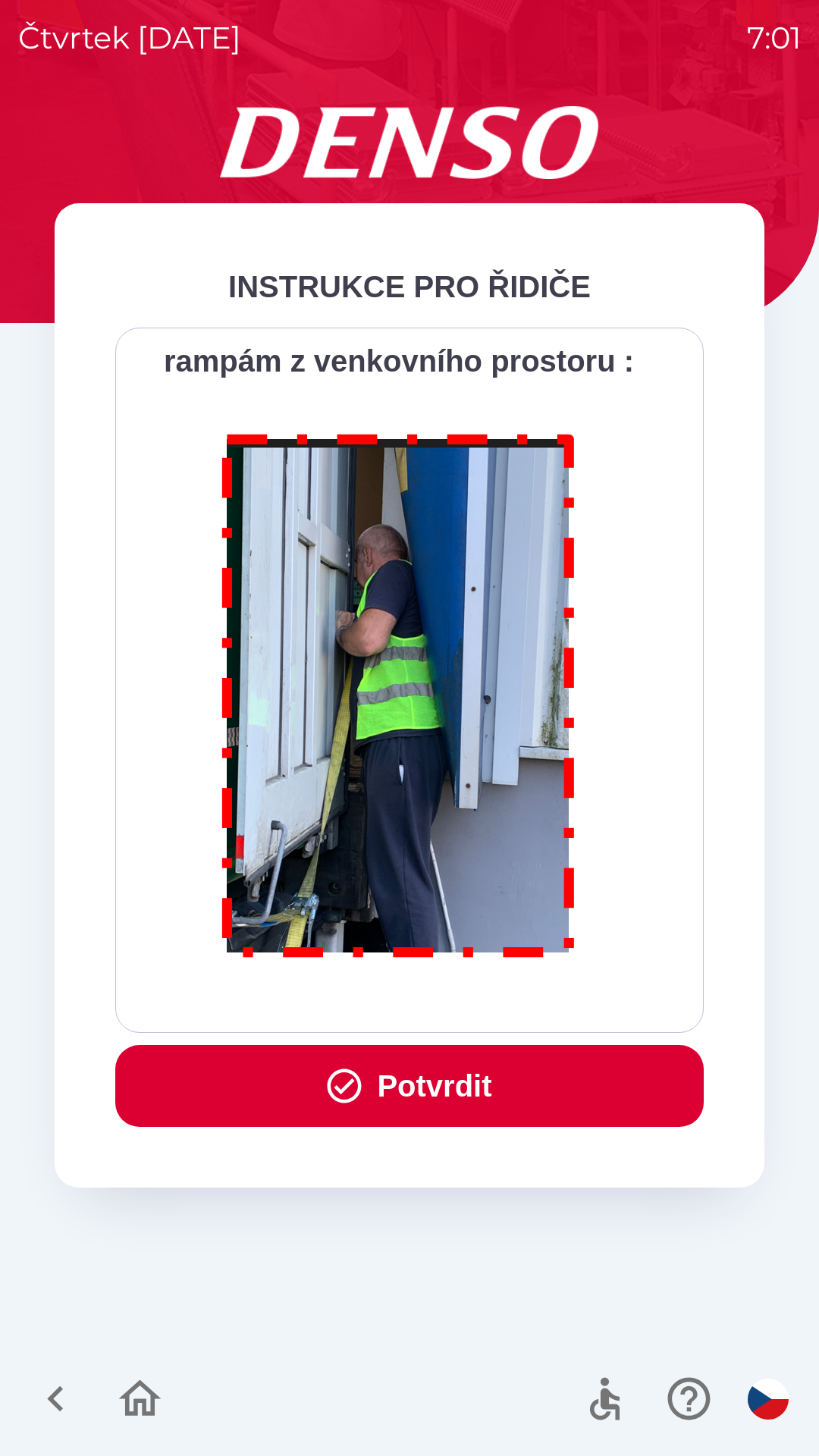
click at [462, 1008] on div "Všichni řidiči přijíždějící do skladu firmy DENSO CZECH s.r.o. jsou po průjezdu…" at bounding box center [410, 680] width 551 height 668
click at [476, 1095] on button "Potvrdit" at bounding box center [409, 1086] width 589 height 82
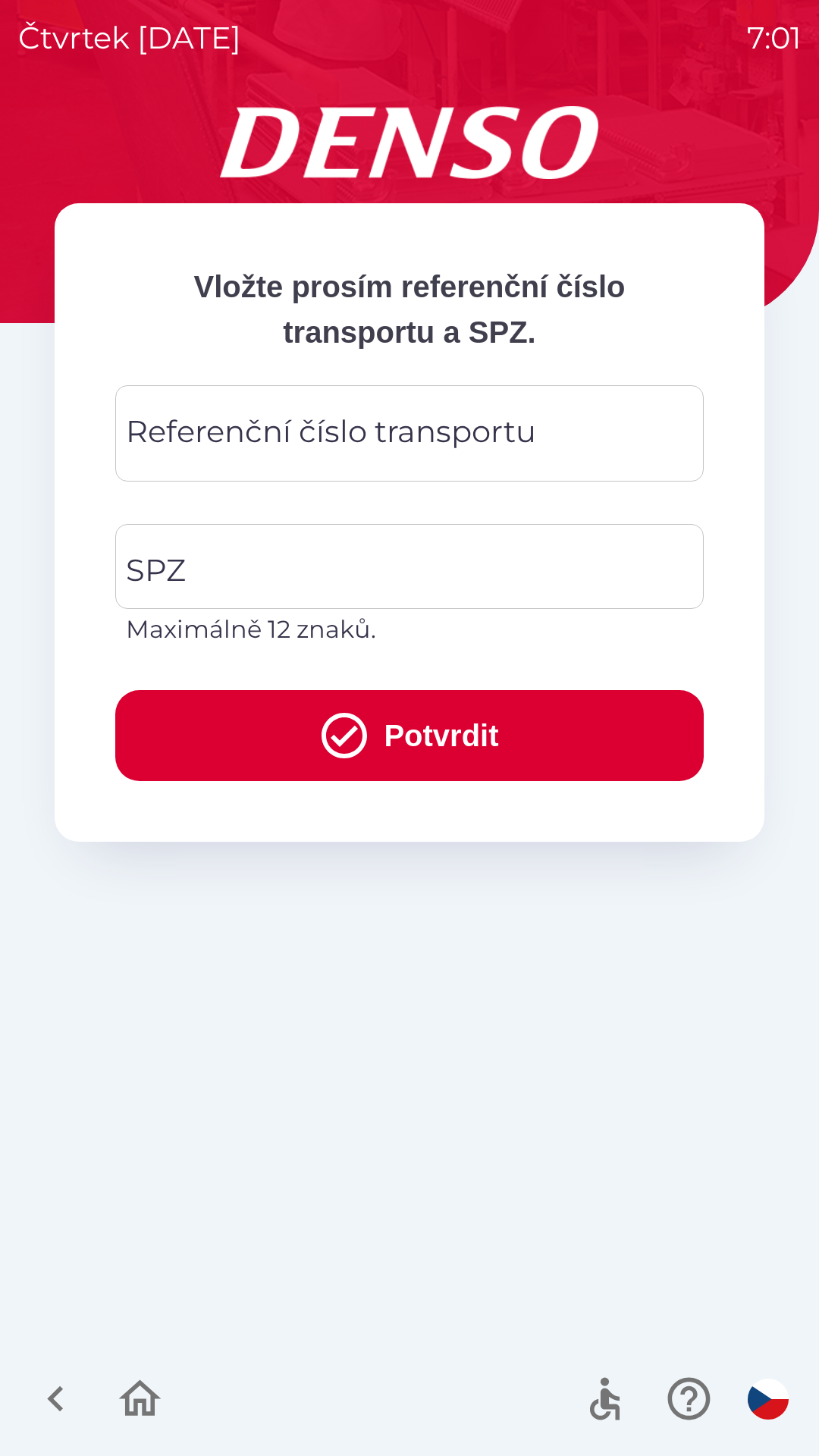
click at [428, 416] on div "Referenční číslo transportu Referenční číslo transportu" at bounding box center [409, 433] width 589 height 97
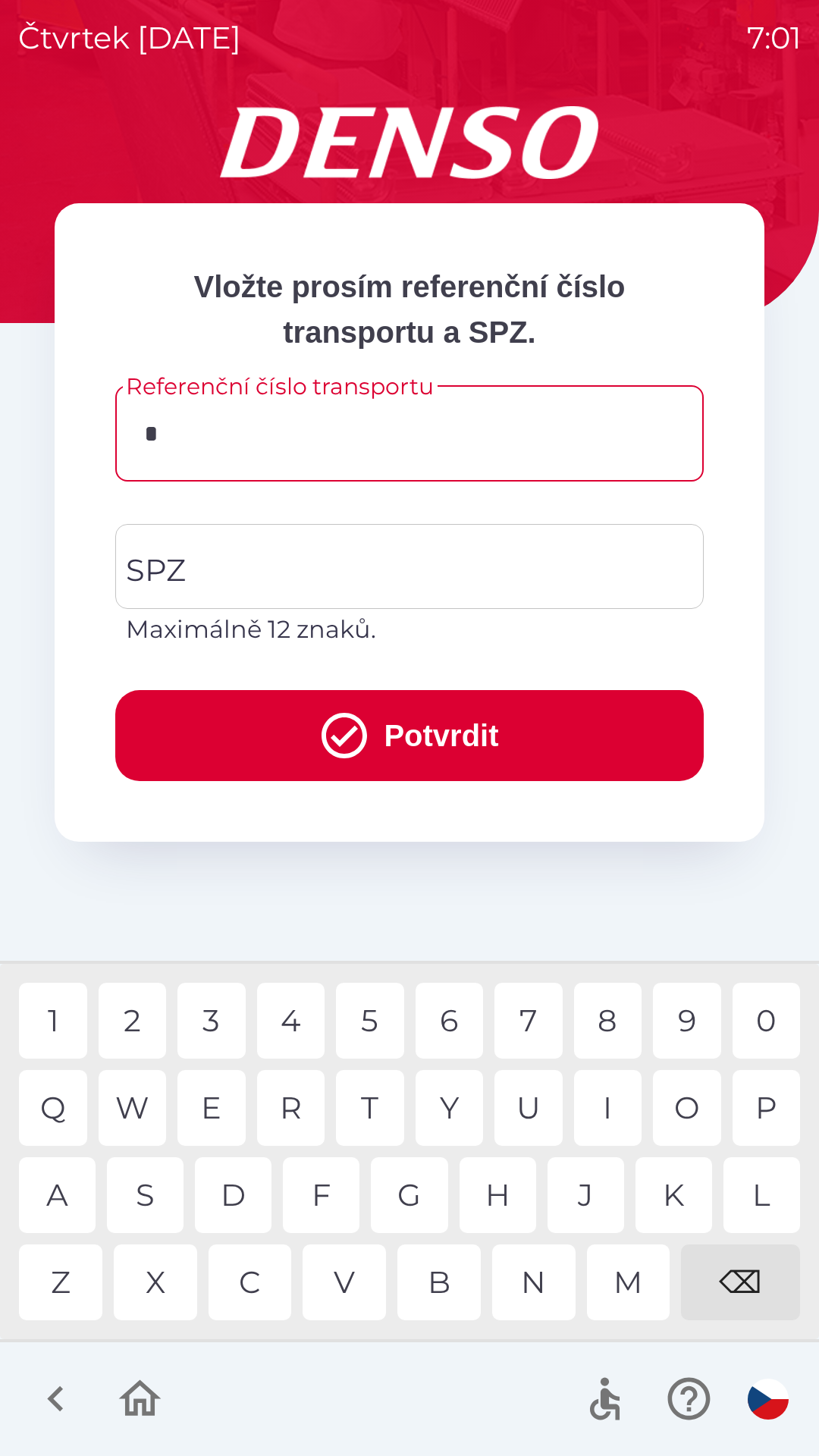
click at [536, 1018] on div "7" at bounding box center [528, 1020] width 68 height 76
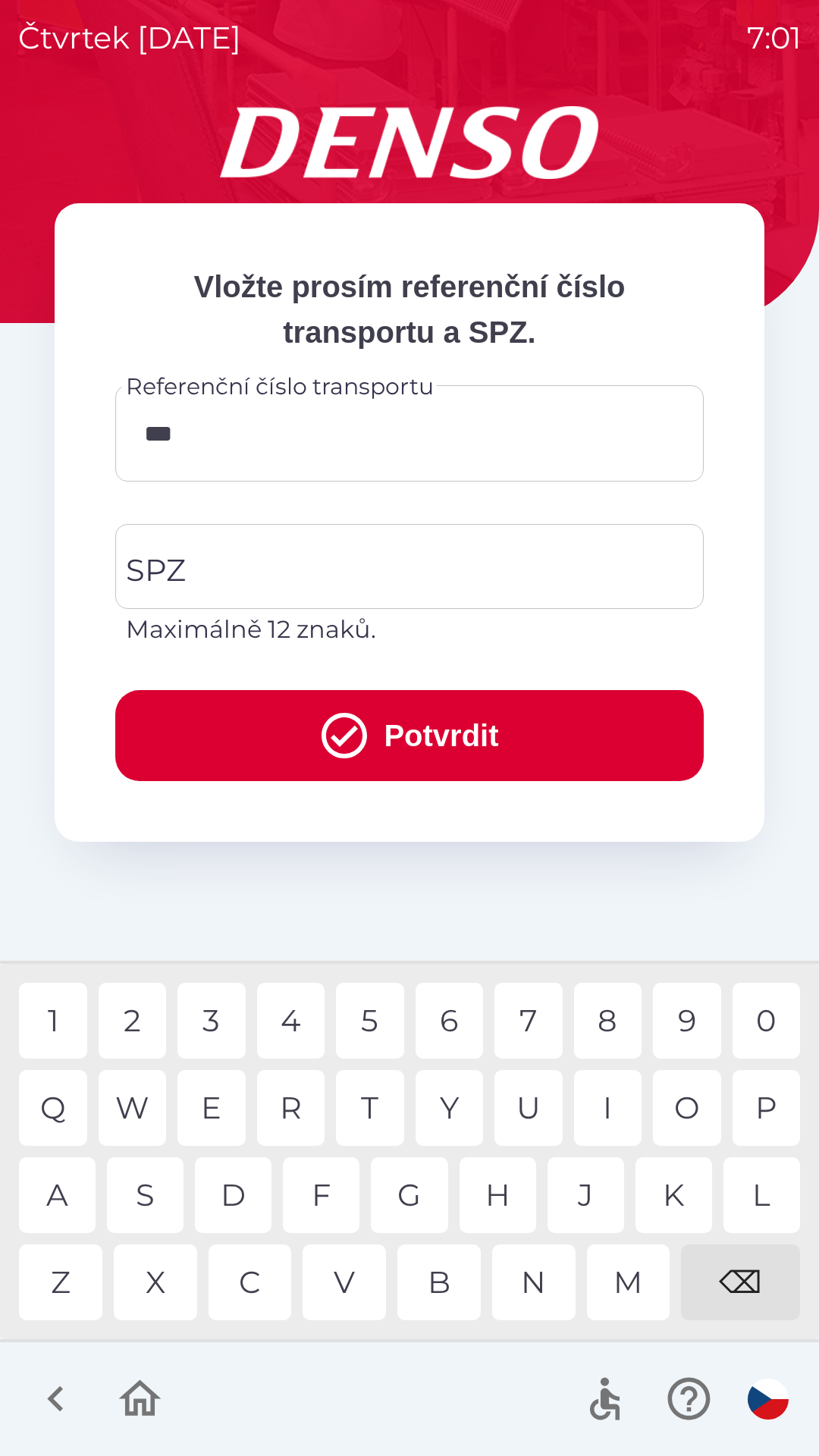
click at [228, 1029] on div "3" at bounding box center [211, 1020] width 68 height 76
click at [370, 1019] on div "5" at bounding box center [370, 1020] width 68 height 76
click at [151, 1112] on div "W" at bounding box center [132, 1108] width 68 height 76
type input "********"
click at [407, 559] on input "SPZ" at bounding box center [397, 566] width 552 height 71
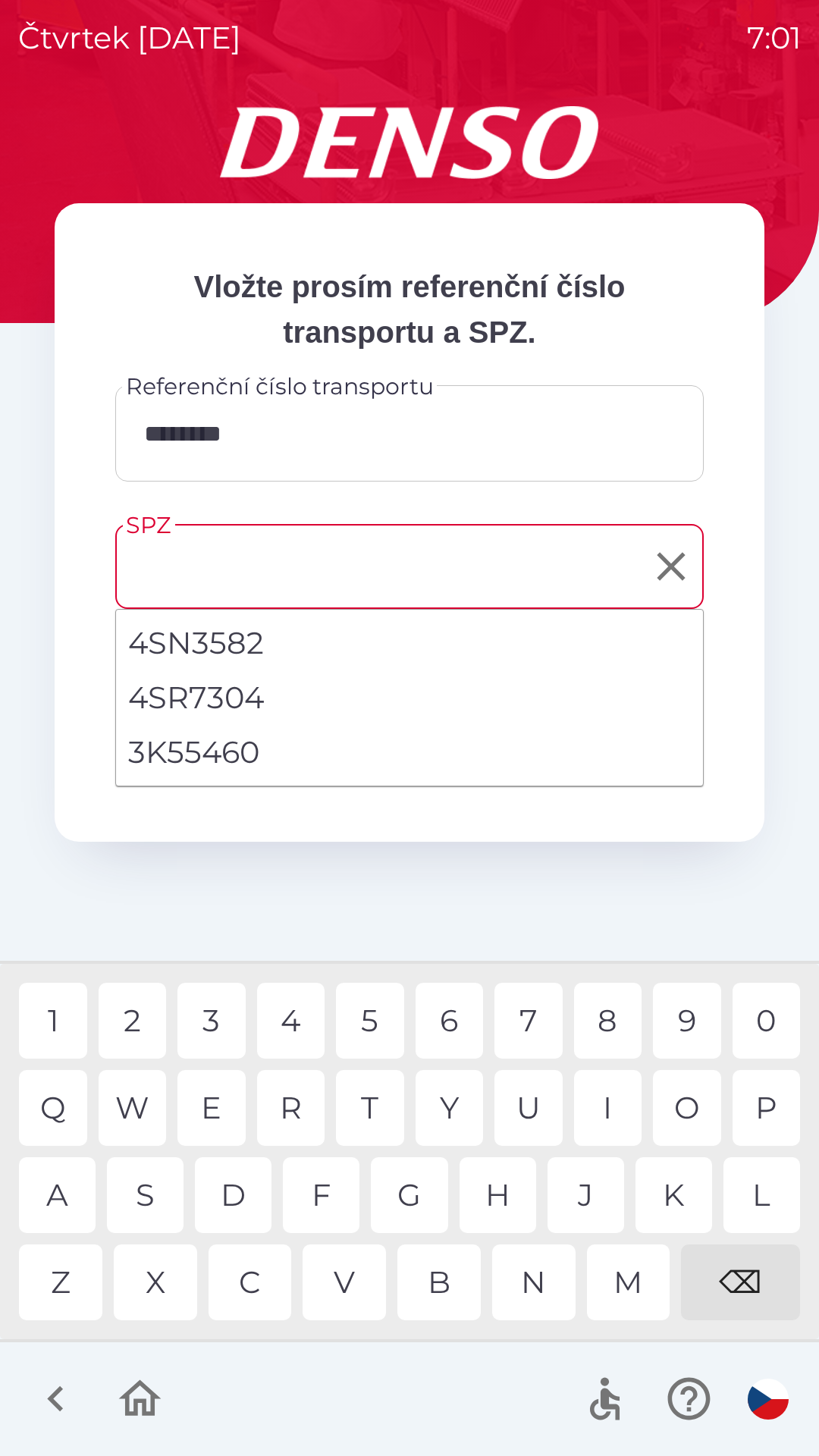
click at [228, 752] on li "3K55460" at bounding box center [409, 752] width 587 height 55
type input "*******"
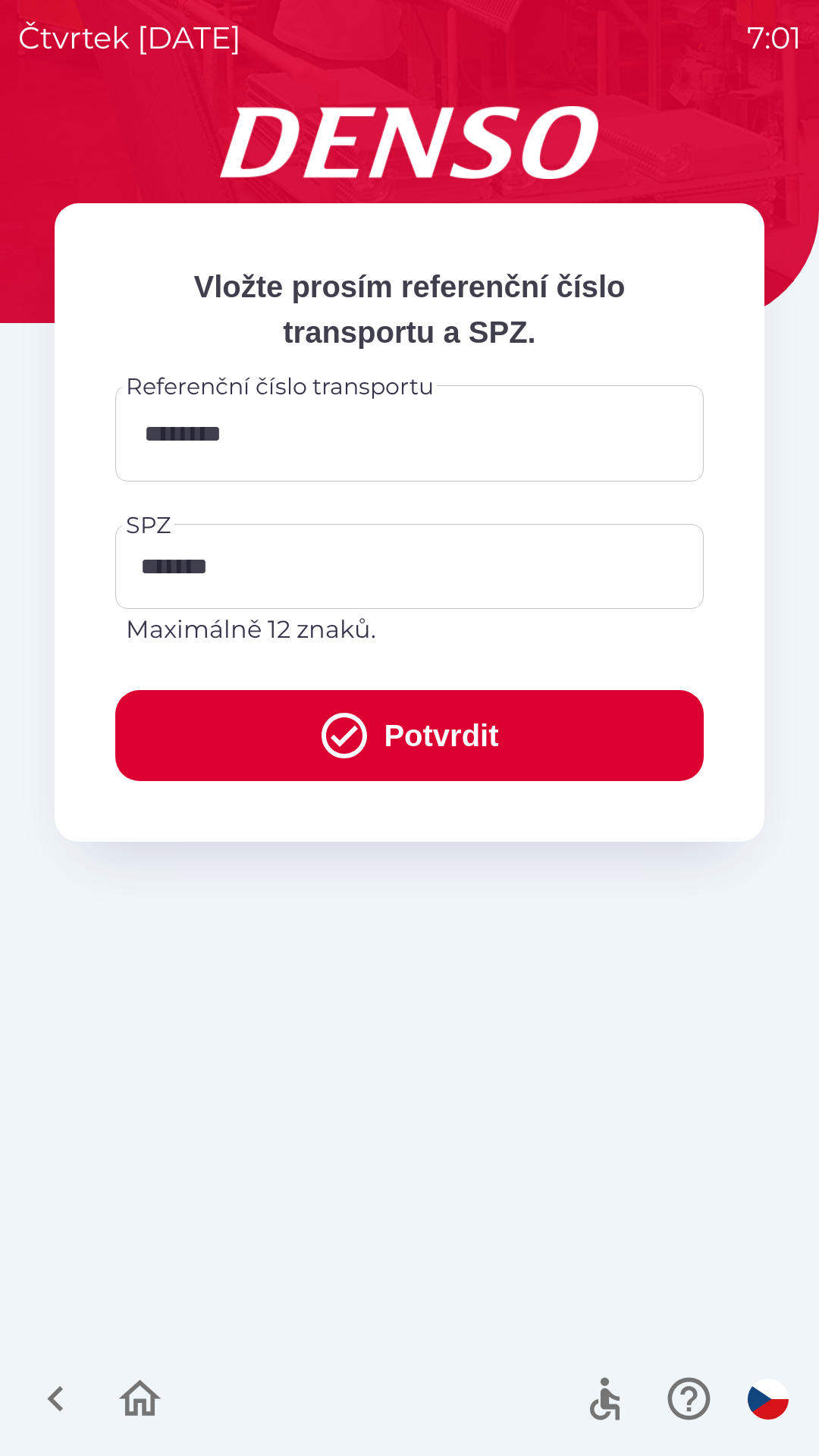
click at [487, 733] on button "Potvrdit" at bounding box center [409, 736] width 589 height 91
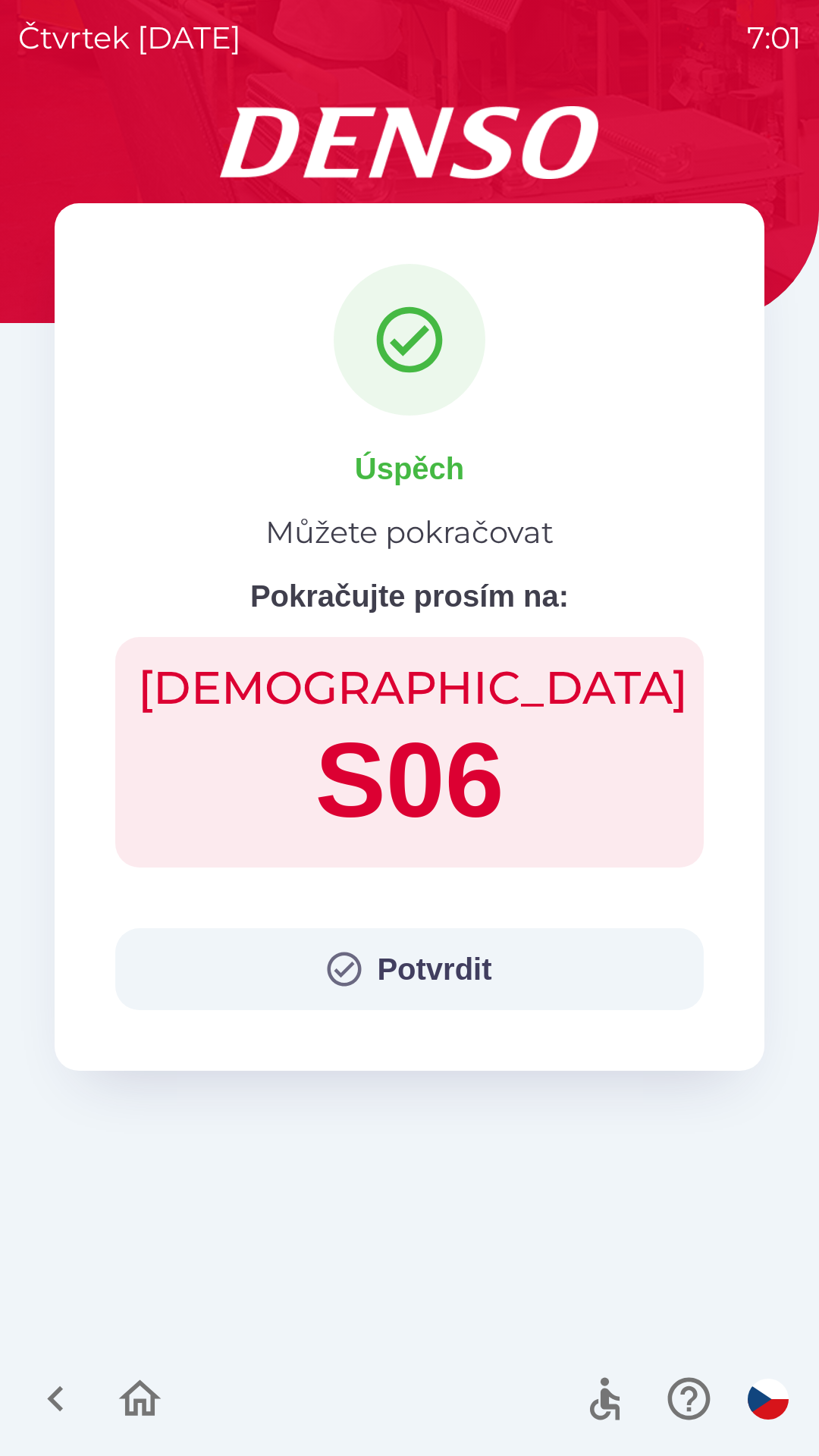
click at [445, 971] on button "Potvrdit" at bounding box center [409, 969] width 589 height 82
